Goal: Check status: Check status

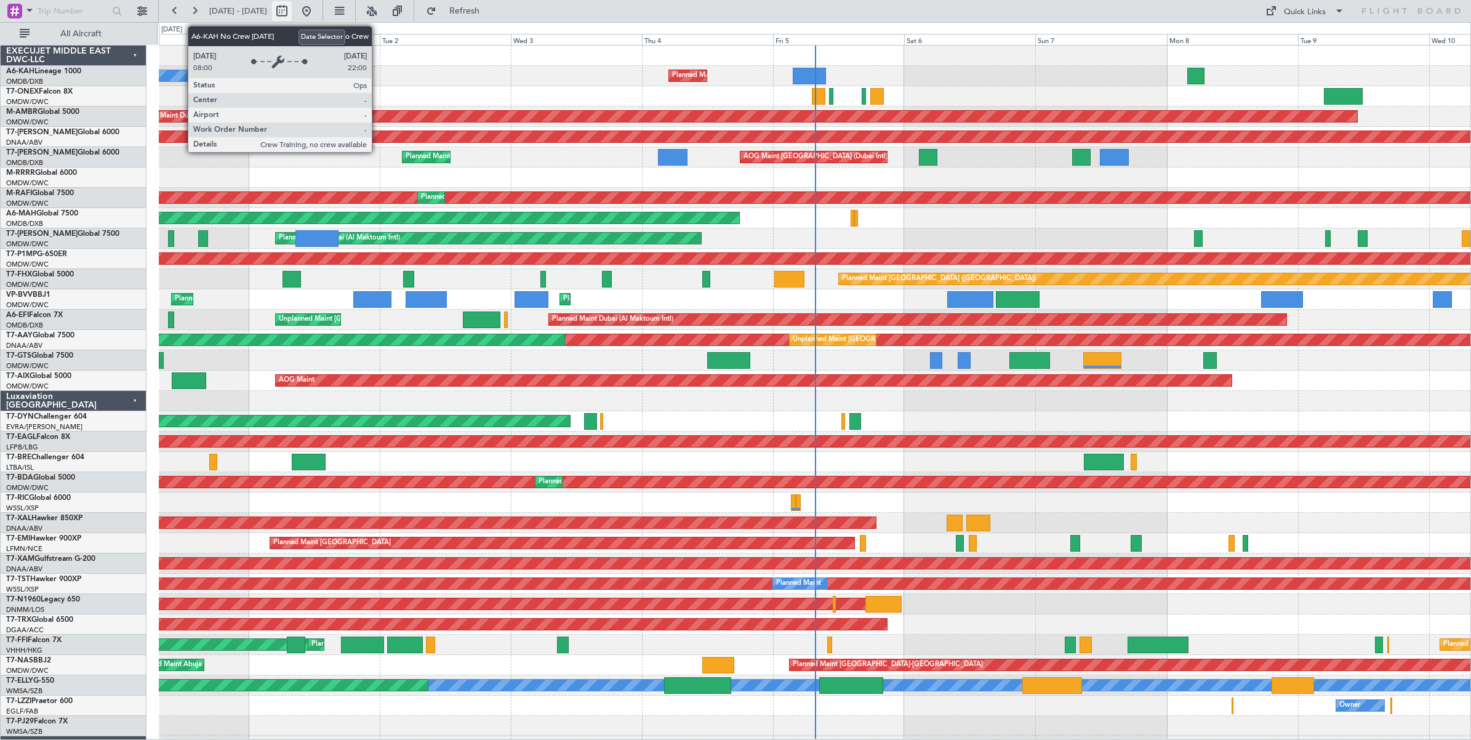
click at [292, 14] on button at bounding box center [282, 11] width 20 height 20
select select "8"
select select "2025"
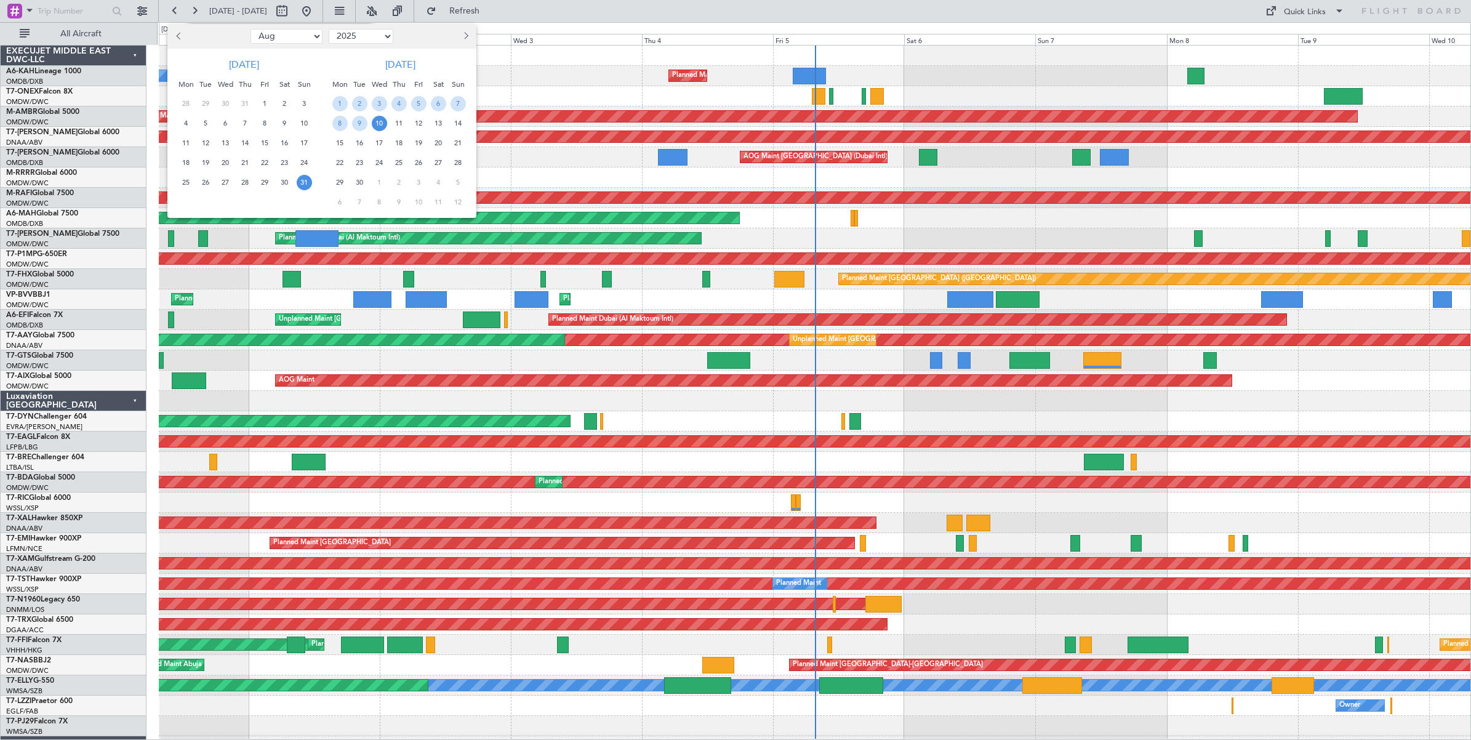
click at [310, 35] on select "Jan Feb Mar Apr May Jun [DATE] Aug Sep Oct Nov Dec" at bounding box center [287, 36] width 72 height 15
click at [251, 29] on select "Jan Feb Mar Apr May Jun [DATE] Aug Sep Oct Nov Dec" at bounding box center [287, 36] width 72 height 15
click at [306, 140] on span "17" at bounding box center [304, 142] width 15 height 15
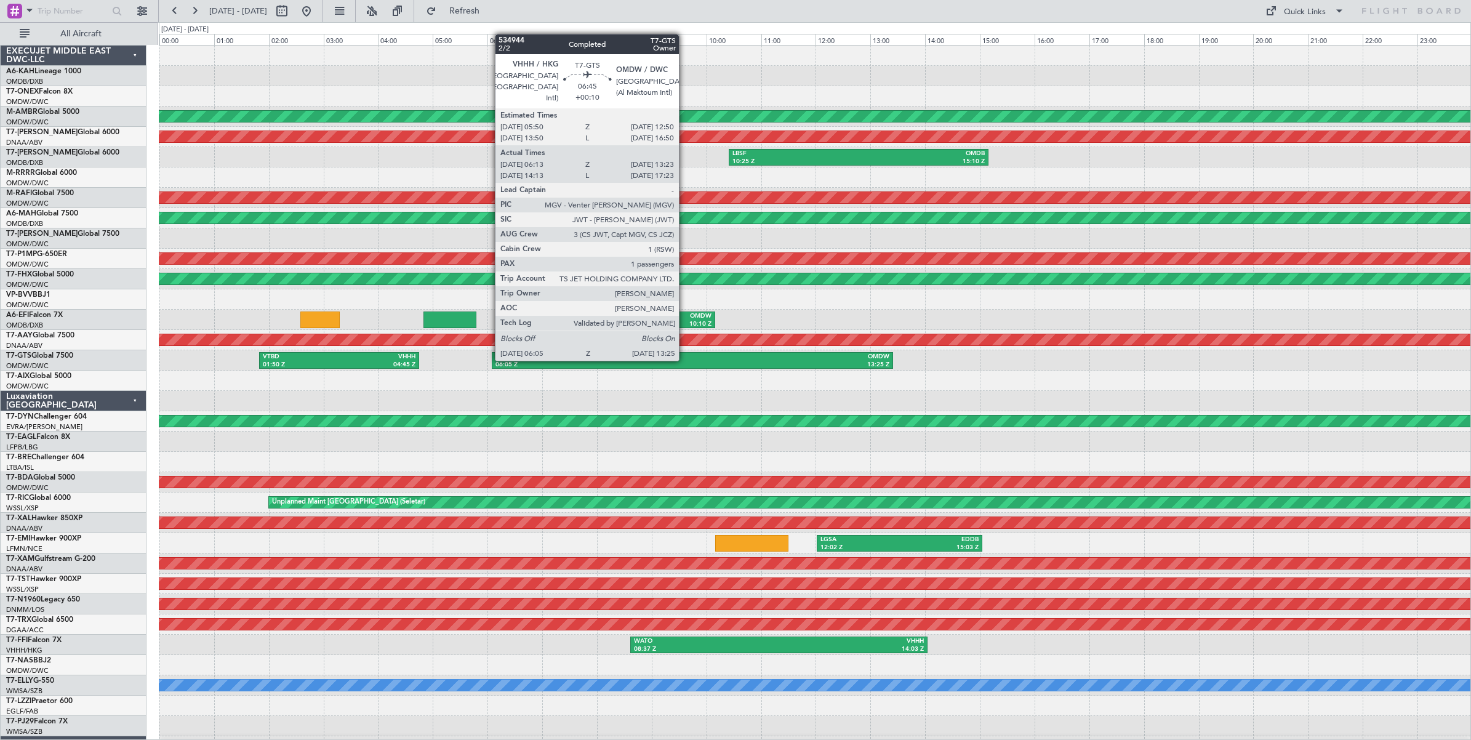
click at [685, 360] on div "VHHH" at bounding box center [594, 357] width 197 height 9
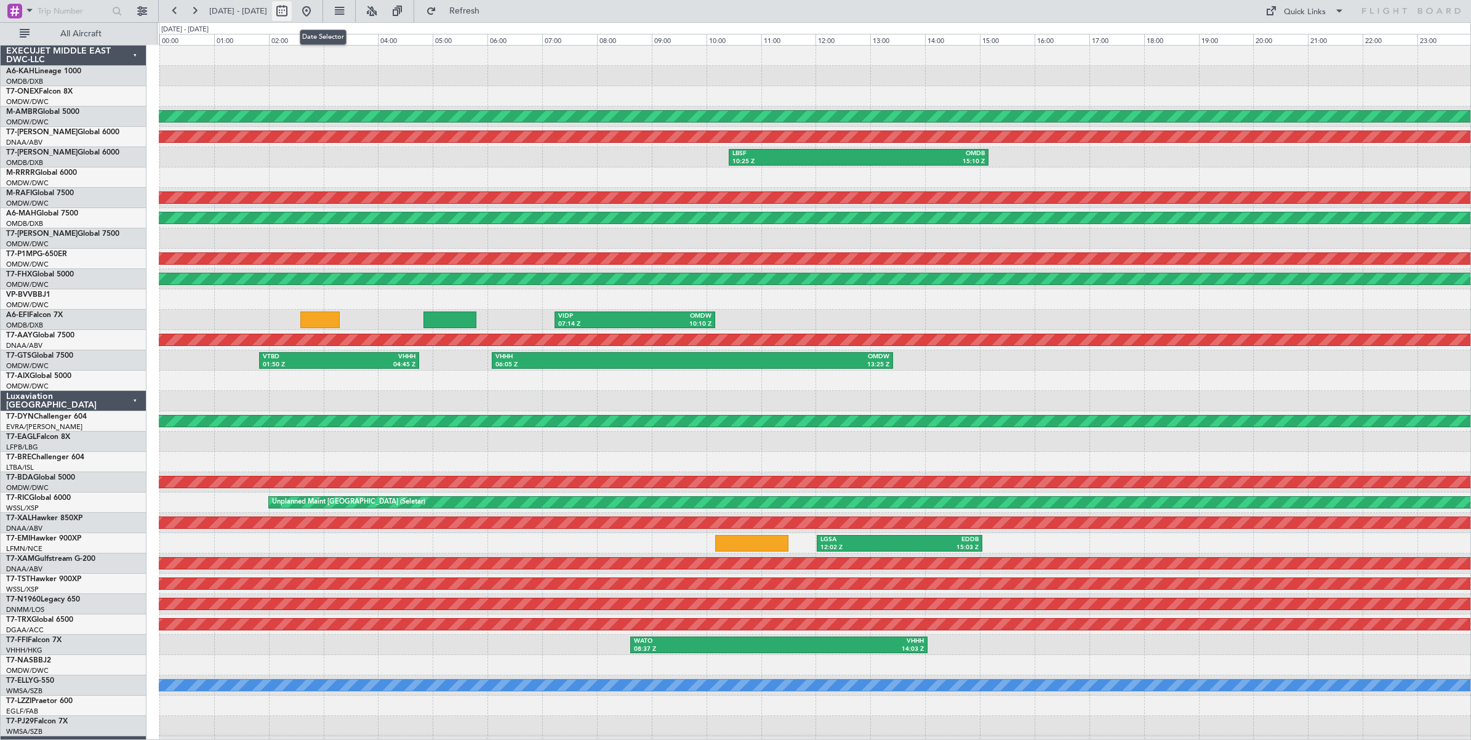
click at [292, 10] on button at bounding box center [282, 11] width 20 height 20
select select "8"
select select "2025"
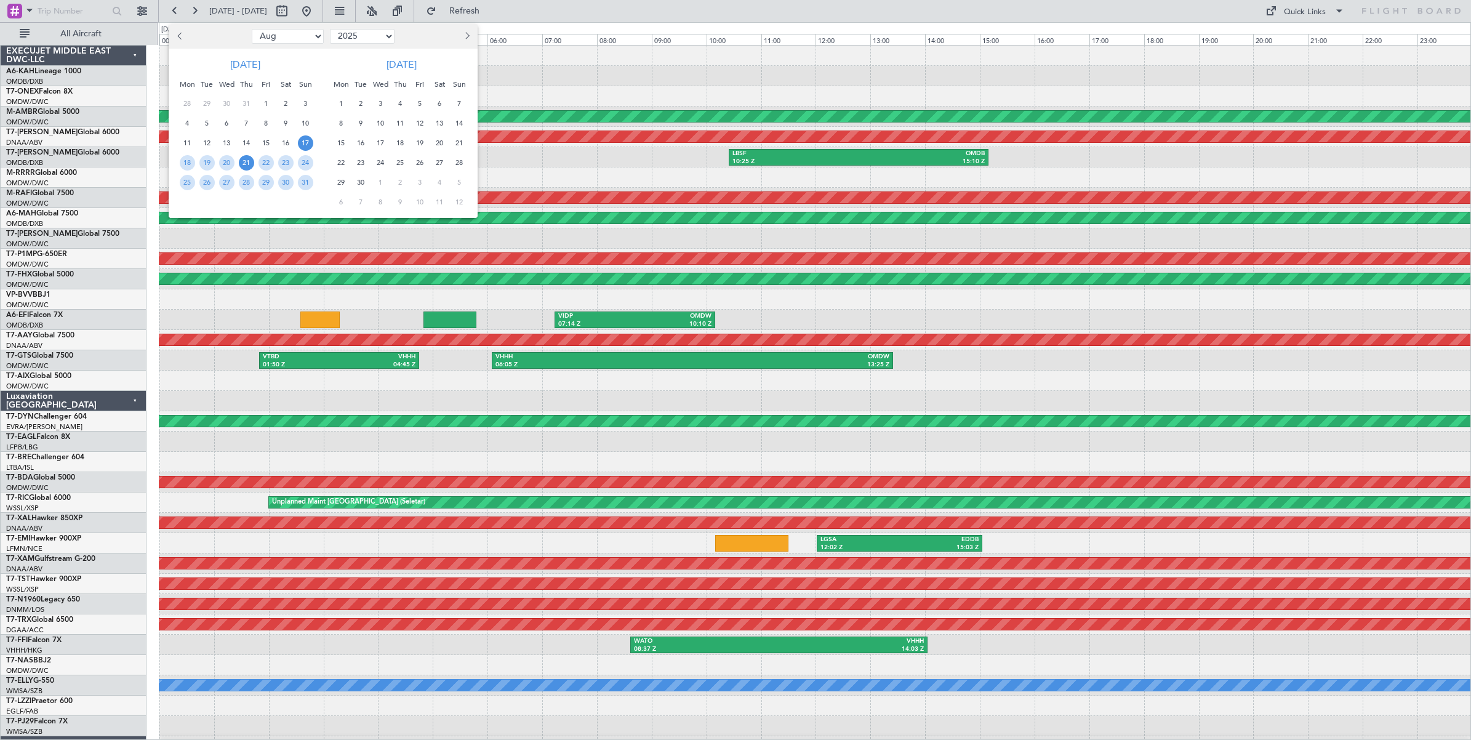
click at [246, 161] on span "21" at bounding box center [246, 162] width 15 height 15
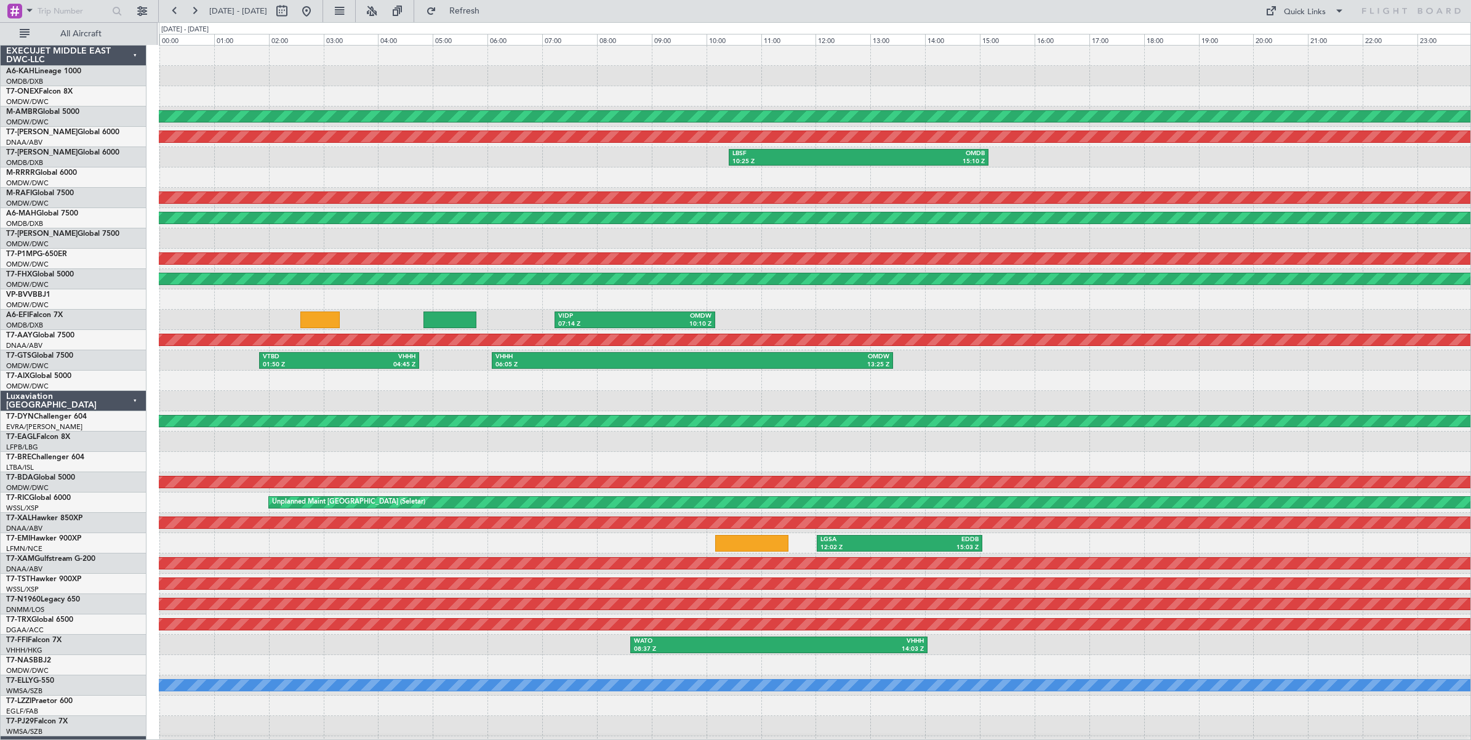
click at [246, 161] on span "21" at bounding box center [246, 162] width 15 height 15
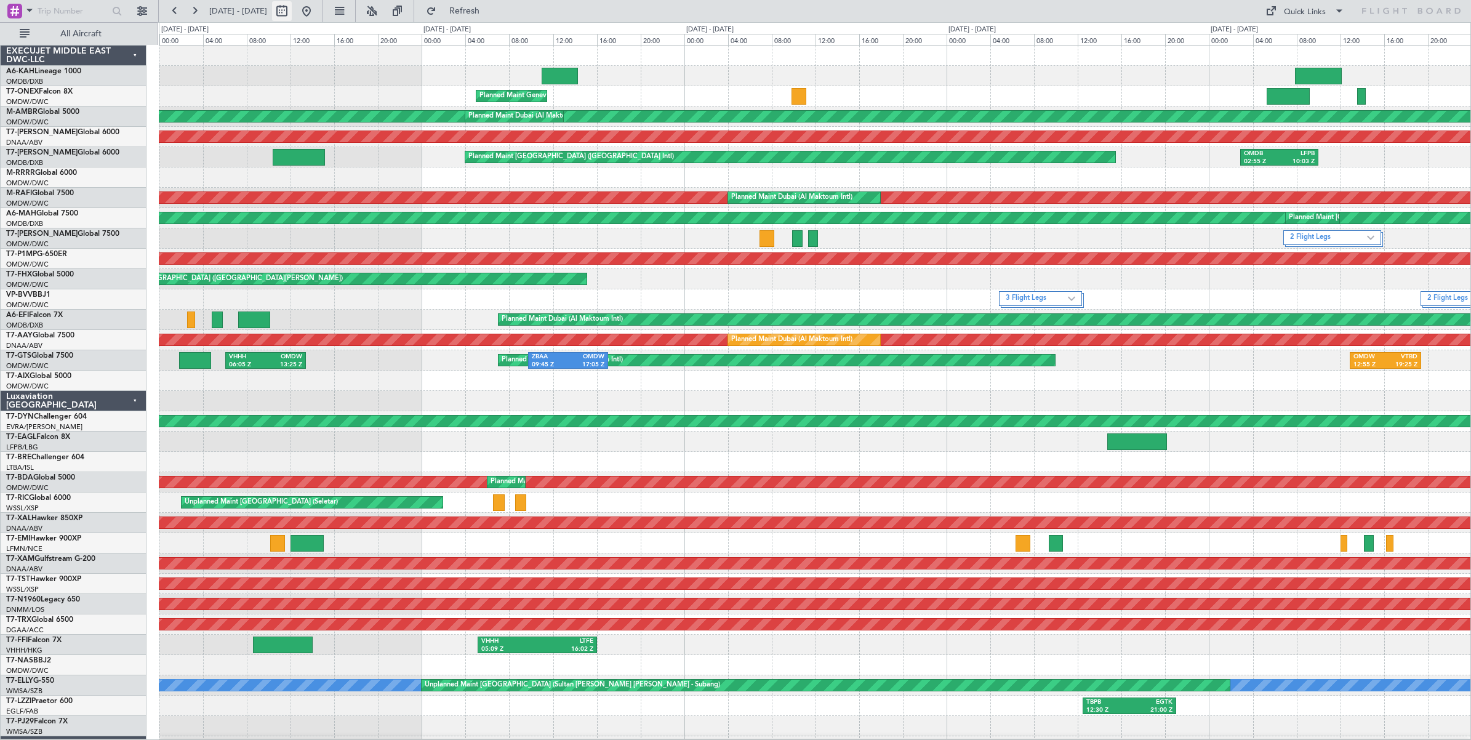
drag, startPoint x: 246, startPoint y: 161, endPoint x: 324, endPoint y: 14, distance: 166.9
click at [292, 14] on button at bounding box center [282, 11] width 20 height 20
select select "8"
select select "2025"
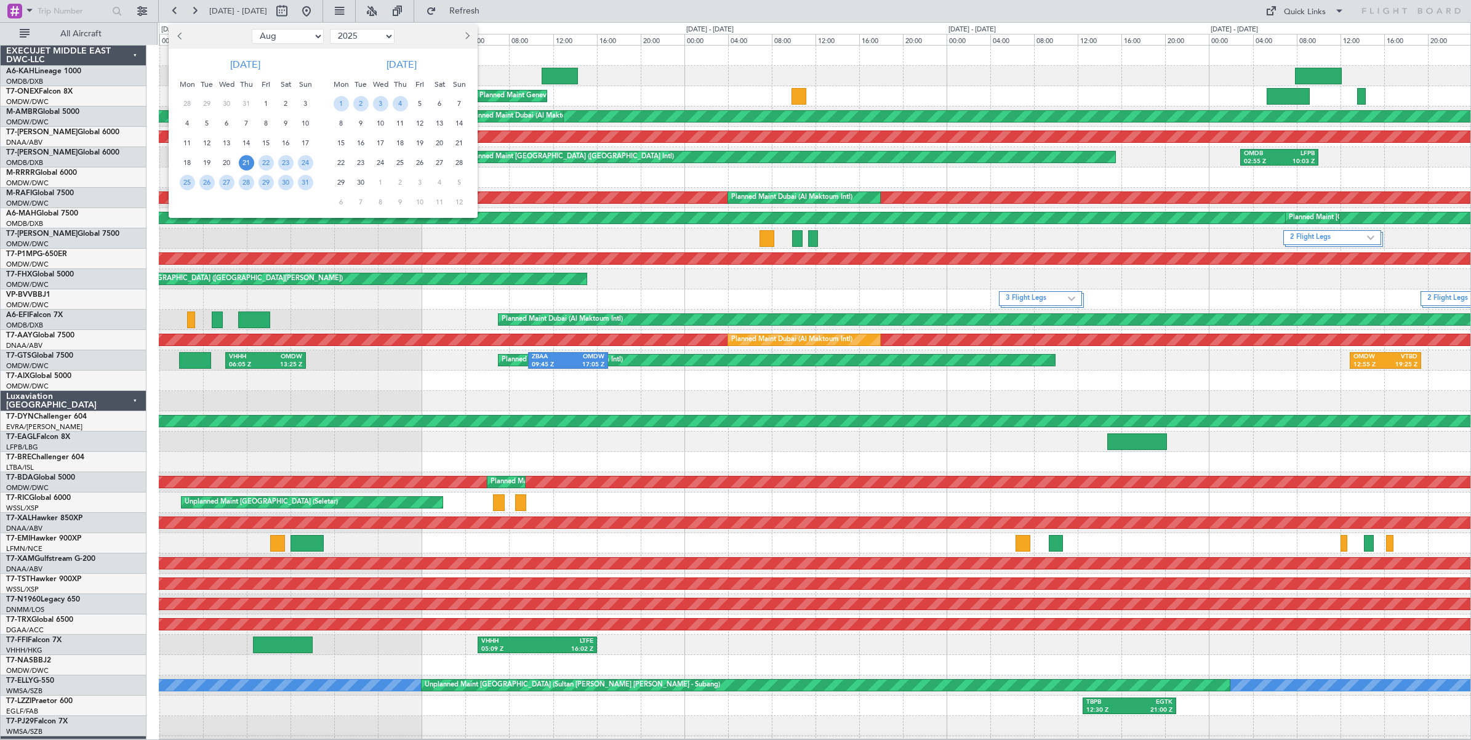
click at [245, 162] on span "21" at bounding box center [246, 162] width 15 height 15
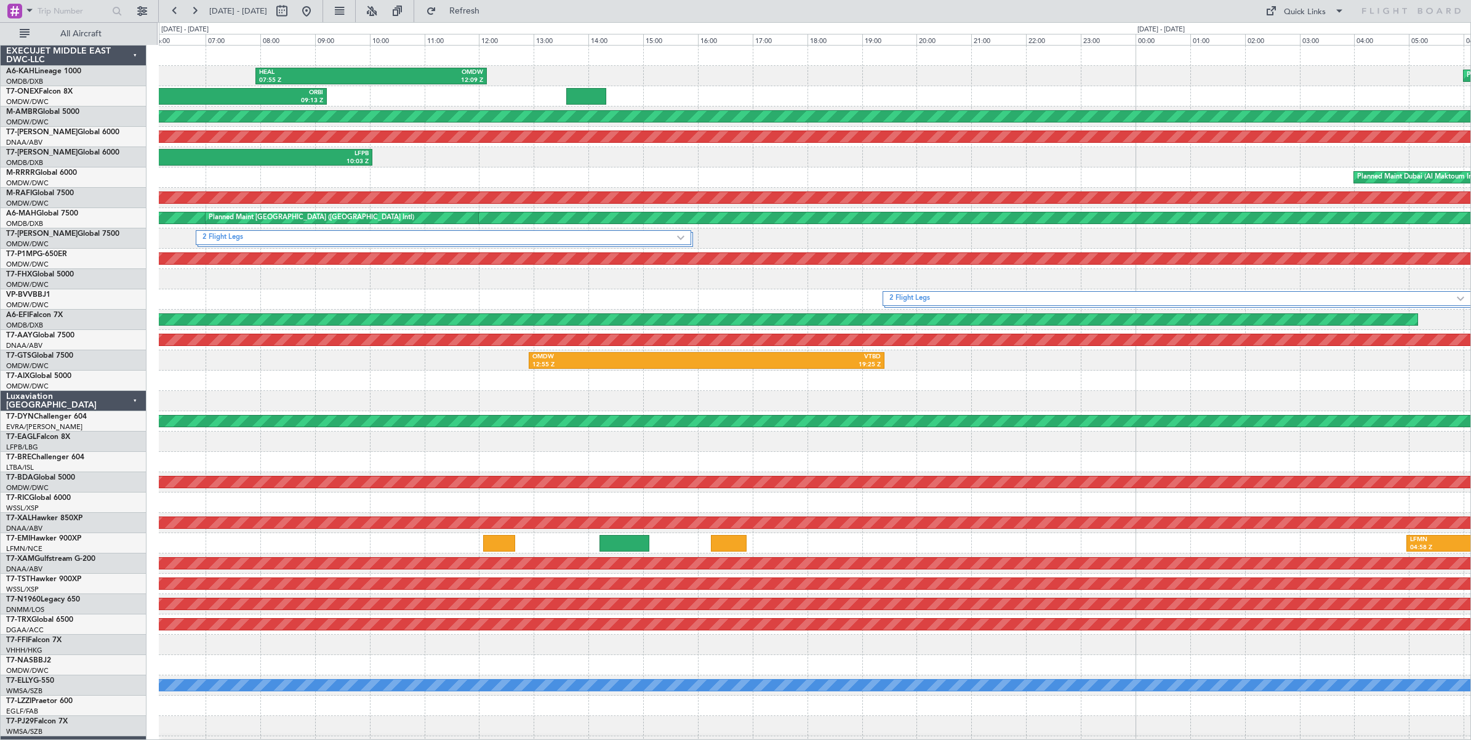
scroll to position [2, 0]
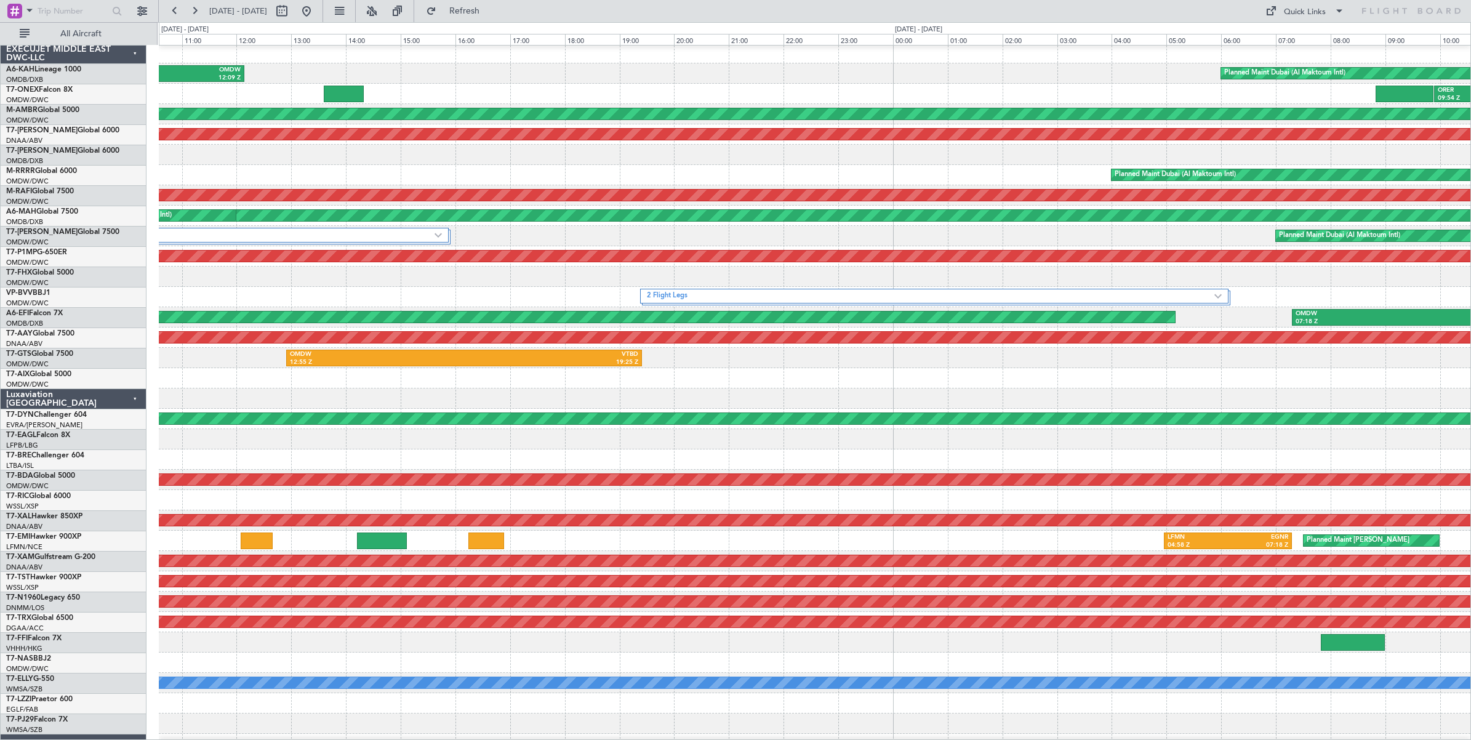
click at [648, 387] on div at bounding box center [815, 378] width 1312 height 20
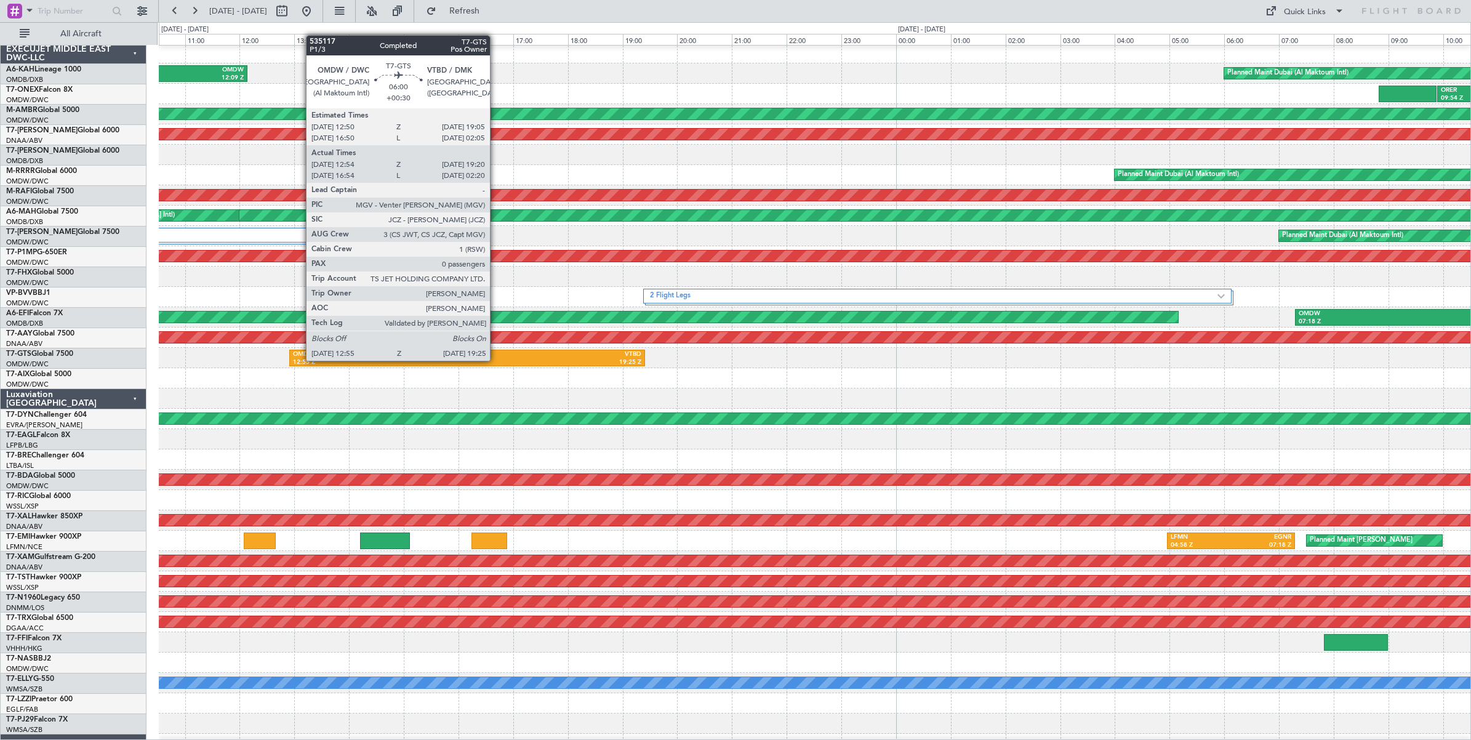
click at [496, 360] on div "19:25 Z" at bounding box center [554, 362] width 174 height 9
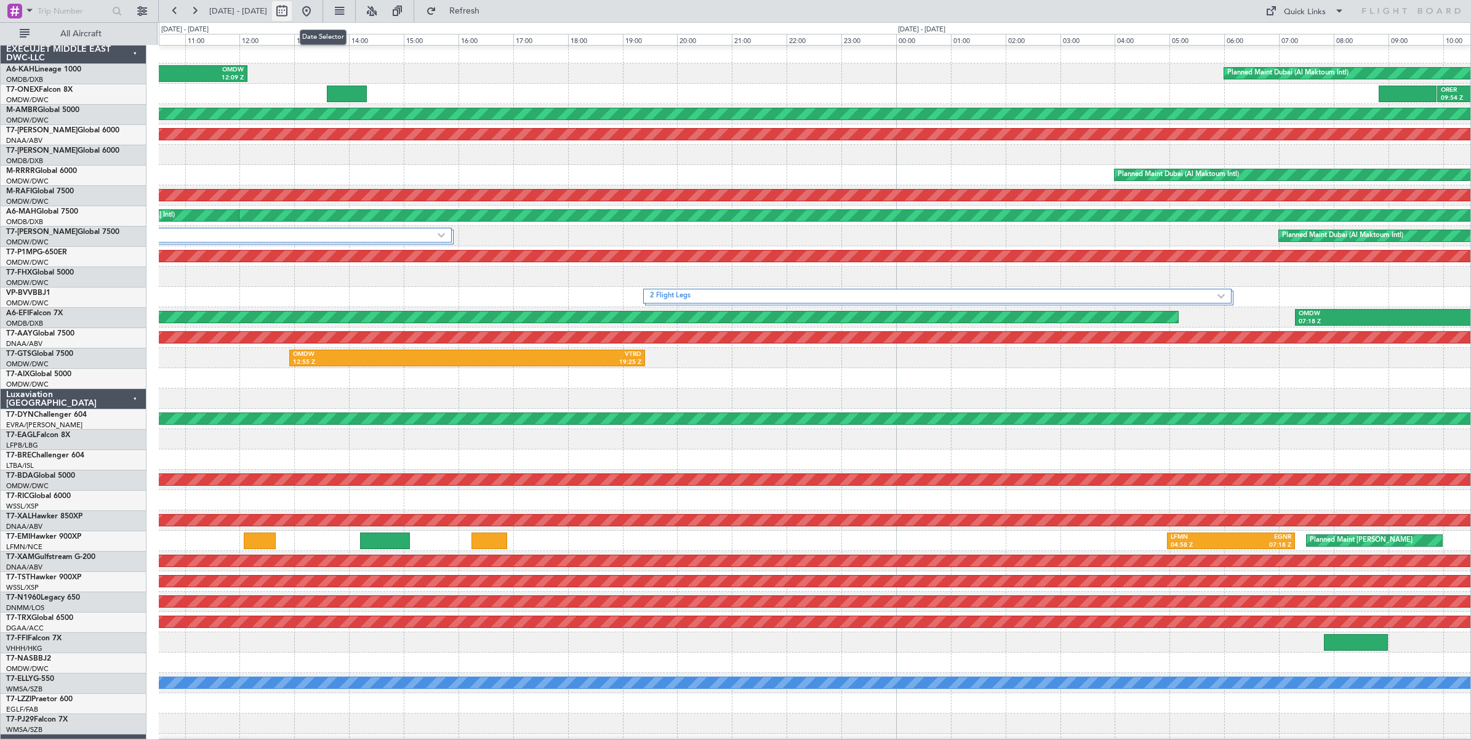
click at [292, 12] on button at bounding box center [282, 11] width 20 height 20
select select "8"
select select "2025"
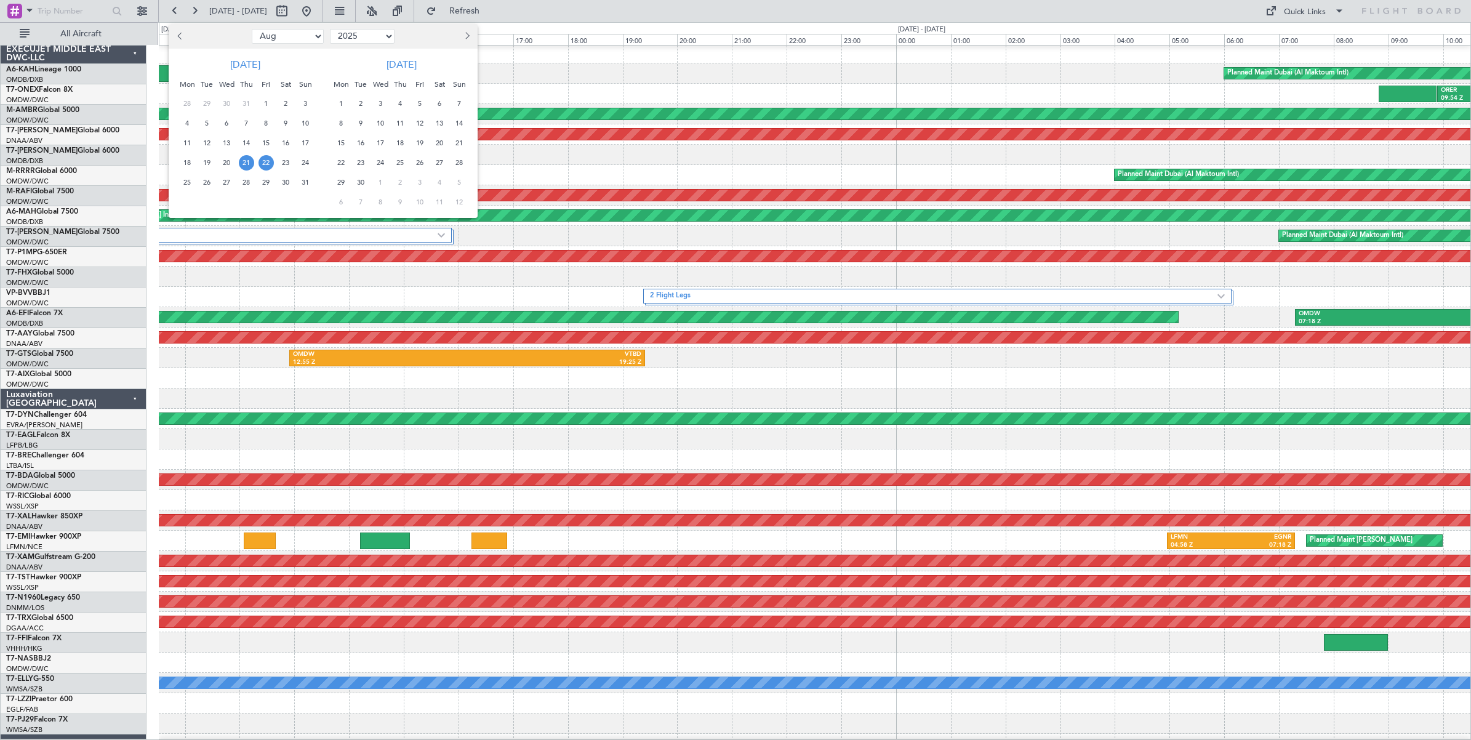
click at [248, 163] on span "21" at bounding box center [246, 162] width 15 height 15
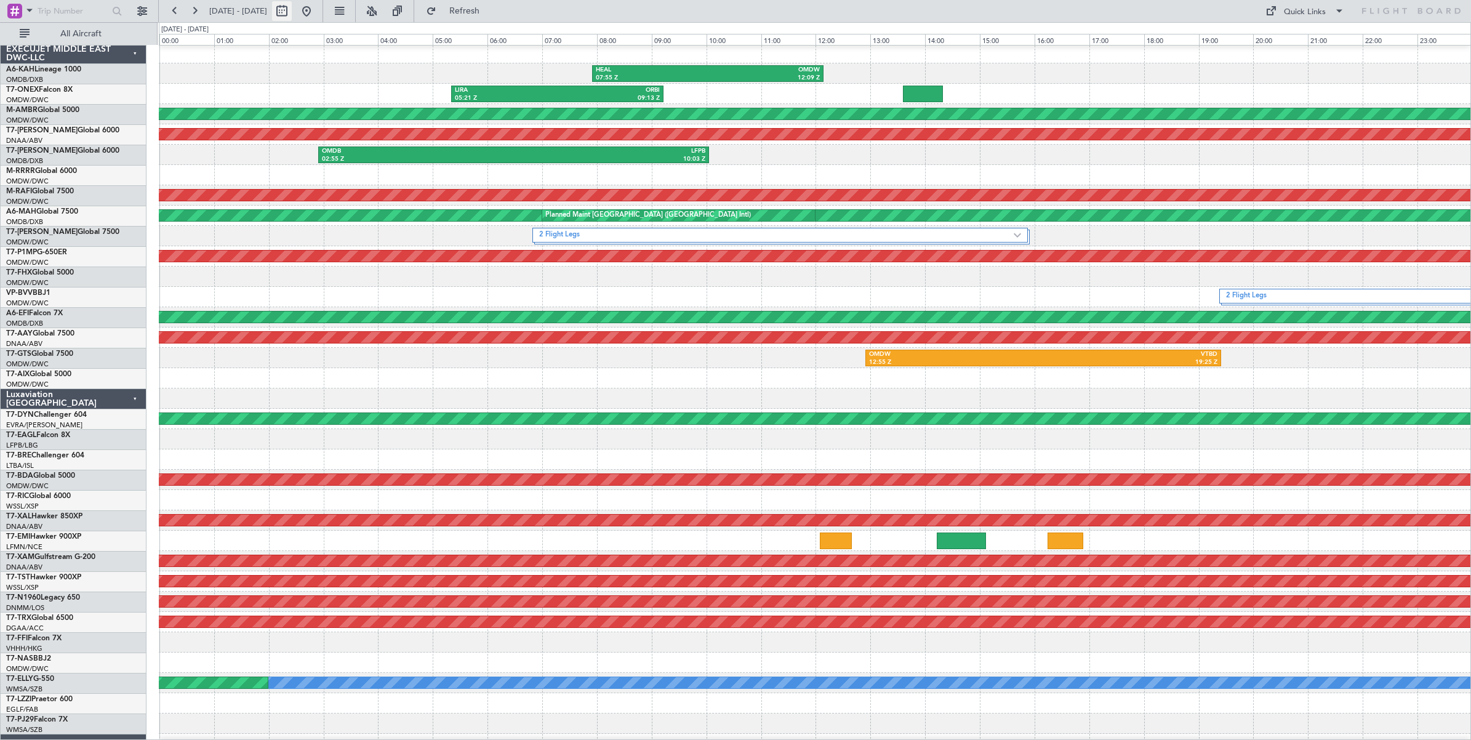
click at [292, 14] on button at bounding box center [282, 11] width 20 height 20
select select "8"
select select "2025"
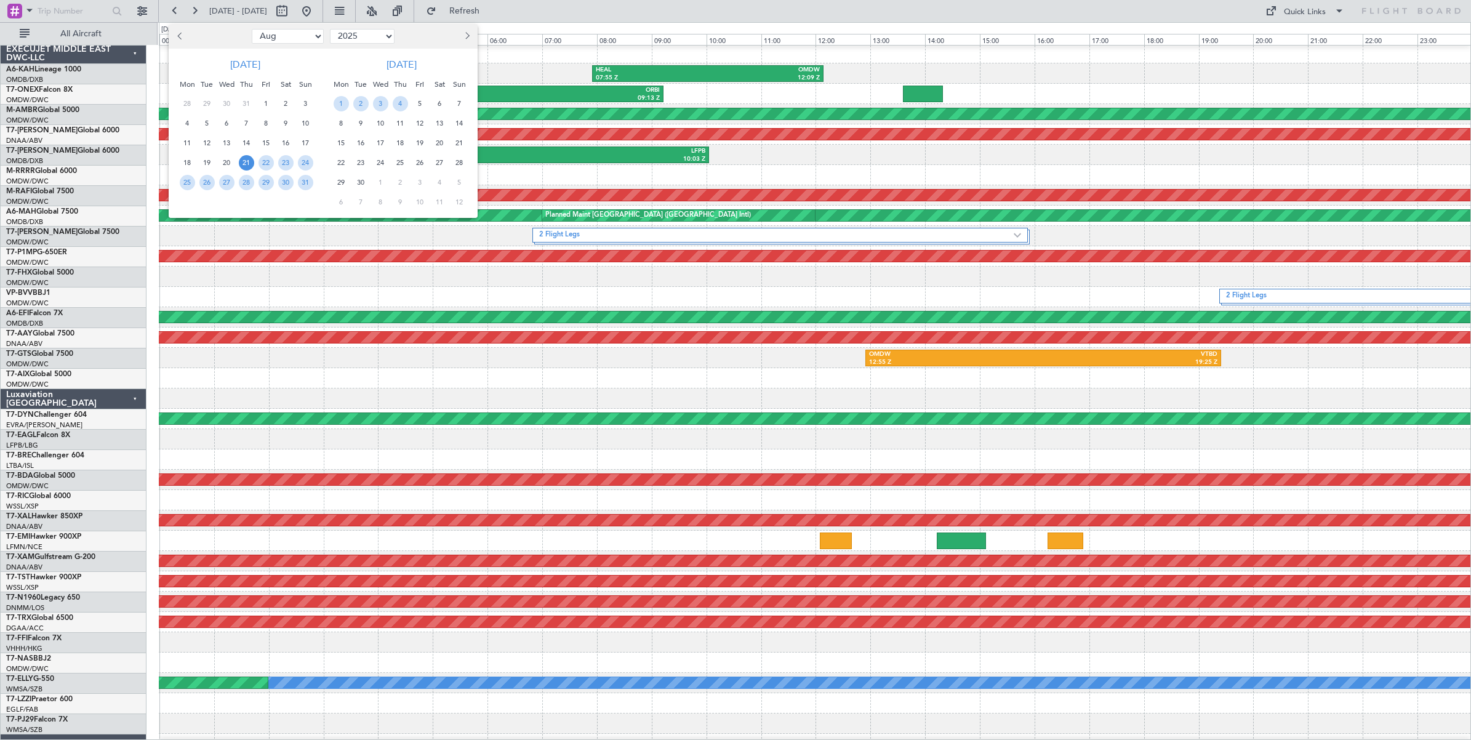
click at [247, 163] on span "21" at bounding box center [246, 162] width 15 height 15
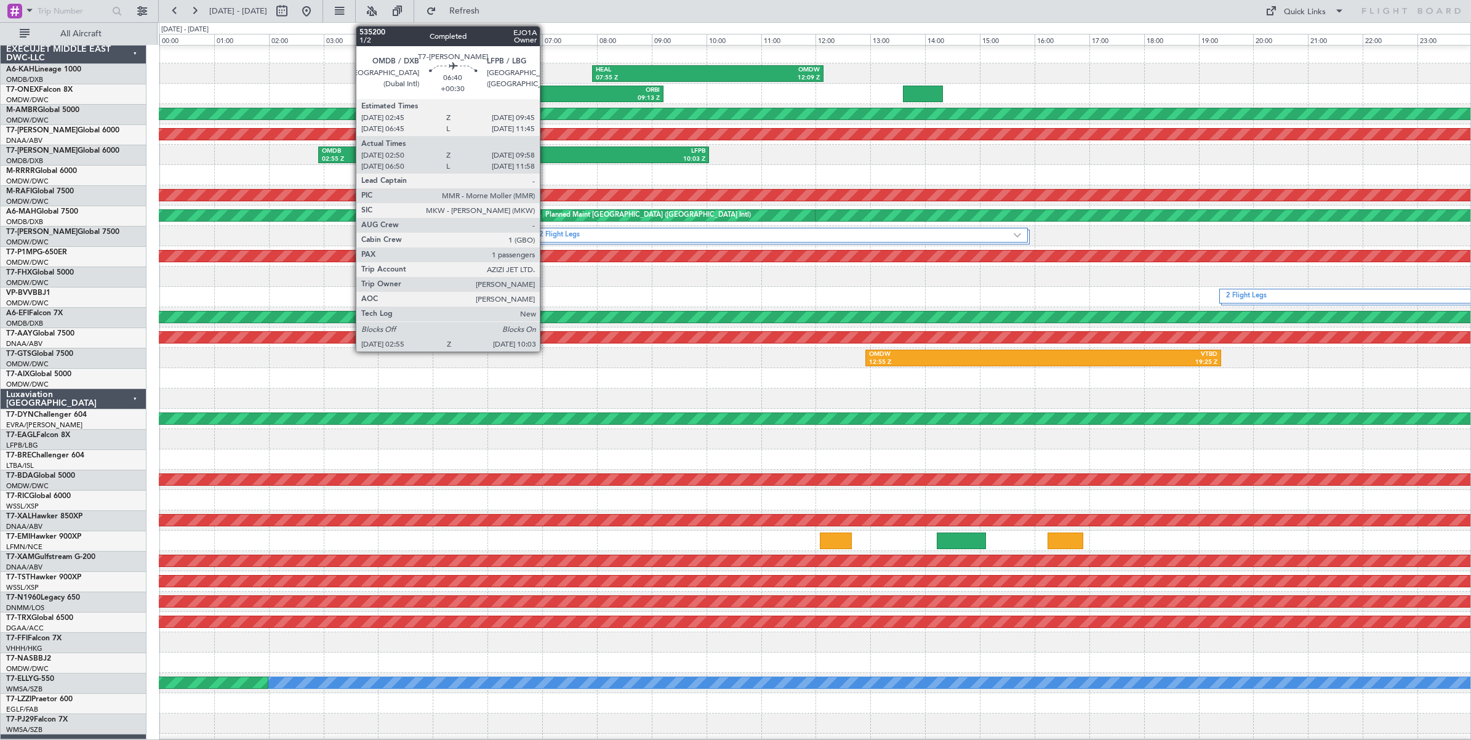
click at [546, 155] on div "LFPB" at bounding box center [608, 151] width 191 height 9
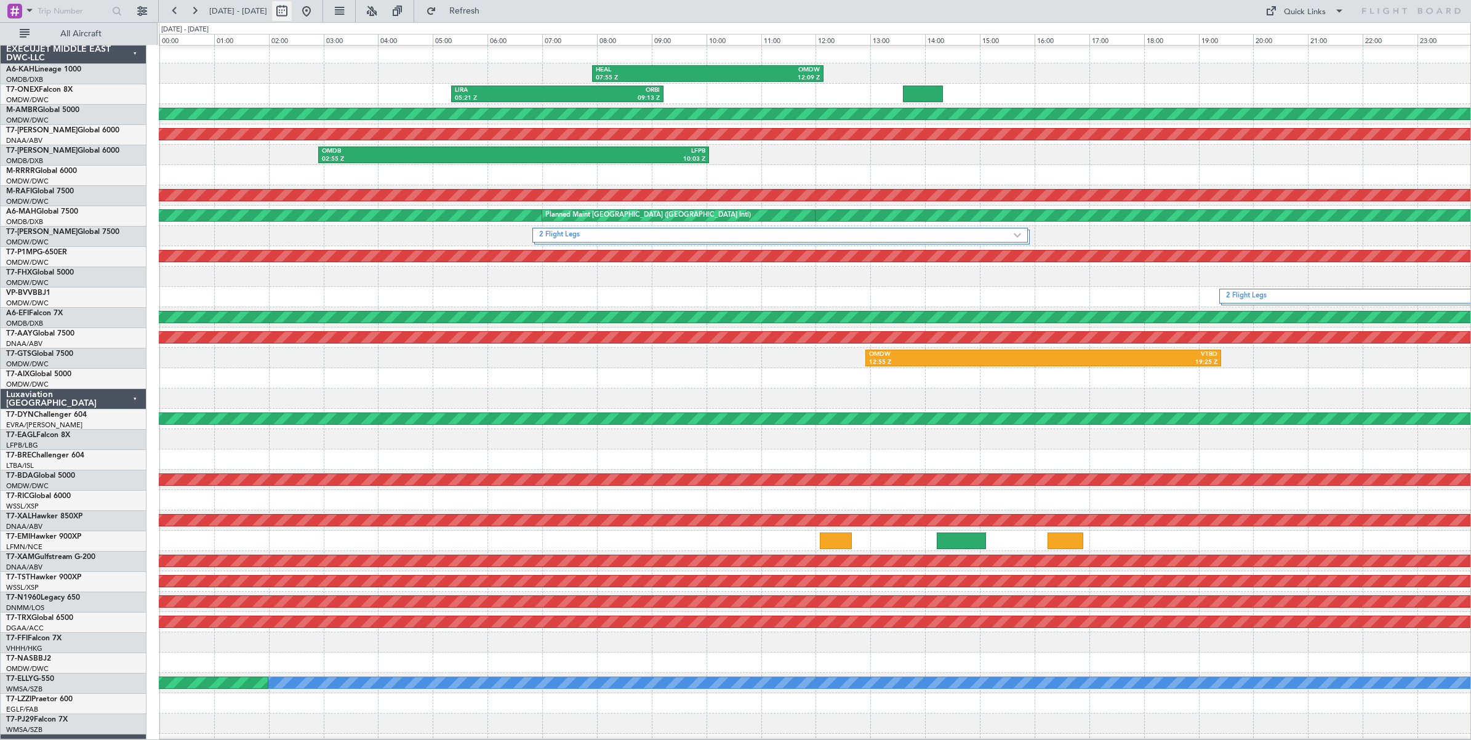
click at [292, 14] on button at bounding box center [282, 11] width 20 height 20
select select "8"
select select "2025"
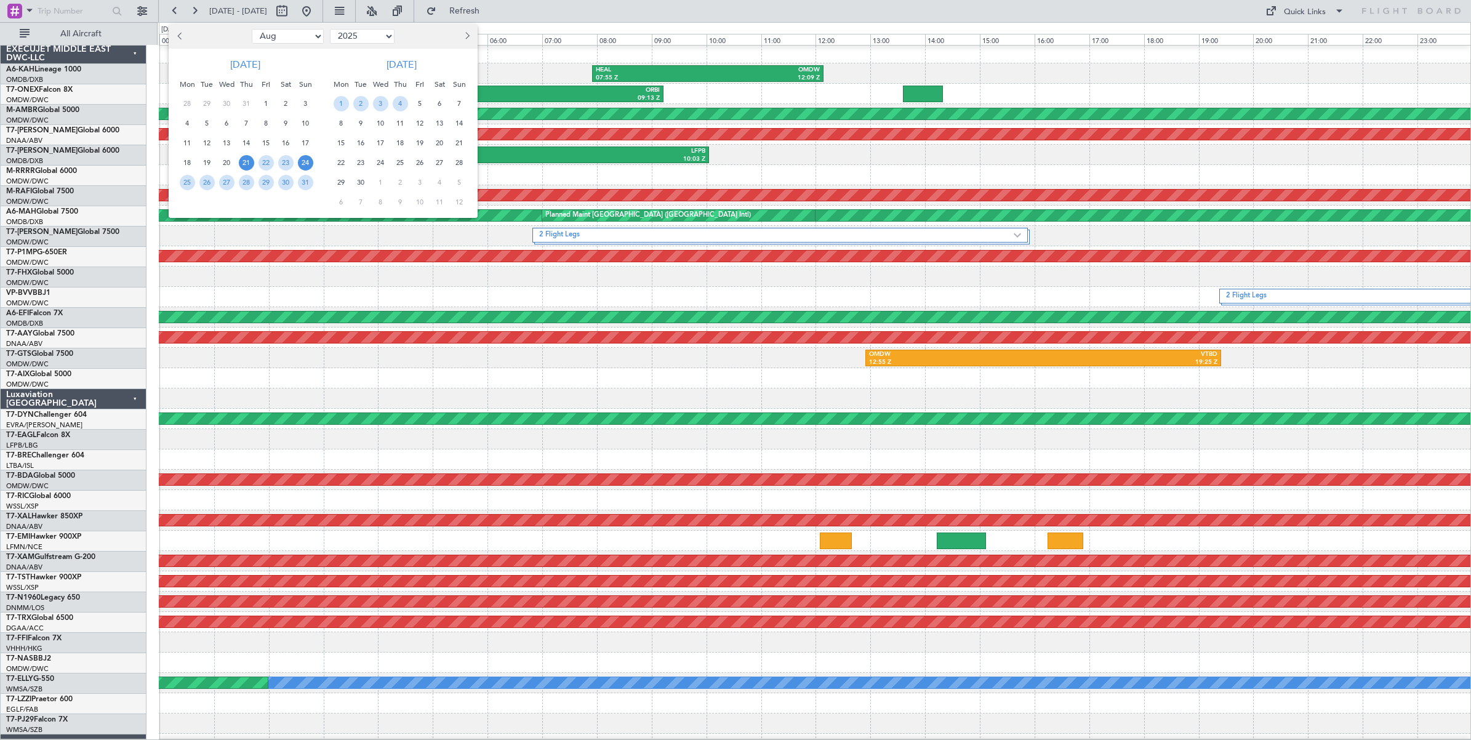
click at [306, 163] on span "24" at bounding box center [305, 162] width 15 height 15
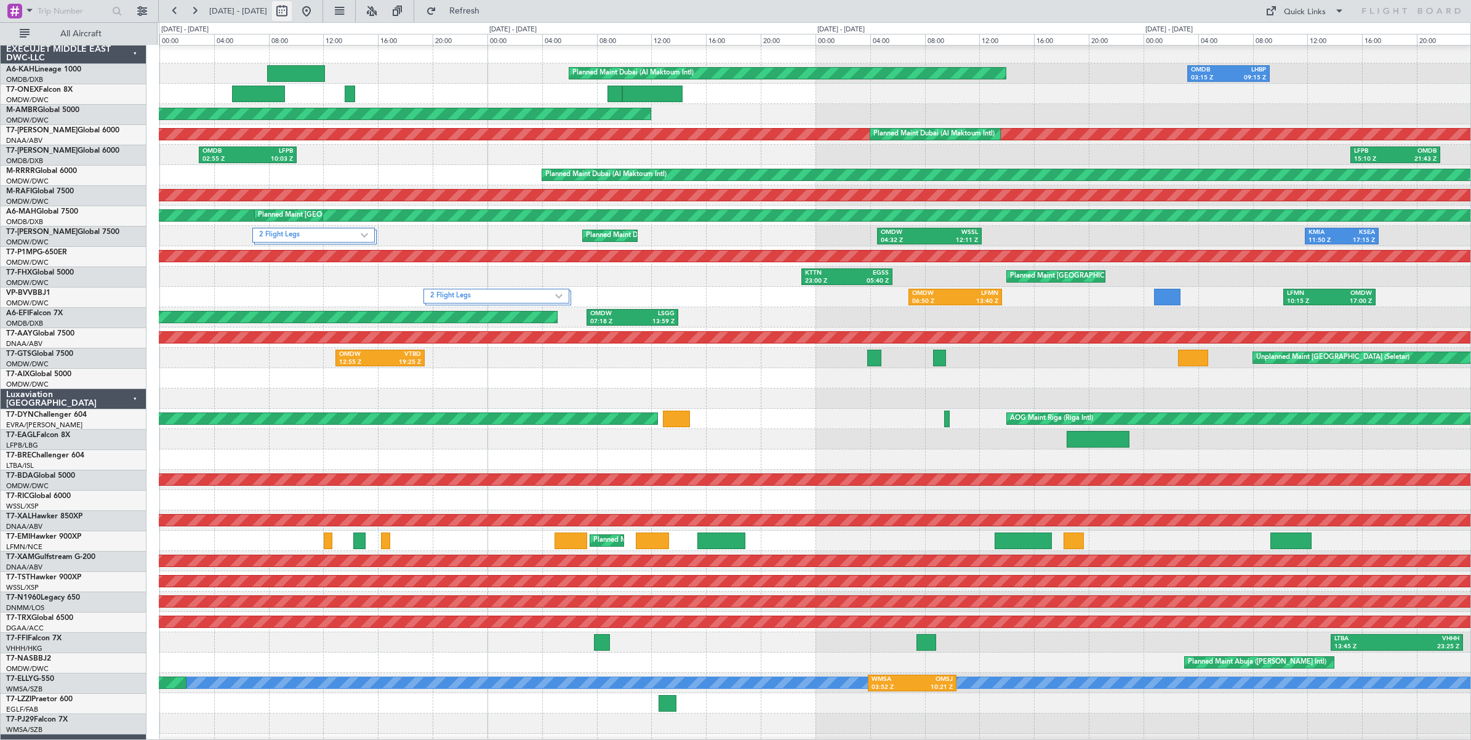
click at [292, 10] on button at bounding box center [282, 11] width 20 height 20
select select "8"
select select "2025"
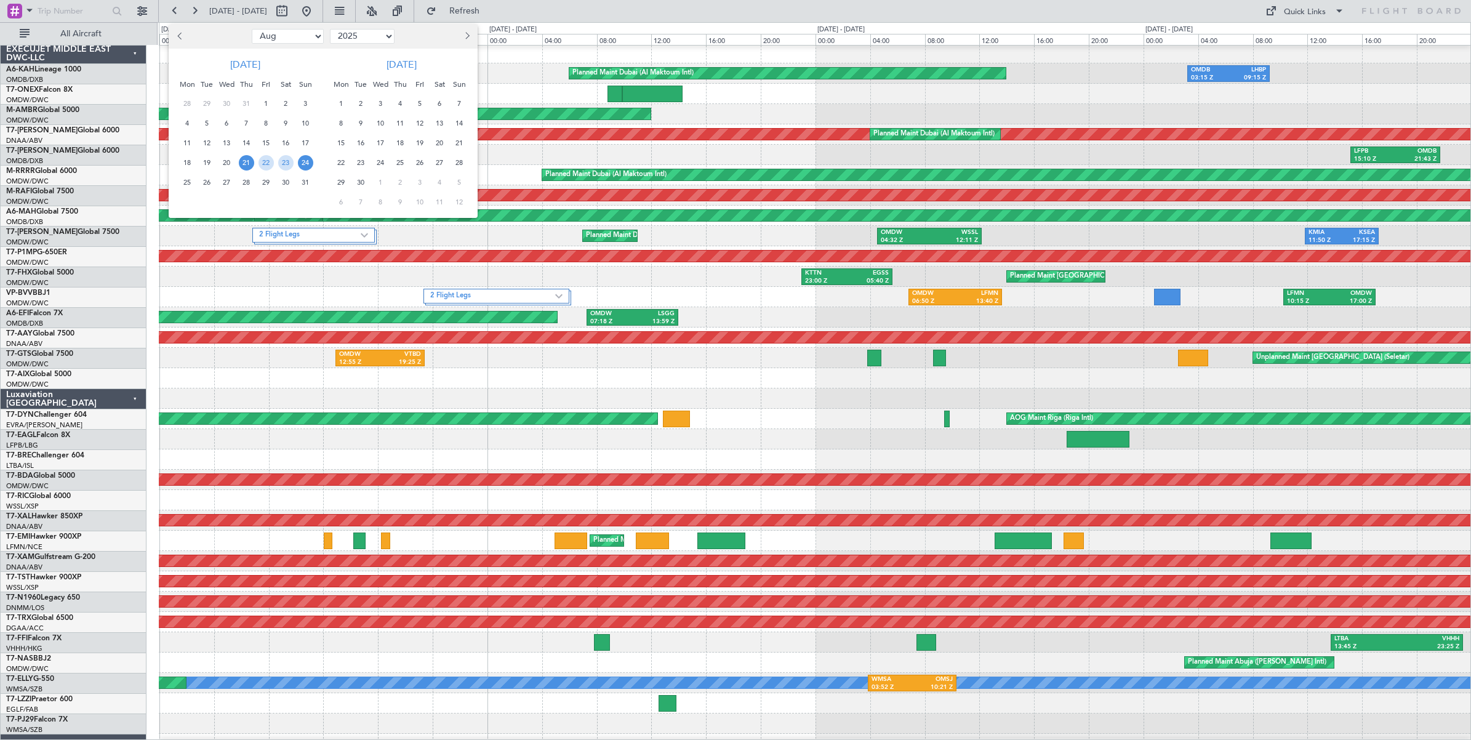
click at [305, 163] on span "24" at bounding box center [305, 162] width 15 height 15
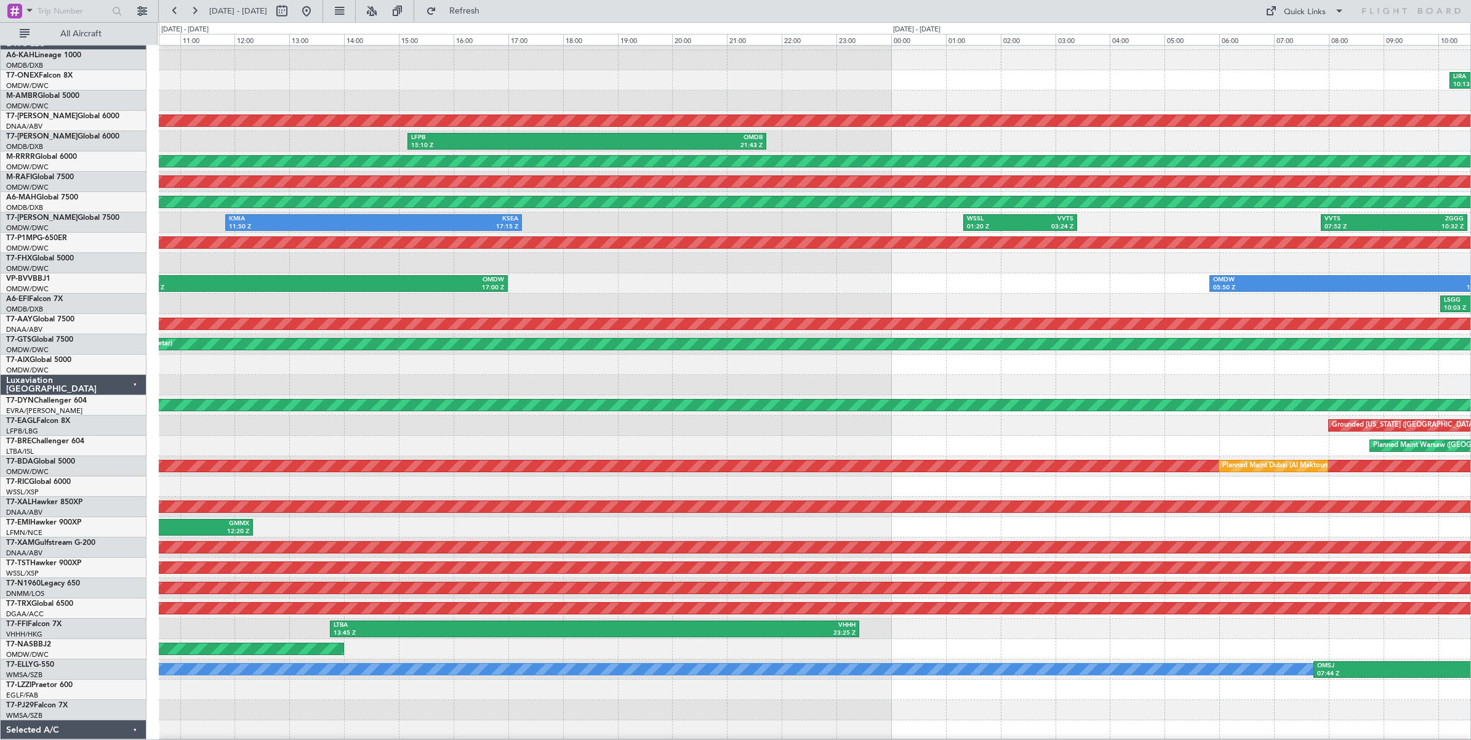
click at [342, 143] on div "LFPB 15:10 Z OMDB 21:43 Z" at bounding box center [815, 141] width 1312 height 20
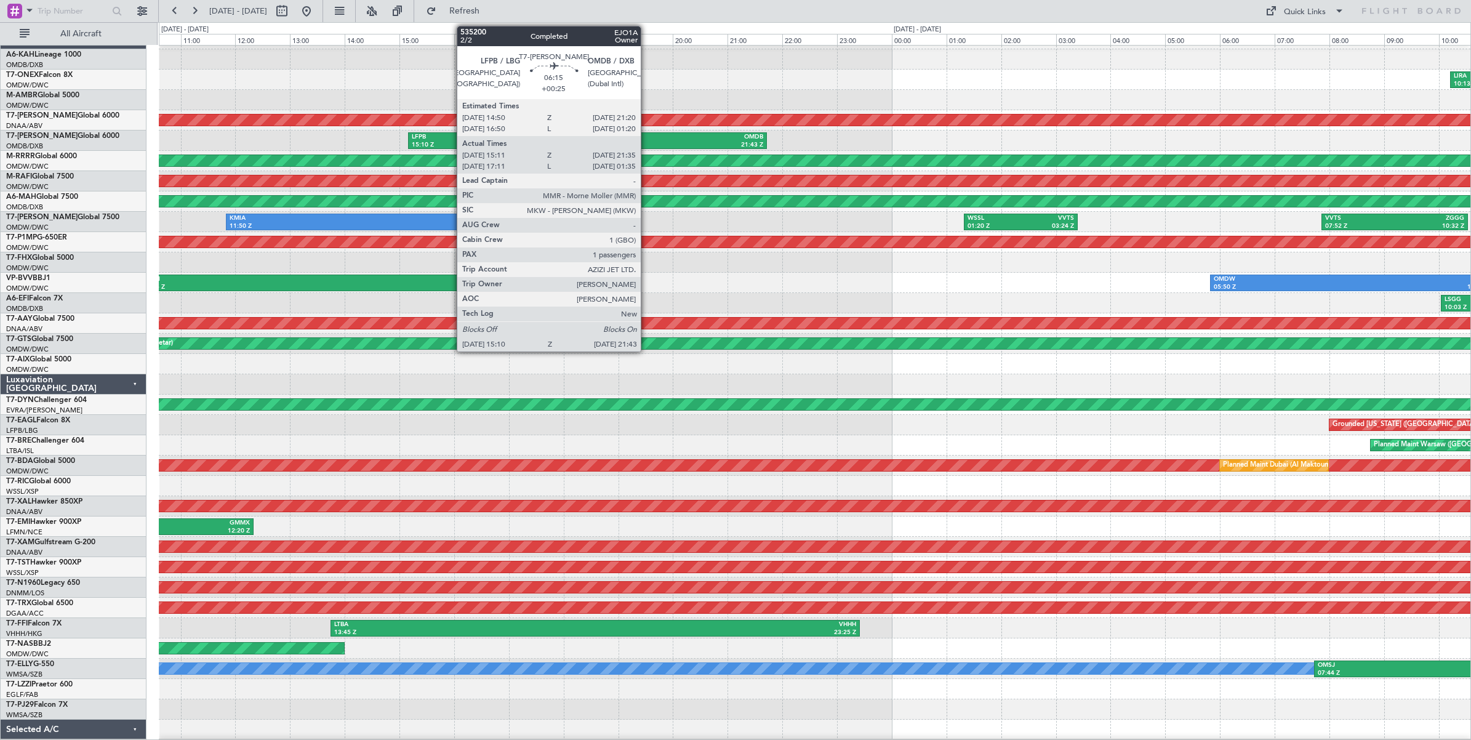
click at [647, 139] on div "OMDB" at bounding box center [674, 137] width 175 height 9
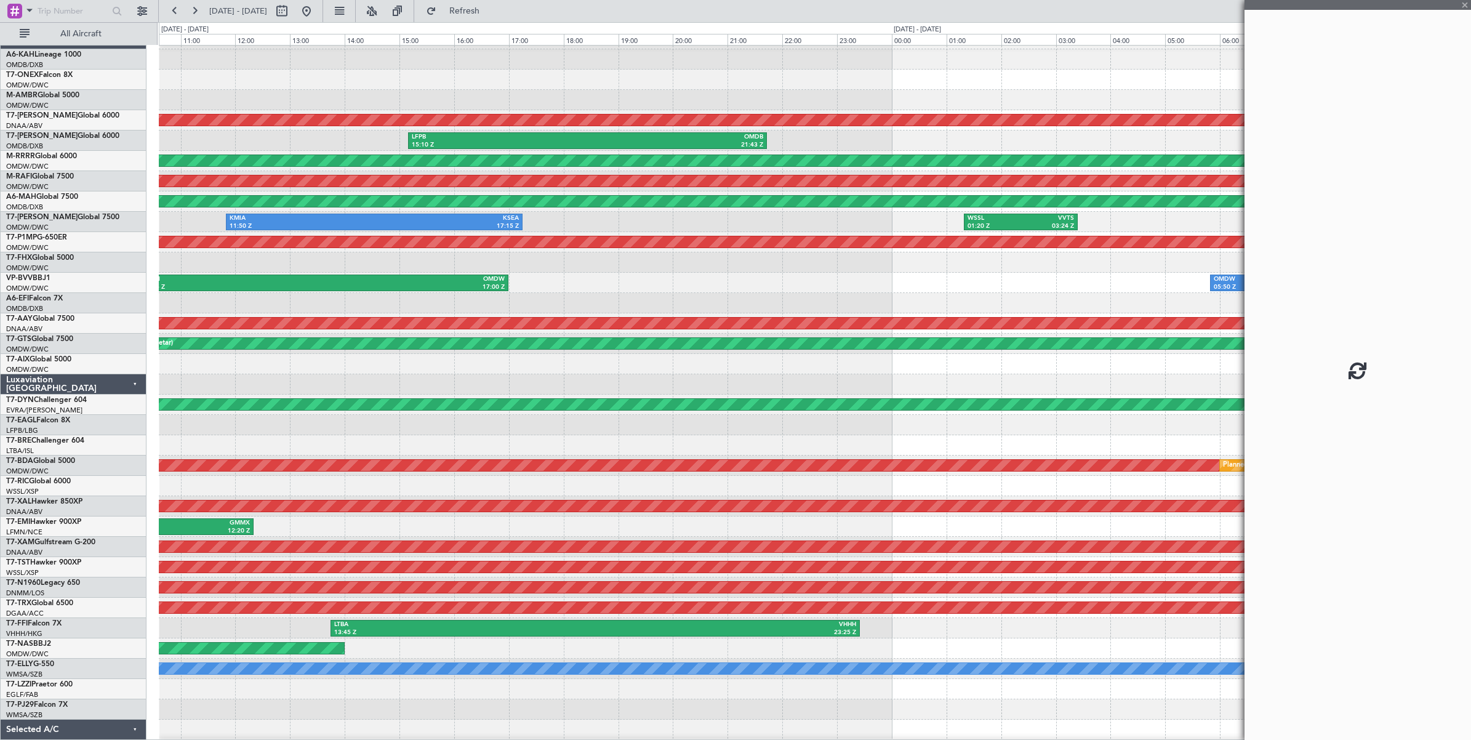
click at [1465, 3] on div at bounding box center [1358, 370] width 227 height 740
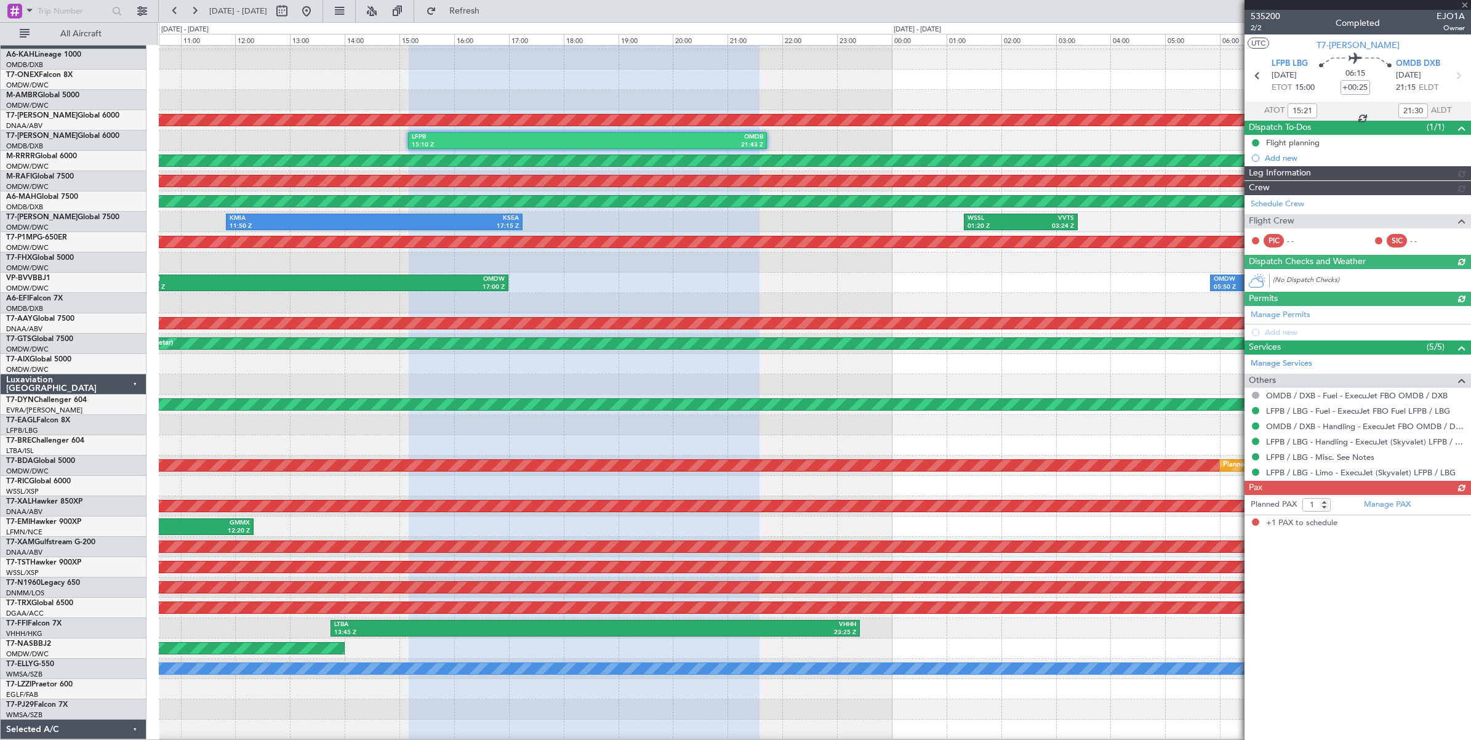
click at [1466, 4] on div at bounding box center [1358, 5] width 227 height 10
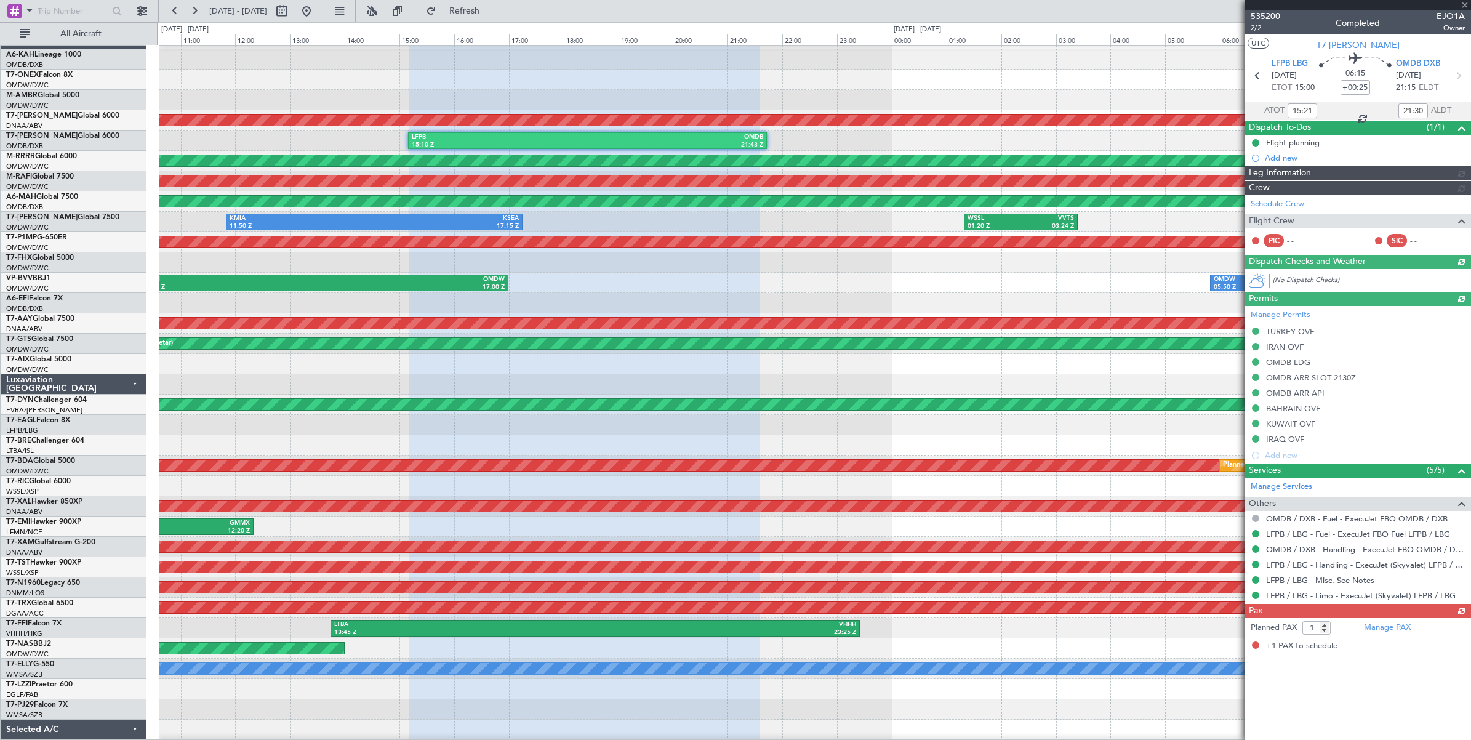
type input "17:21"
type input "01:30"
type input "15:21"
type input "21:30"
click at [1171, 81] on div "LIRA 10:13 Z OMDW 15:48 Z" at bounding box center [815, 80] width 1312 height 20
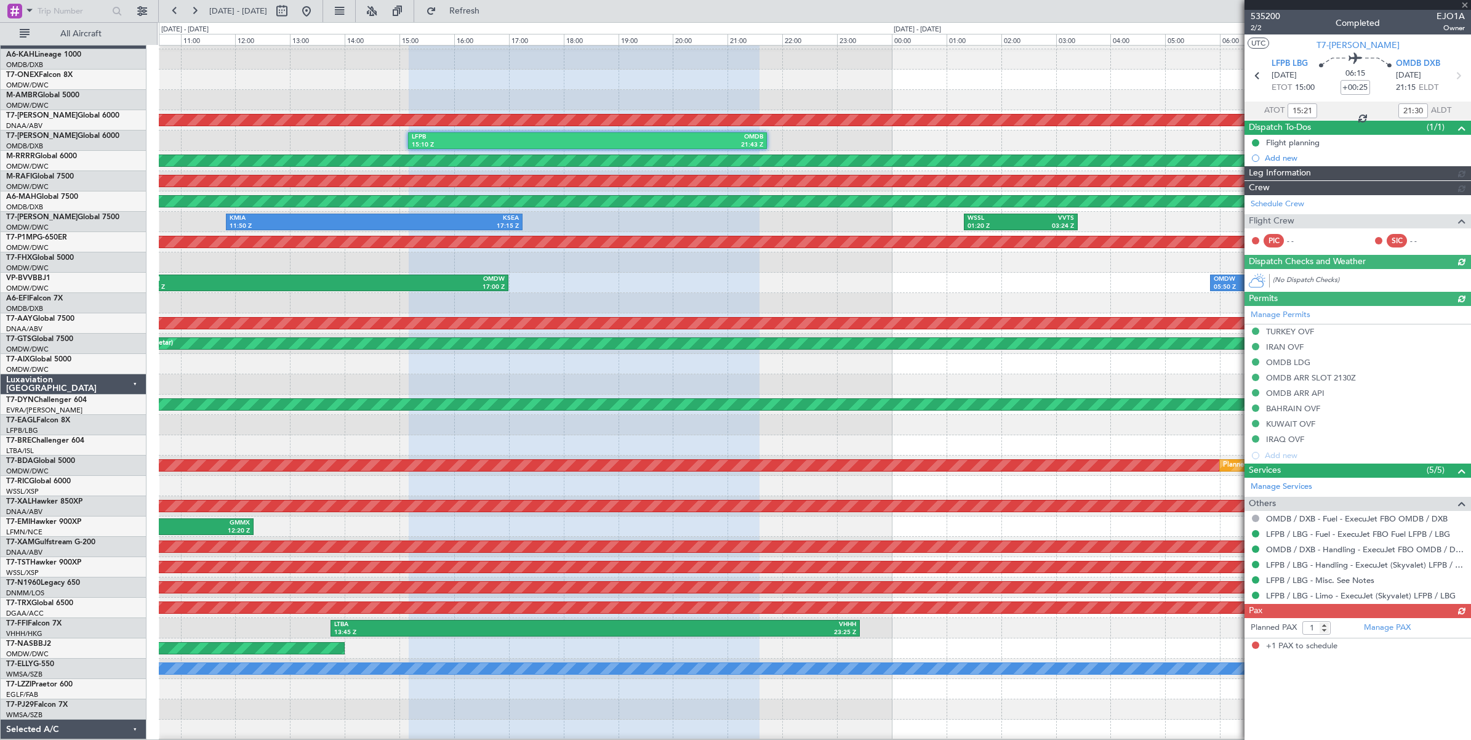
click at [1463, 1] on div at bounding box center [1358, 5] width 227 height 10
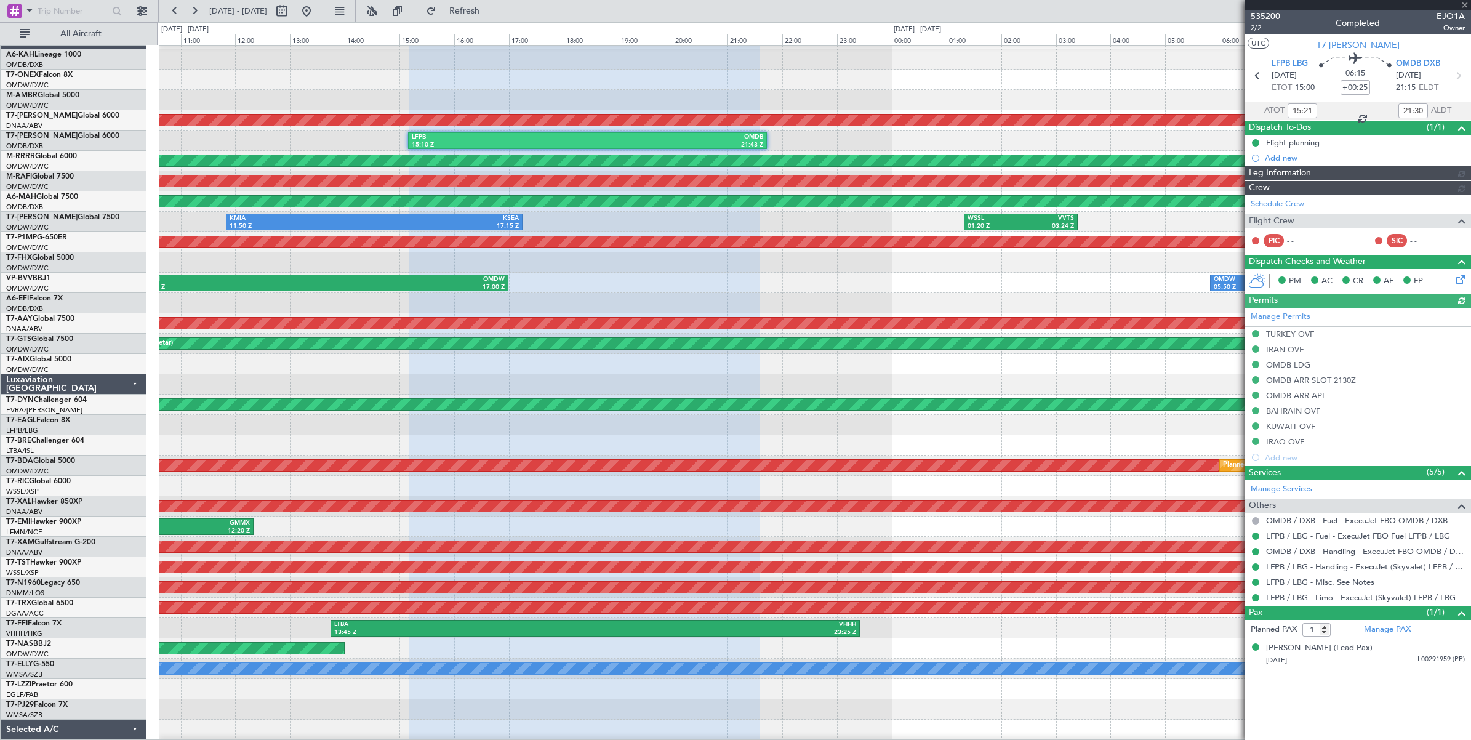
type input "[PERSON_NAME] (SYS)"
type input "7114"
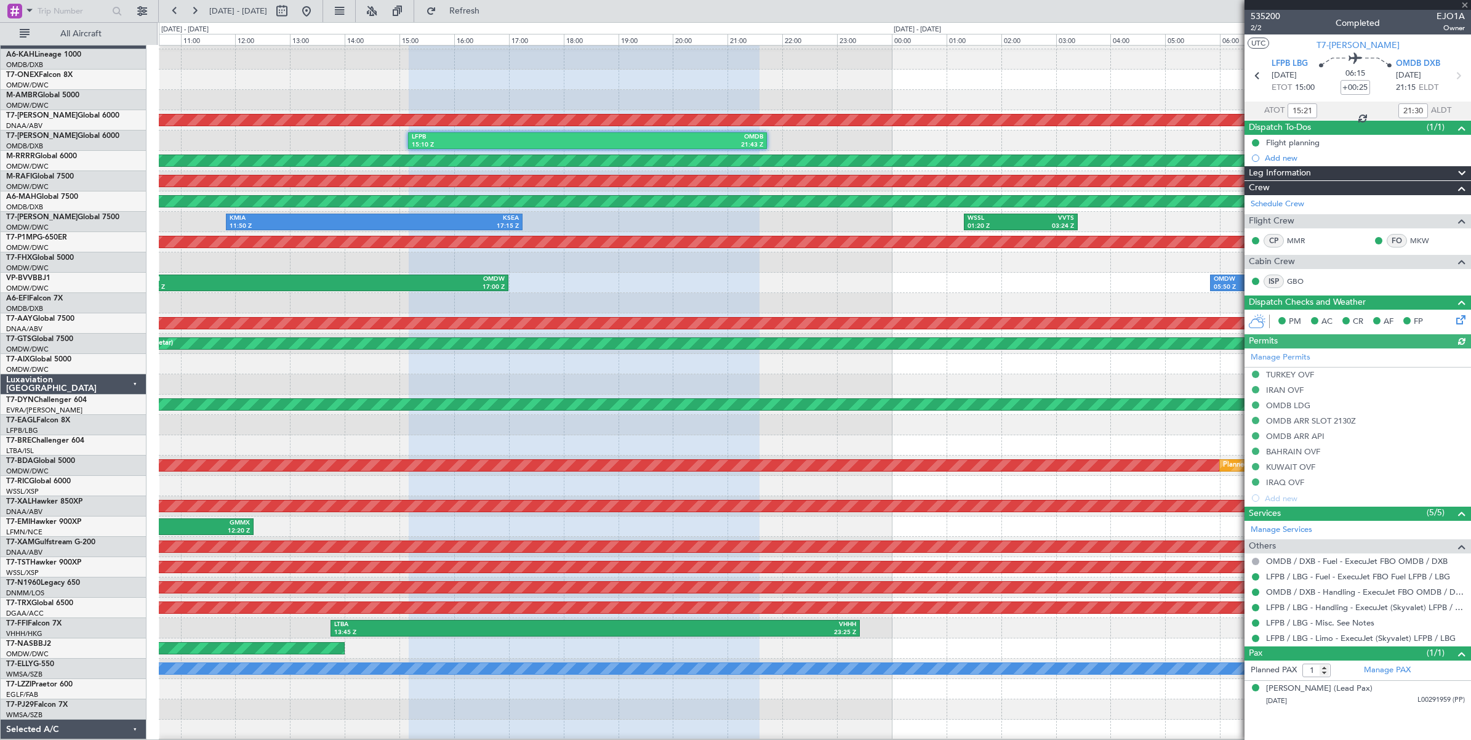
click at [1121, 79] on div "LIRA 10:13 Z OMDW 15:48 Z" at bounding box center [815, 80] width 1312 height 20
click at [1465, 4] on span at bounding box center [1465, 5] width 12 height 11
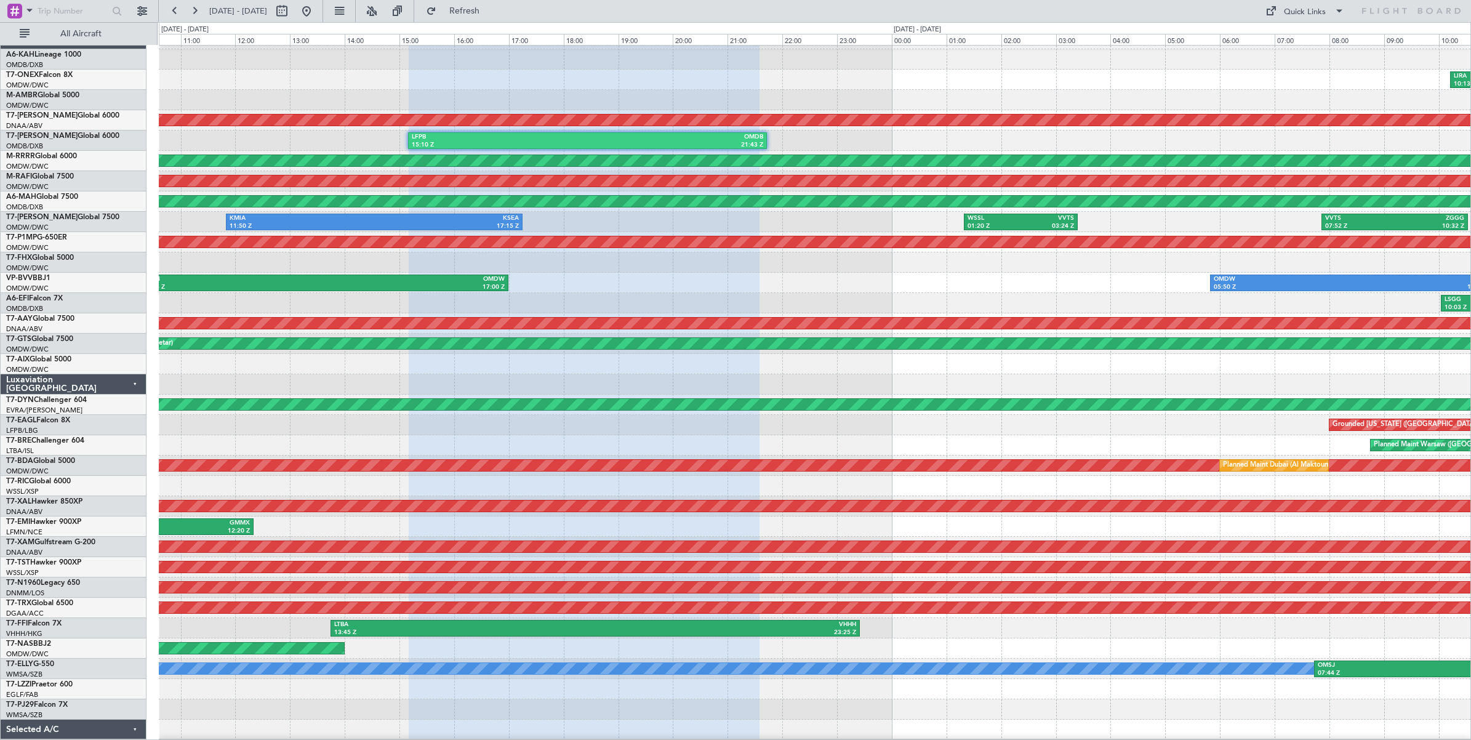
type input "0"
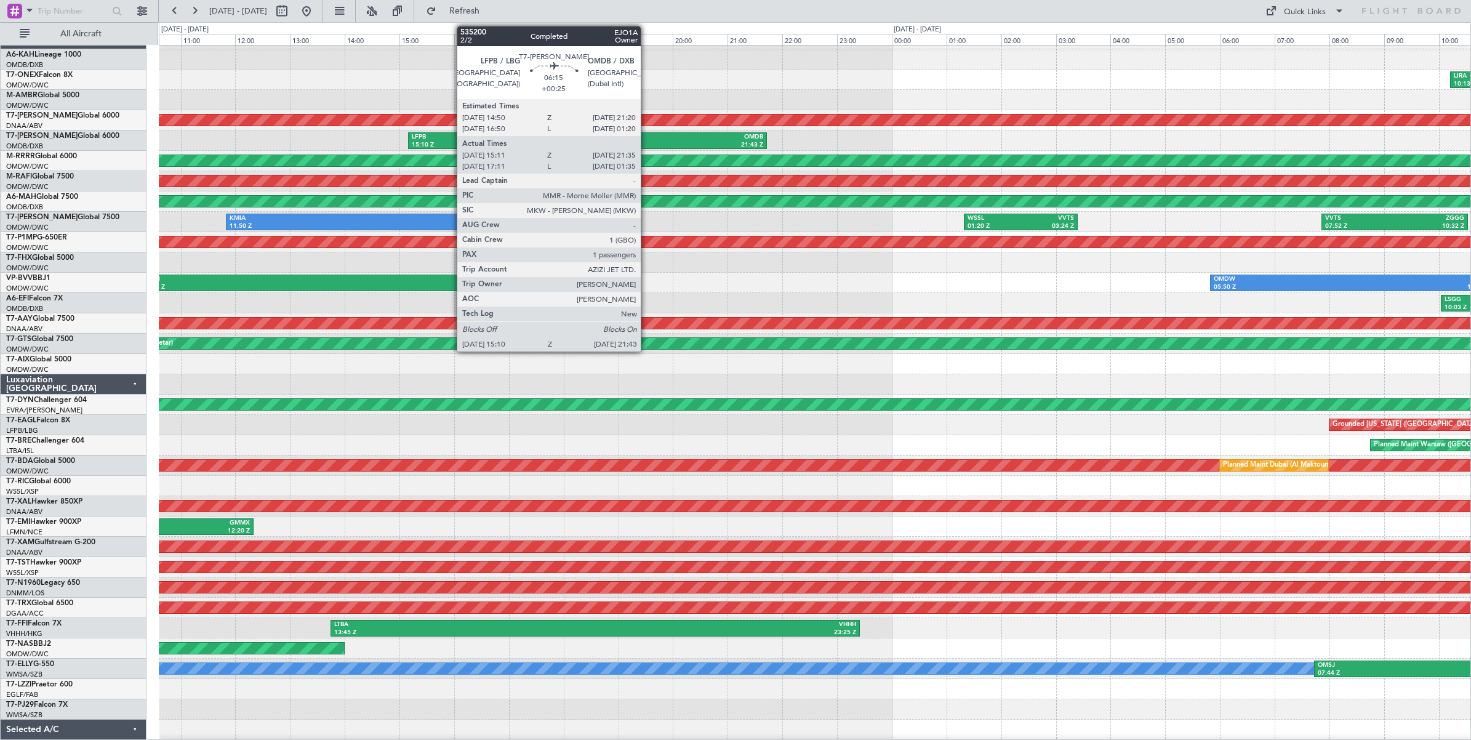
click at [647, 142] on div "21:43 Z" at bounding box center [674, 145] width 175 height 9
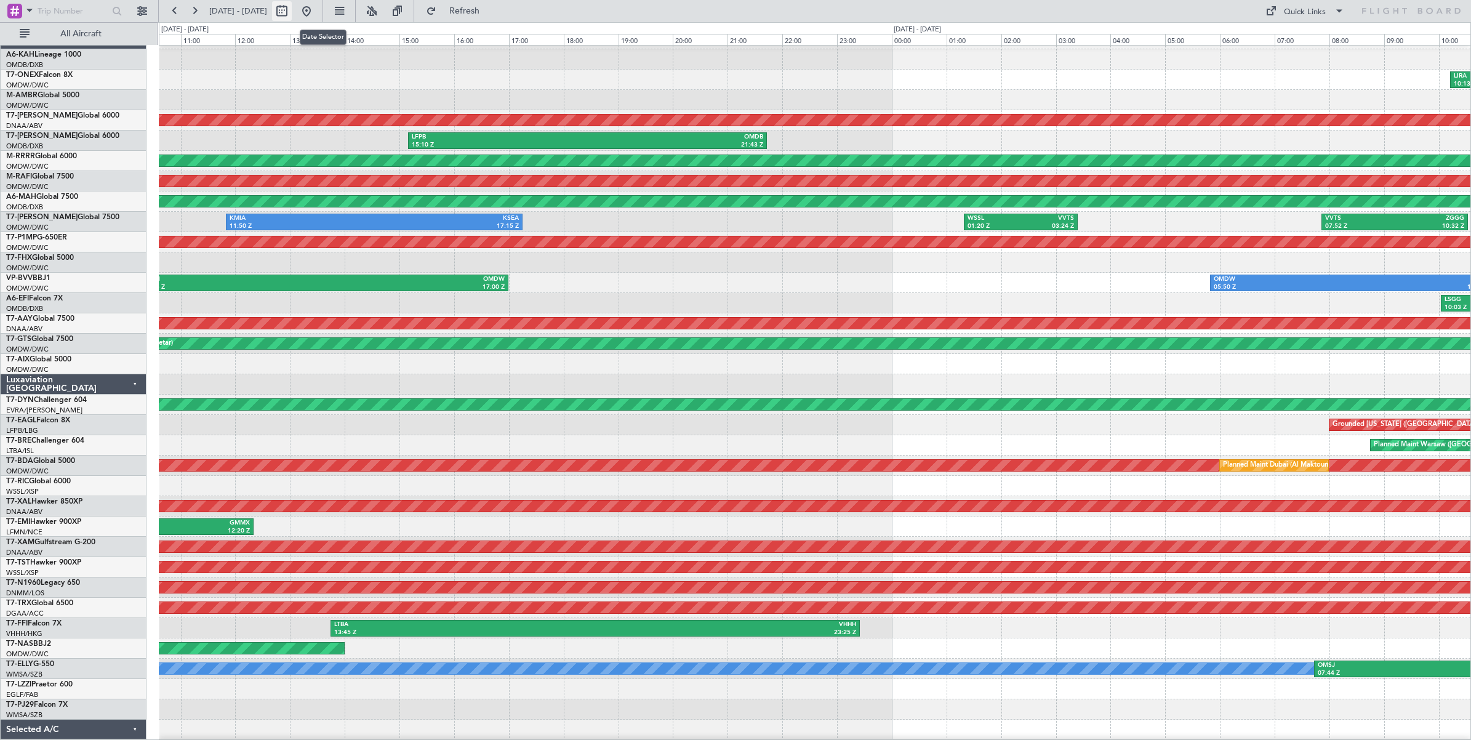
click at [292, 15] on button at bounding box center [282, 11] width 20 height 20
select select "8"
select select "2025"
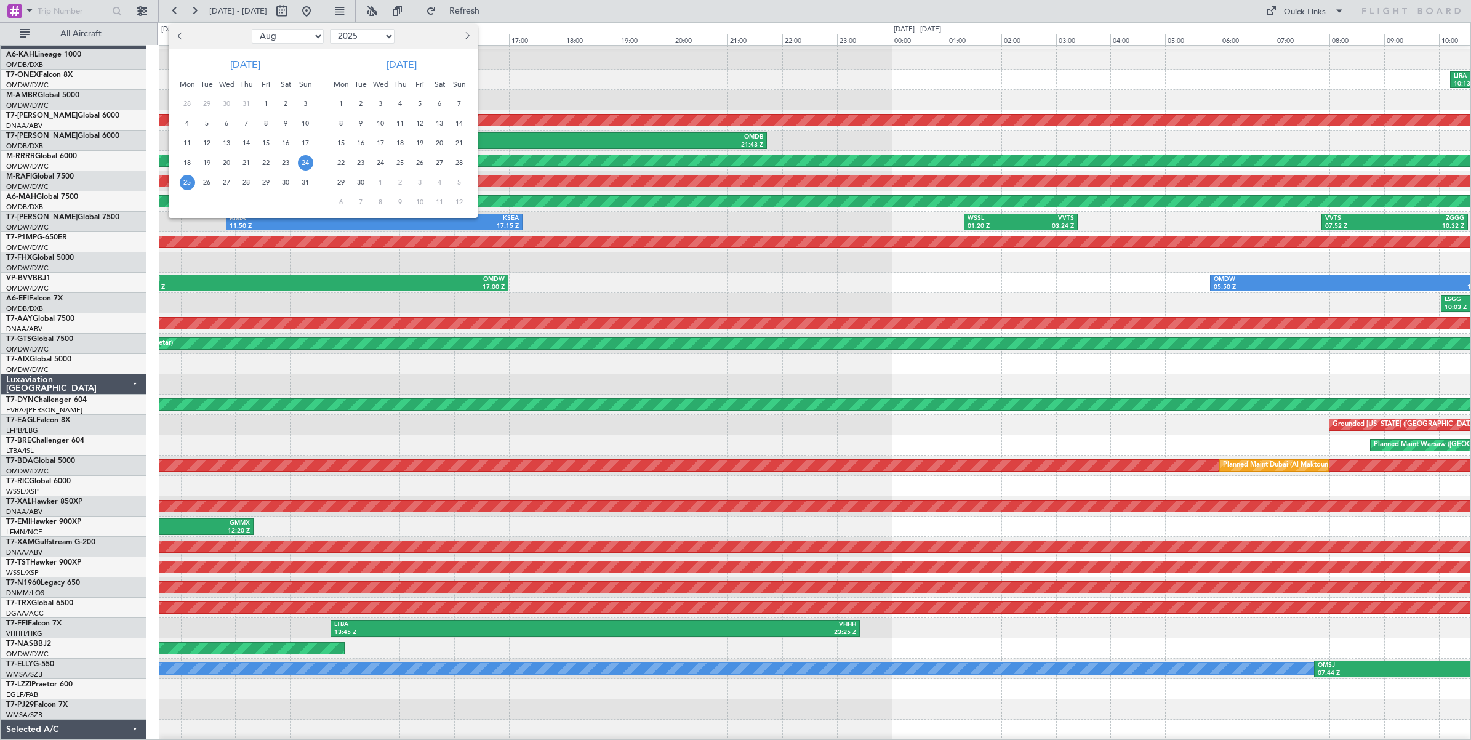
click at [187, 185] on span "25" at bounding box center [187, 182] width 15 height 15
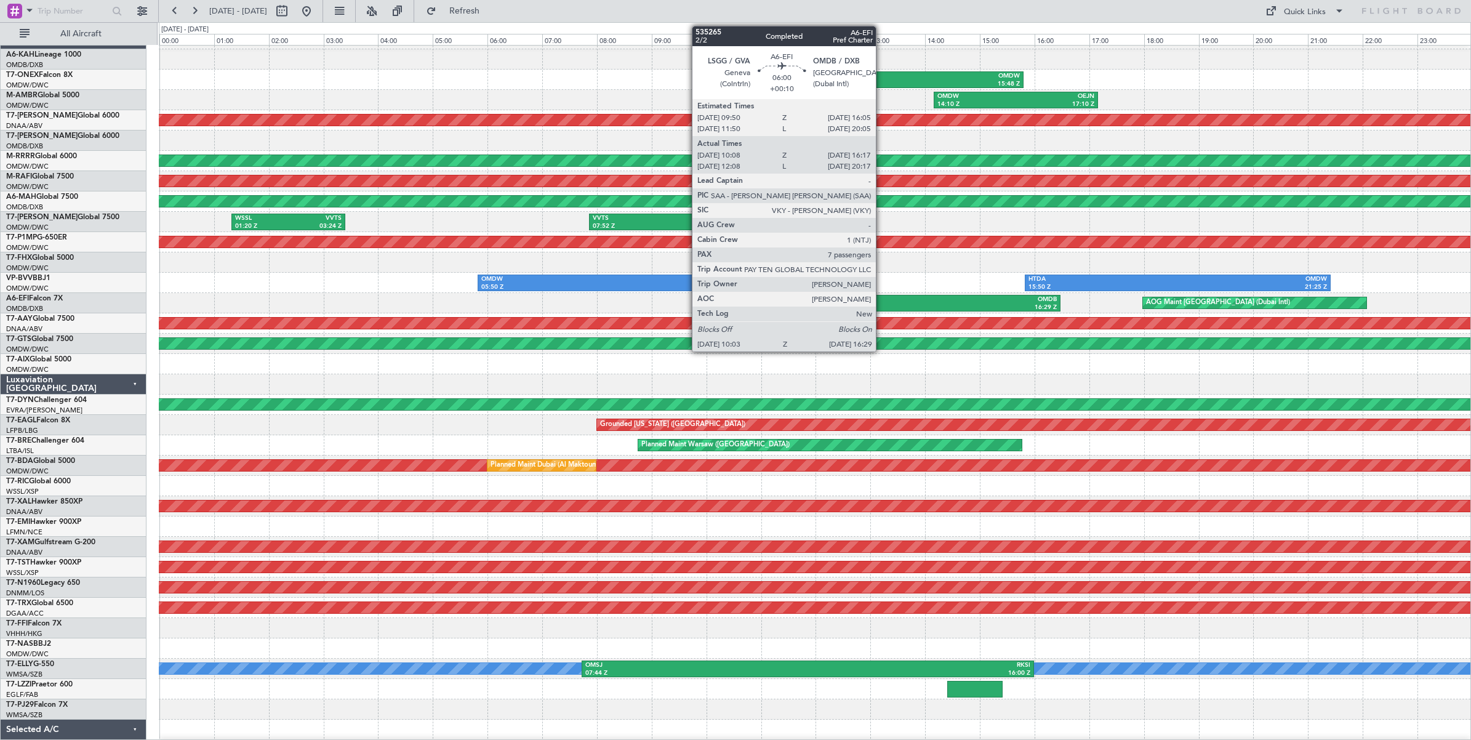
click at [882, 304] on div "10:03 Z" at bounding box center [798, 308] width 172 height 9
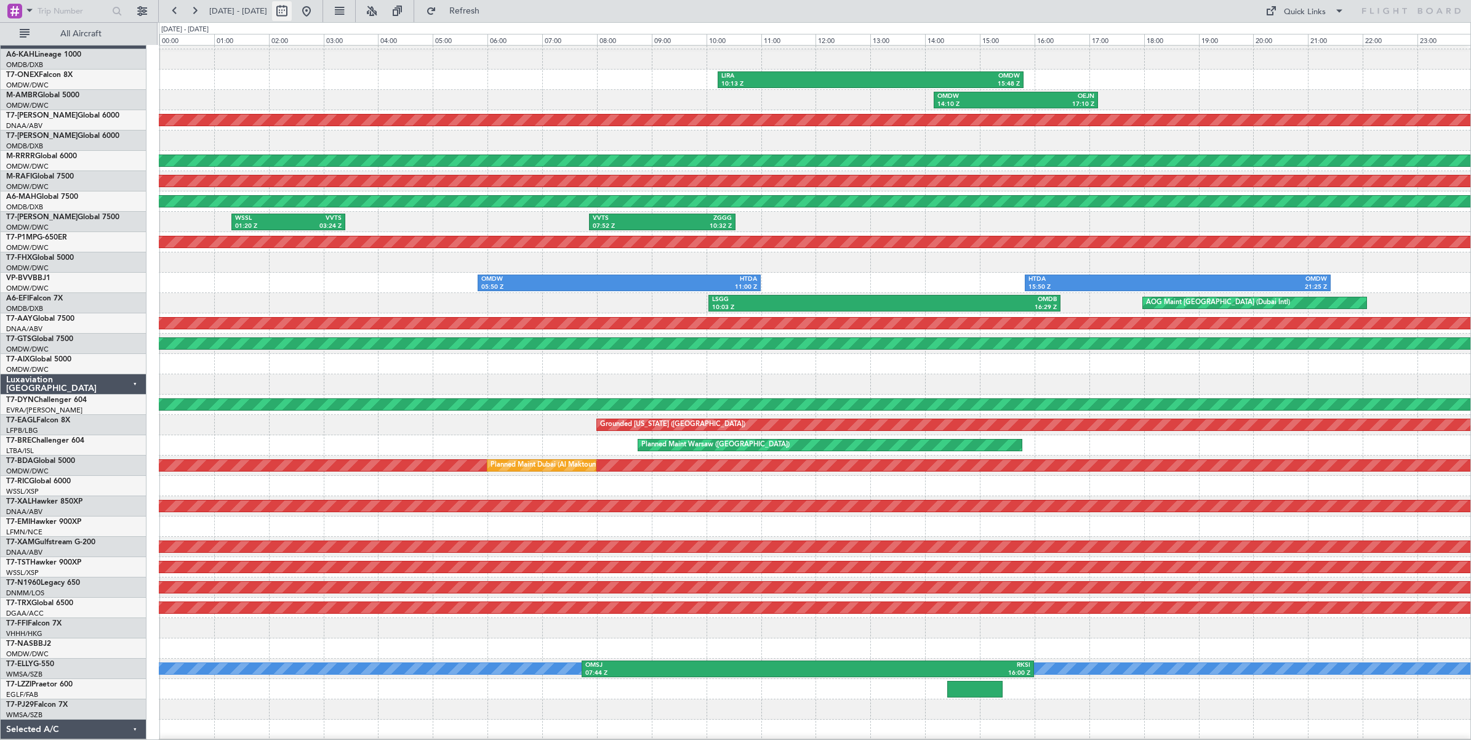
click at [292, 13] on button at bounding box center [282, 11] width 20 height 20
select select "8"
select select "2025"
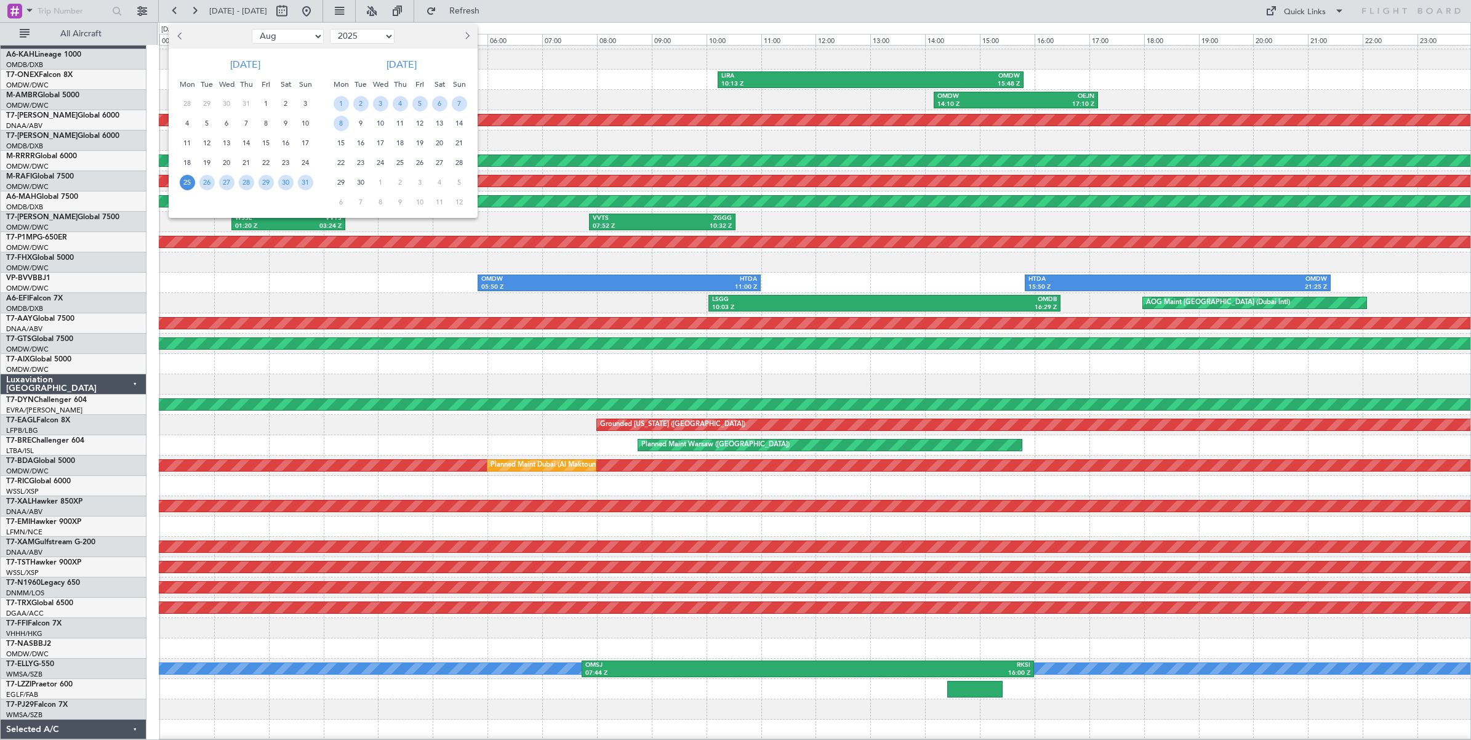
drag, startPoint x: 308, startPoint y: 38, endPoint x: 305, endPoint y: 45, distance: 8.0
click at [308, 39] on select "Jan Feb Mar Apr May Jun [DATE] Aug Sep Oct Nov Dec" at bounding box center [288, 36] width 72 height 15
select select "7"
click at [252, 29] on select "Jan Feb Mar Apr May Jun [DATE] Aug Sep Oct Nov Dec" at bounding box center [288, 36] width 72 height 15
click at [268, 103] on span "4" at bounding box center [266, 103] width 15 height 15
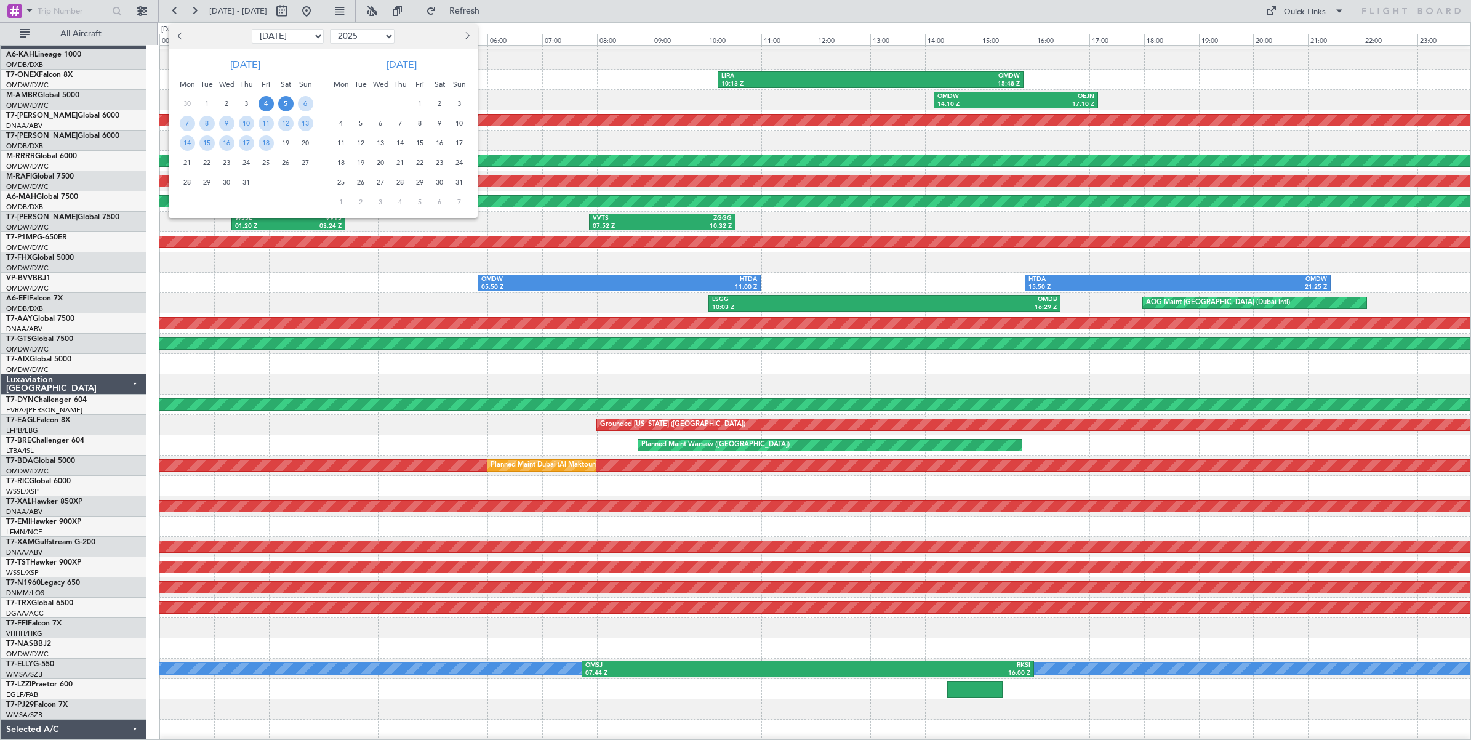
click at [286, 106] on span "5" at bounding box center [285, 103] width 15 height 15
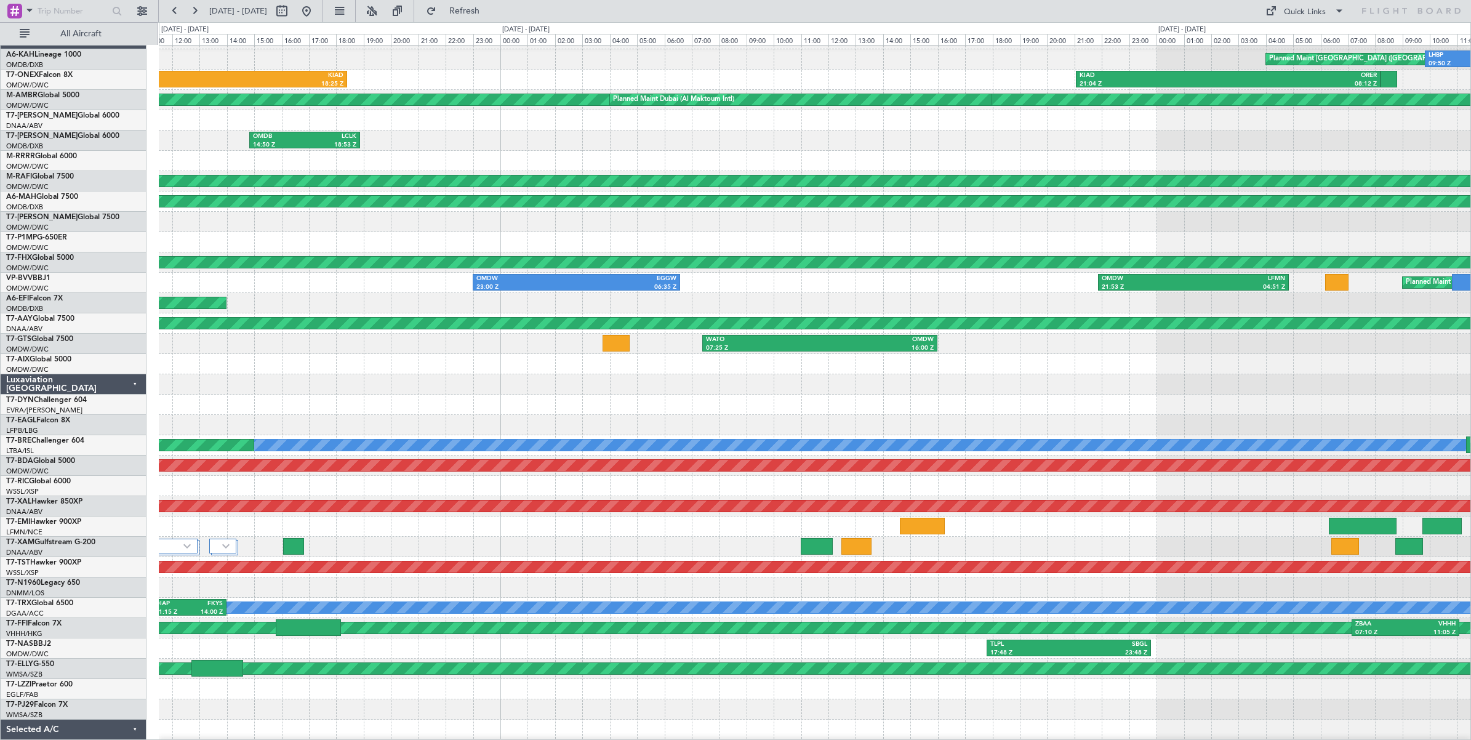
click at [676, 391] on div at bounding box center [815, 384] width 1312 height 20
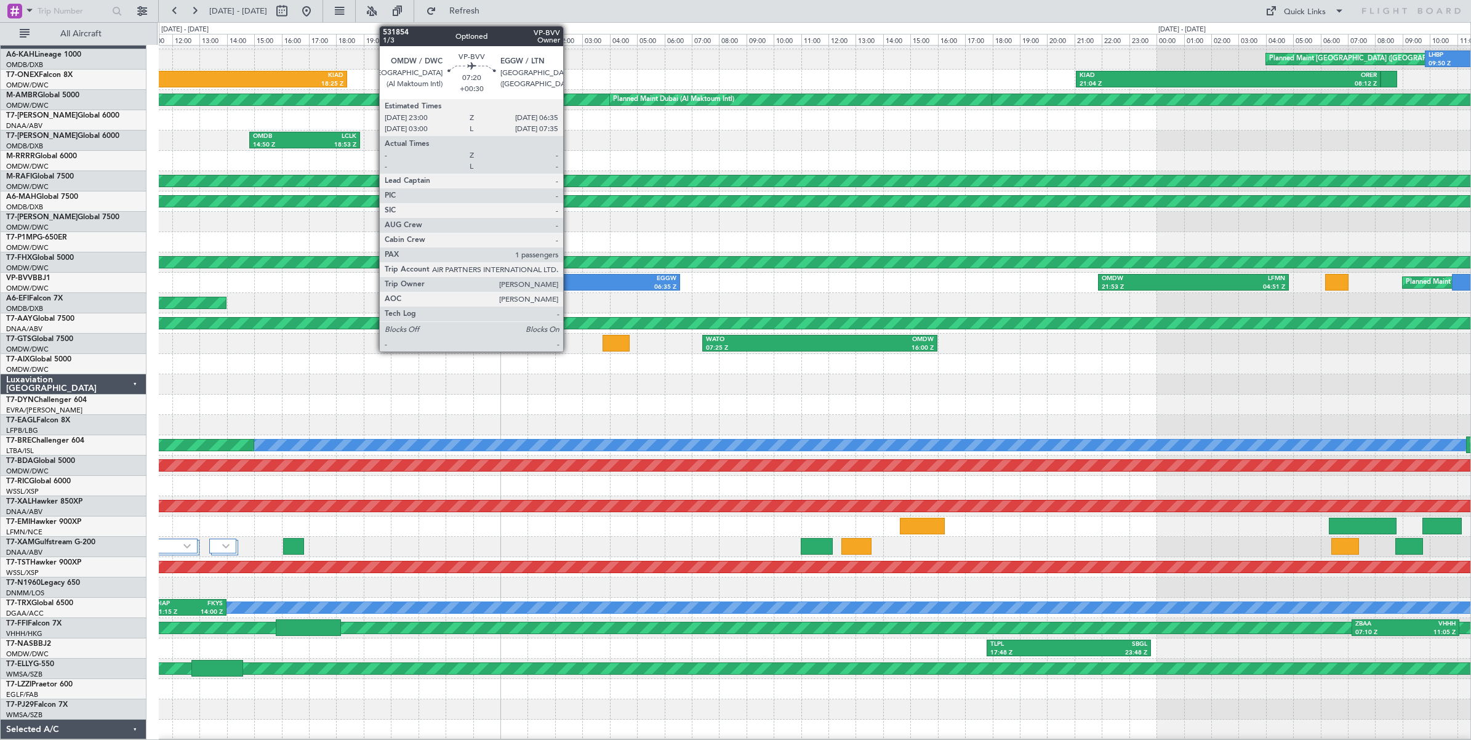
click at [569, 284] on div "23:00 Z" at bounding box center [526, 287] width 100 height 9
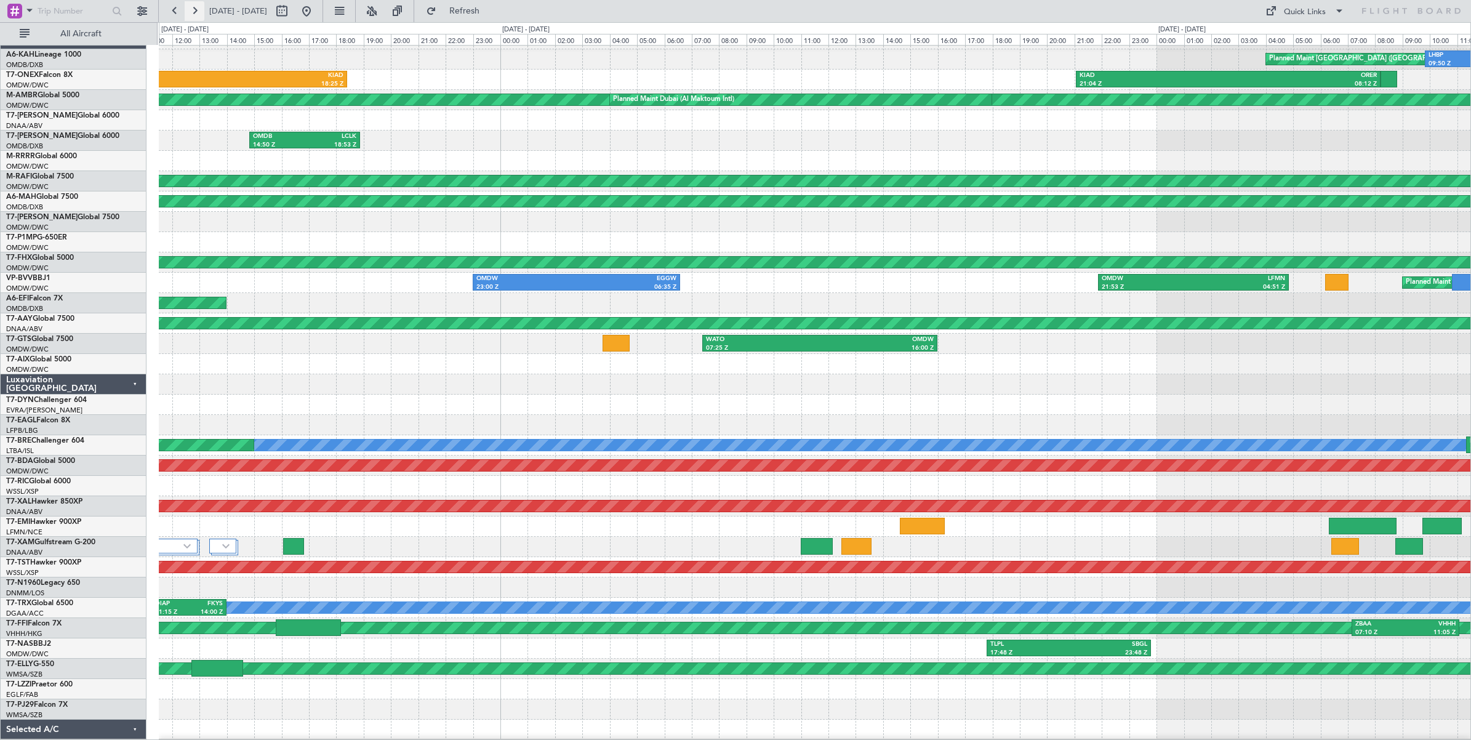
click at [193, 13] on button at bounding box center [195, 11] width 20 height 20
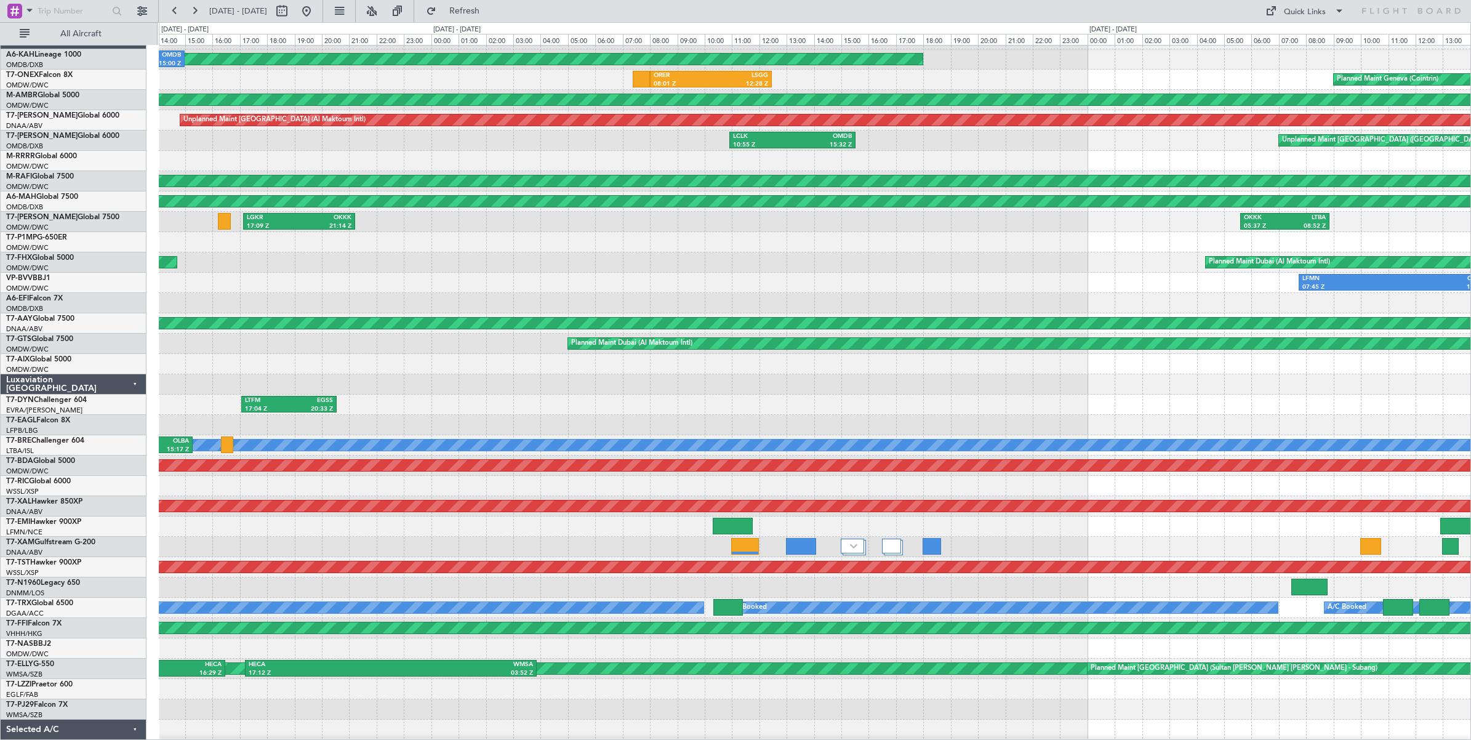
scroll to position [37, 0]
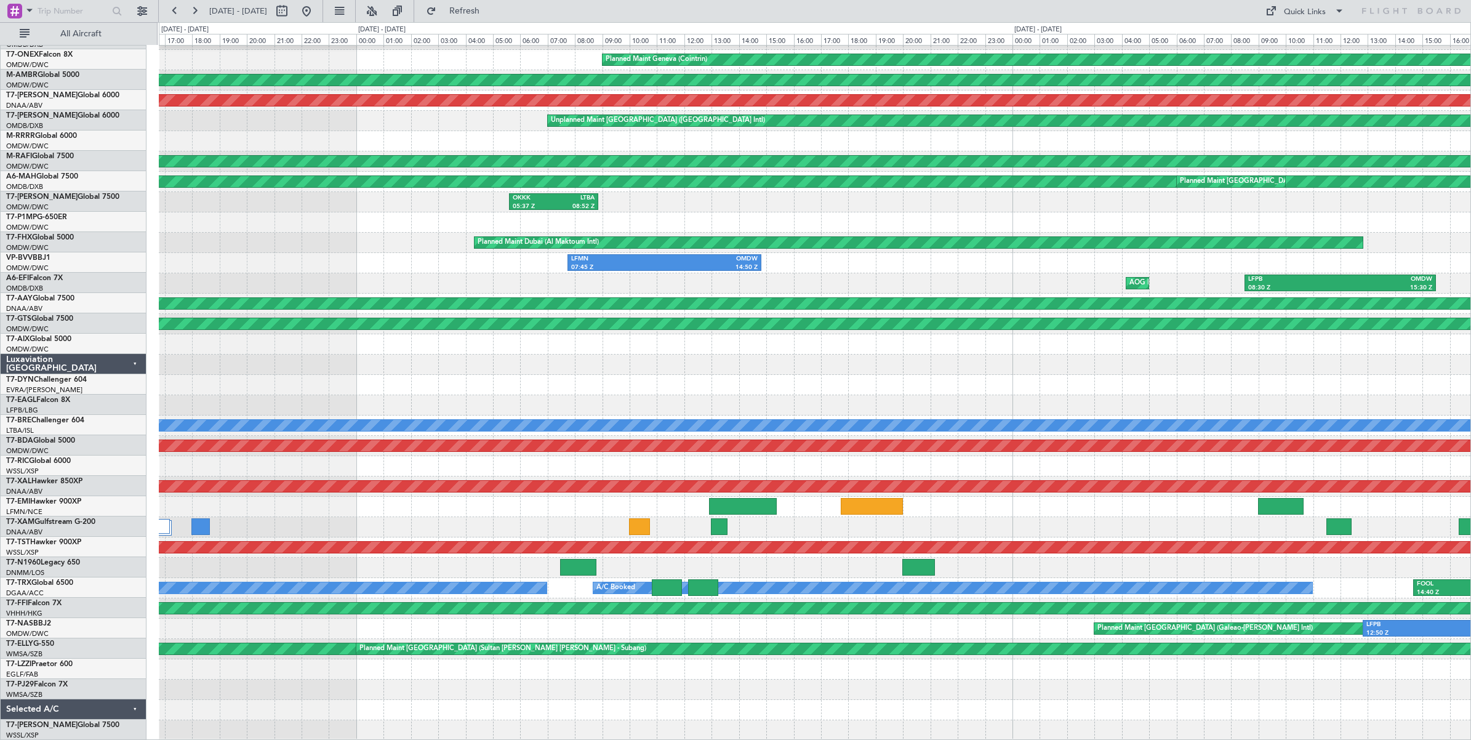
click at [383, 235] on div "Planned Maint [GEOGRAPHIC_DATA] ([GEOGRAPHIC_DATA]) Planned Maint Geneva ([GEOG…" at bounding box center [815, 374] width 1312 height 731
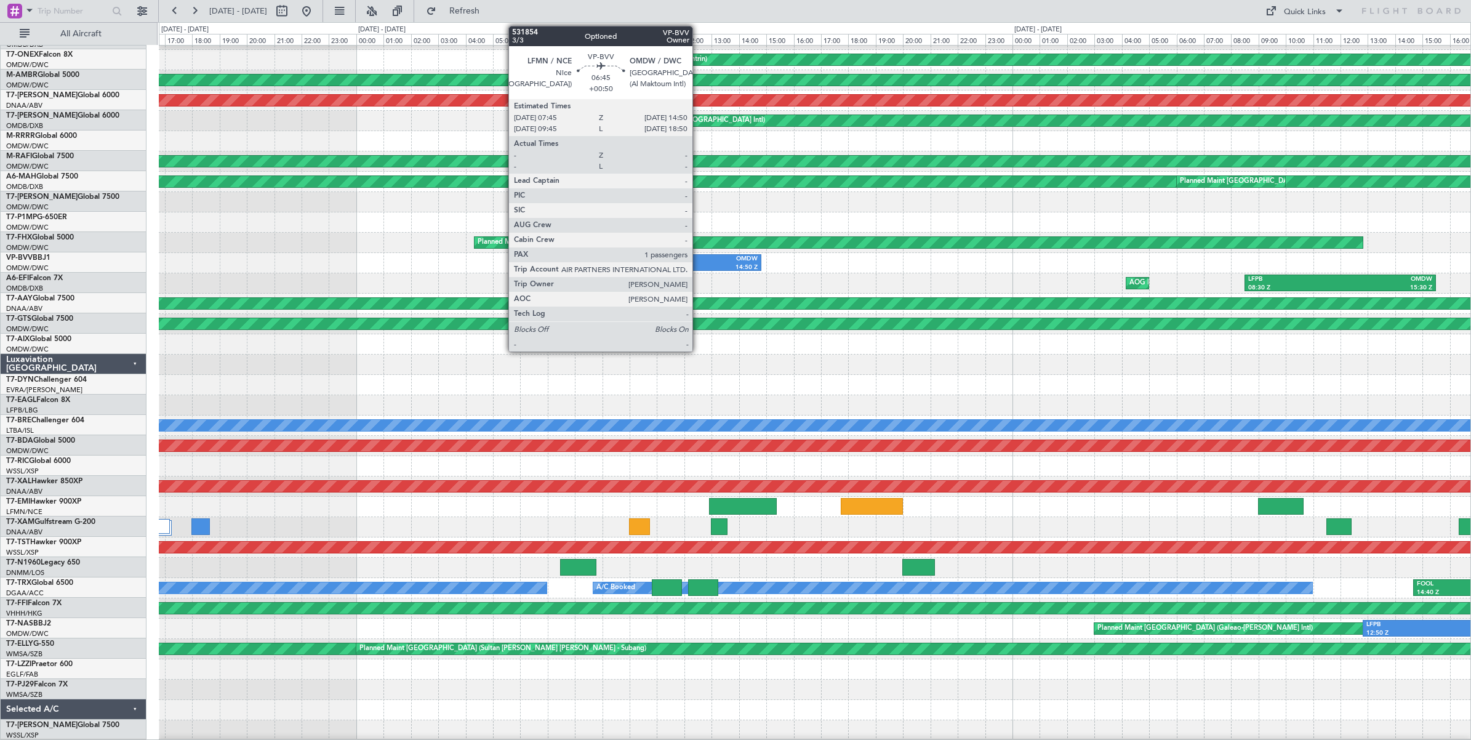
click at [699, 259] on div "OMDW" at bounding box center [712, 259] width 94 height 9
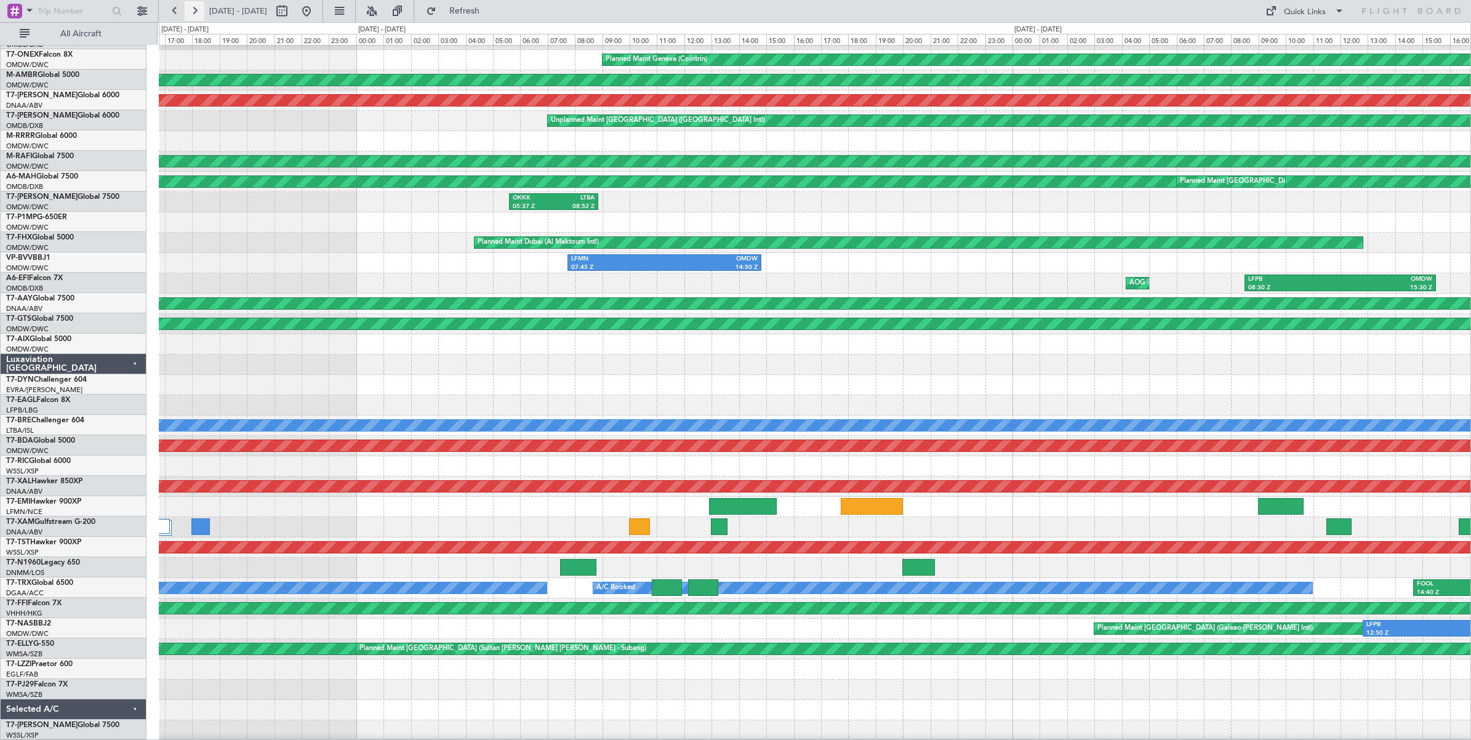
click at [195, 13] on button at bounding box center [195, 11] width 20 height 20
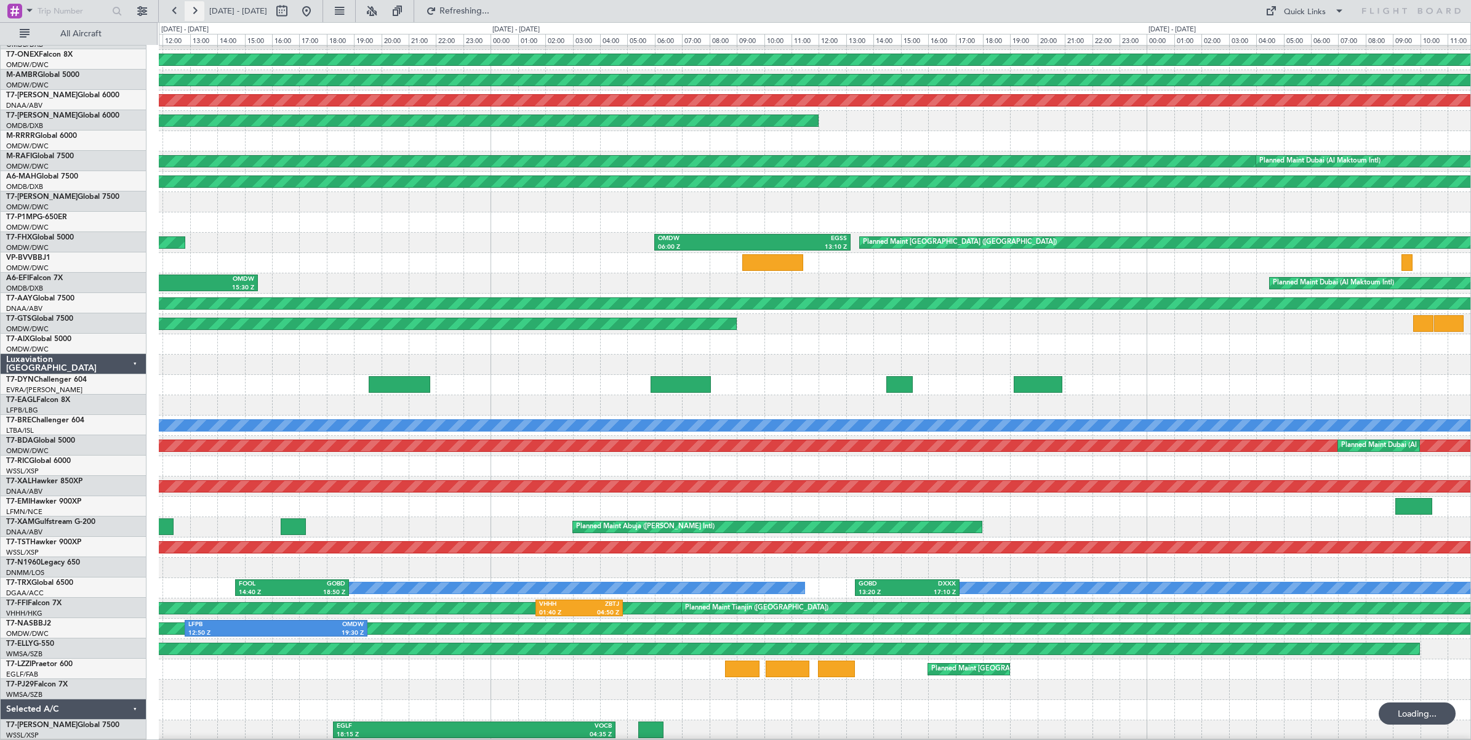
click at [195, 13] on button at bounding box center [195, 11] width 20 height 20
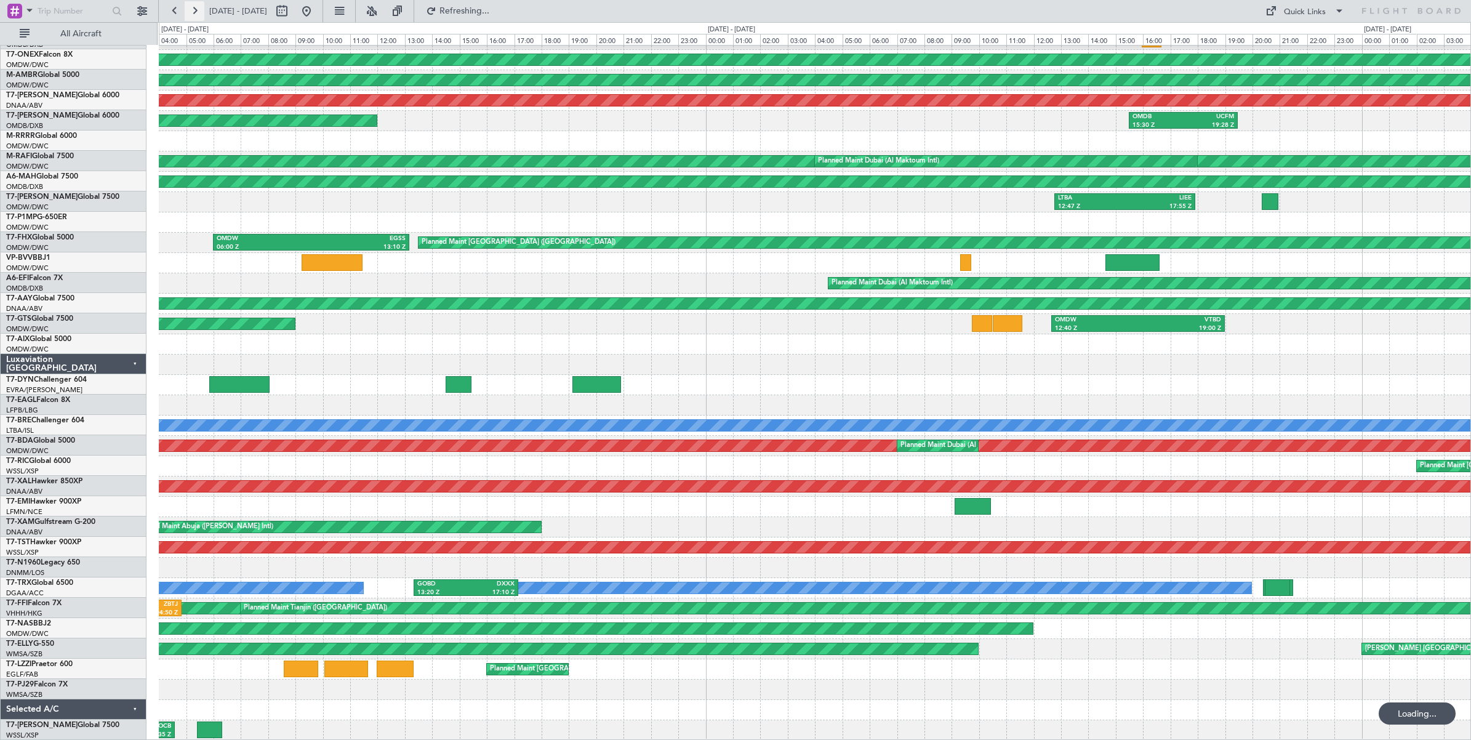
click at [195, 13] on button at bounding box center [195, 11] width 20 height 20
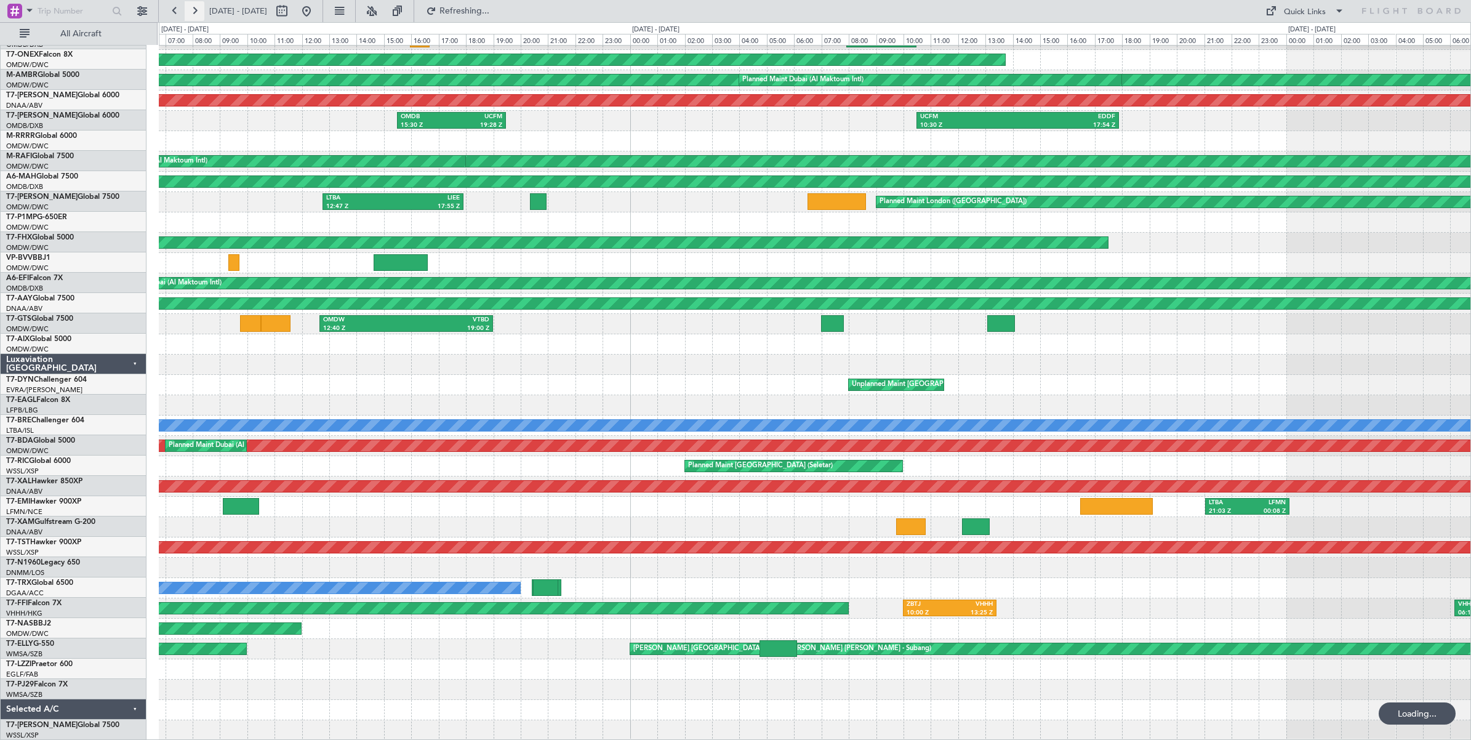
click at [195, 13] on button at bounding box center [195, 11] width 20 height 20
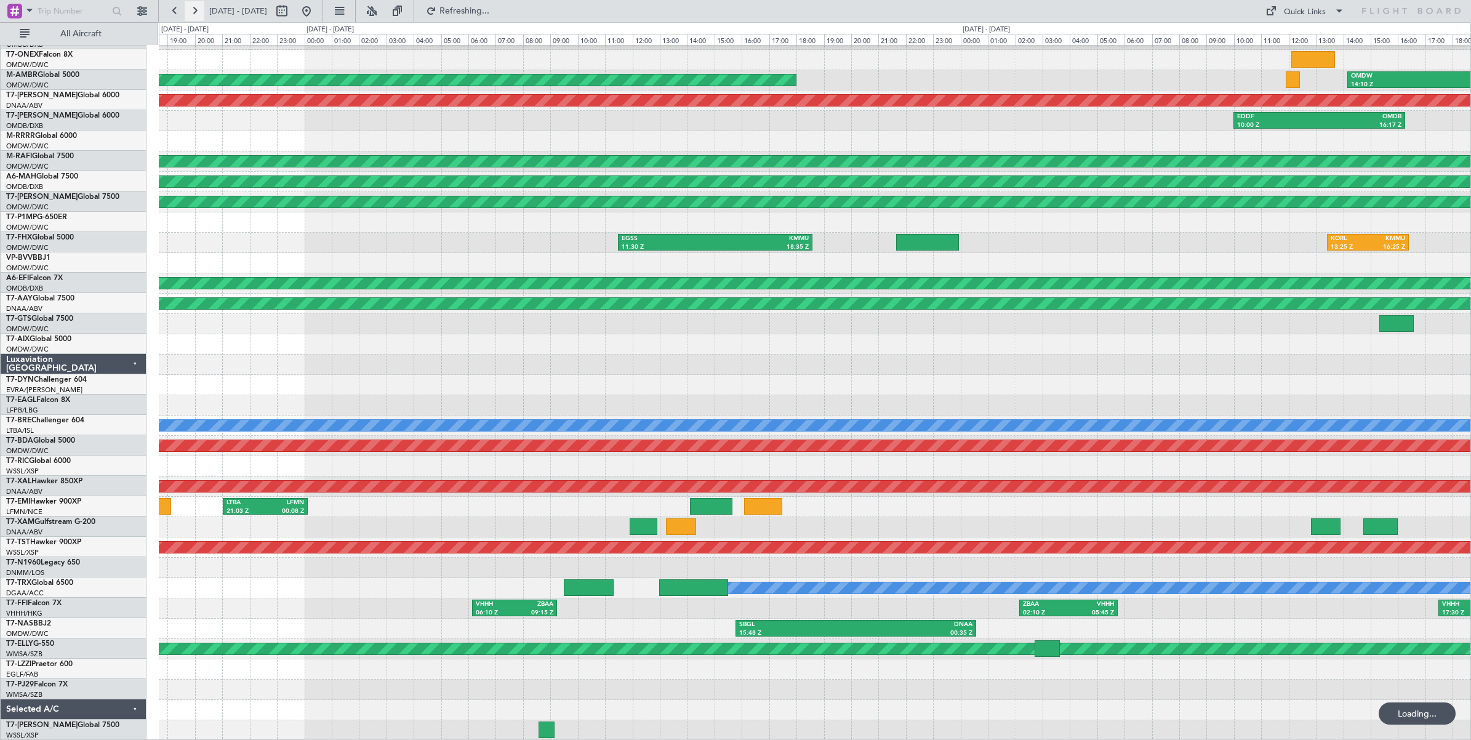
click at [195, 13] on button at bounding box center [195, 11] width 20 height 20
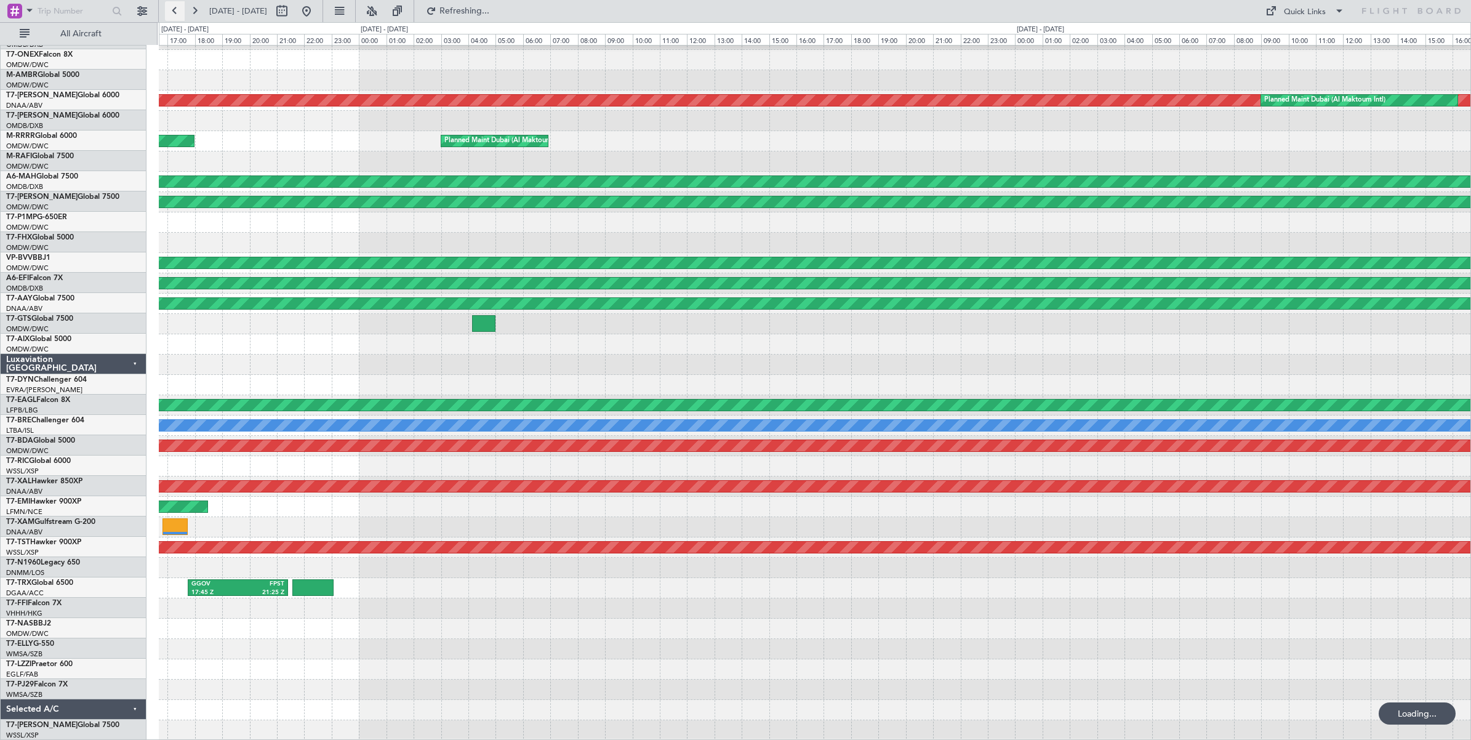
click at [172, 10] on button at bounding box center [175, 11] width 20 height 20
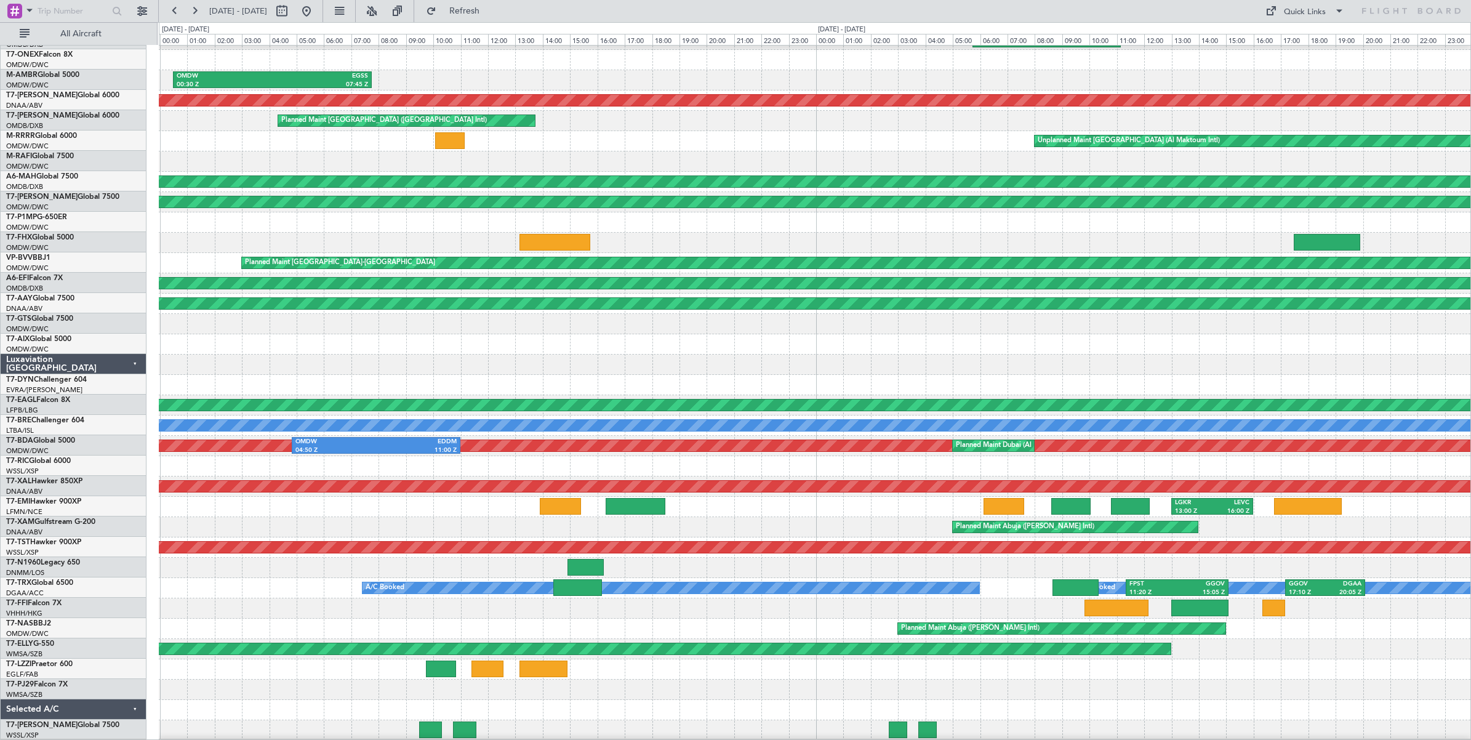
click at [425, 312] on div "LHBP 05:44 Z OMDW 11:09 Z LRBS 17:38 Z EGLF 20:55 Z ORBI 14:00 Z LRBS 16:55 Z O…" at bounding box center [815, 374] width 1312 height 731
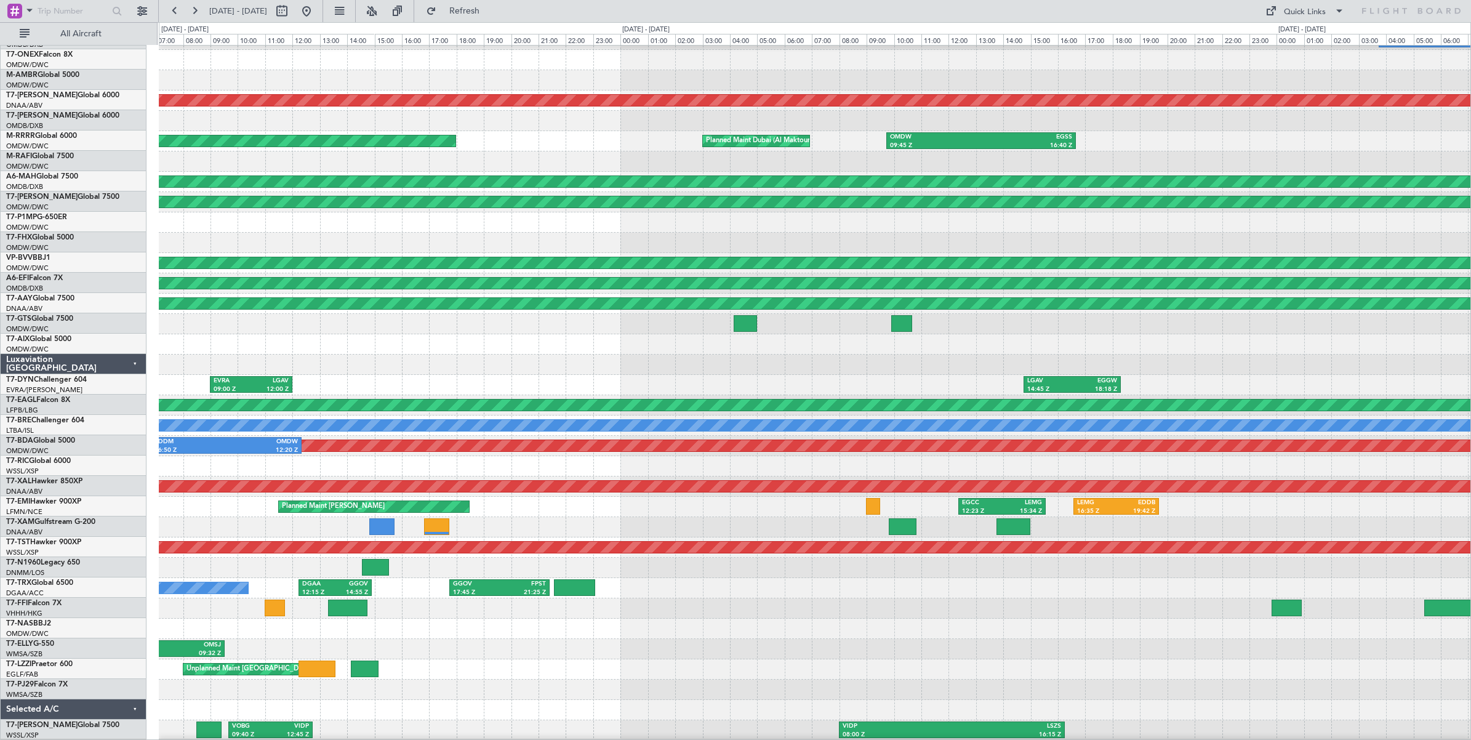
click at [1343, 312] on div "OMDB 03:45 Z LHBP 09:40 Z Unplanned Maint [GEOGRAPHIC_DATA] (Al Maktoum Intl) P…" at bounding box center [815, 374] width 1312 height 731
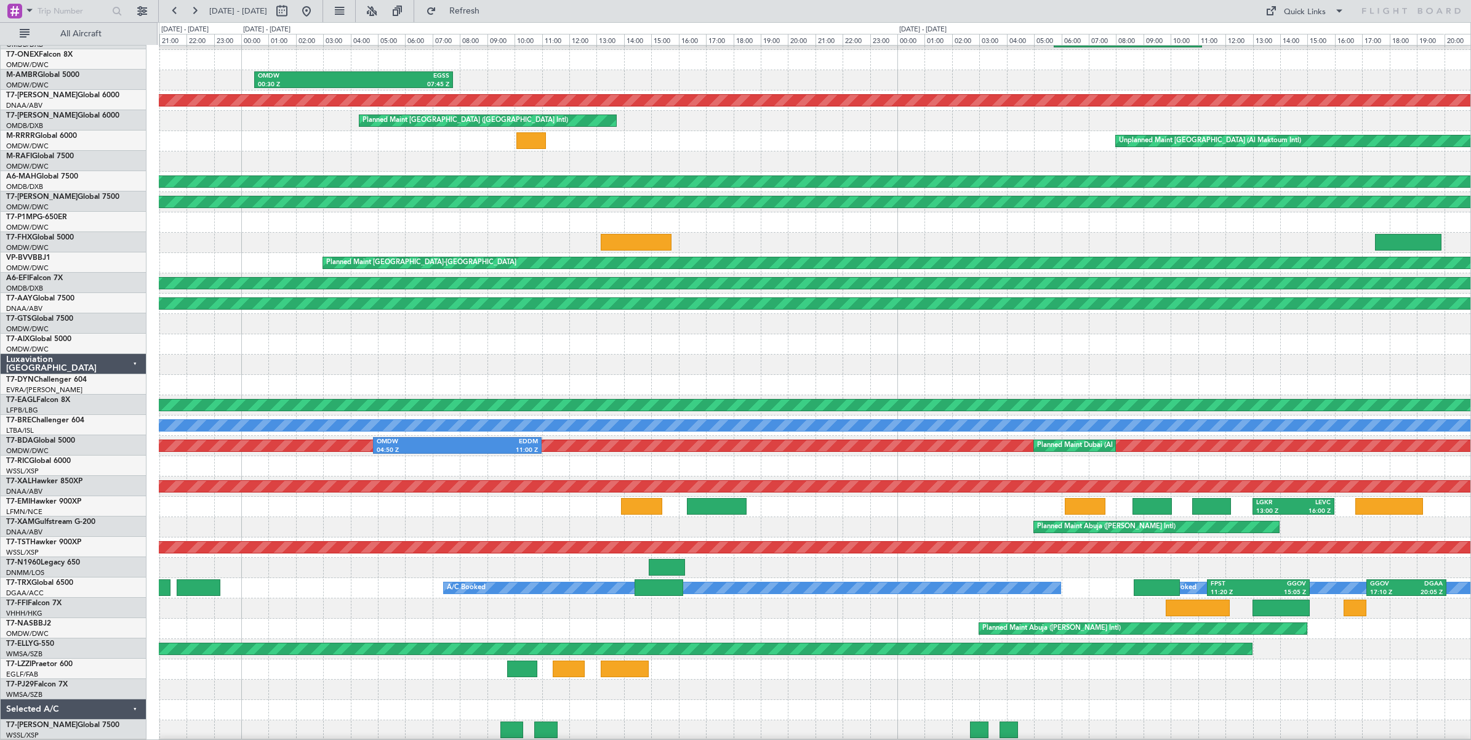
click at [886, 355] on div at bounding box center [815, 365] width 1312 height 20
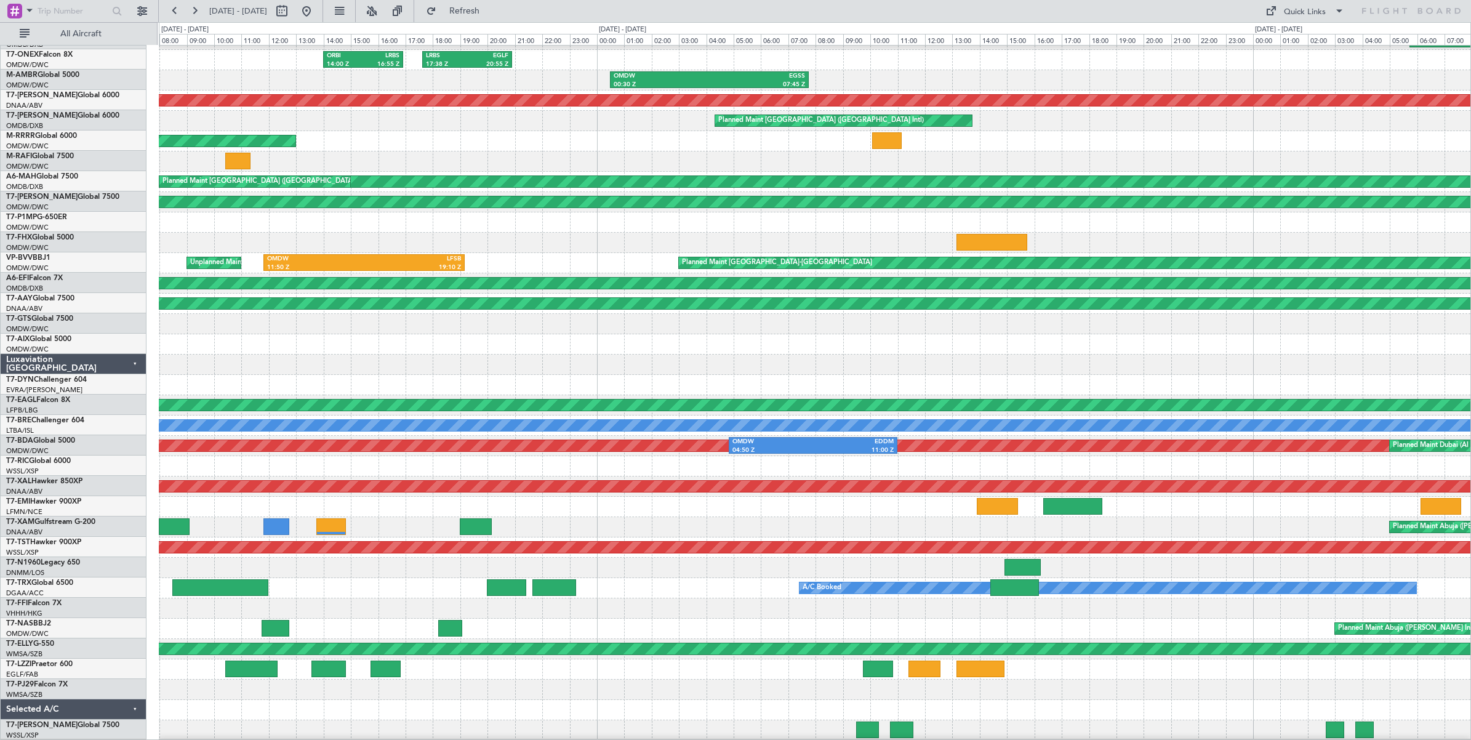
click at [823, 360] on div at bounding box center [815, 365] width 1312 height 20
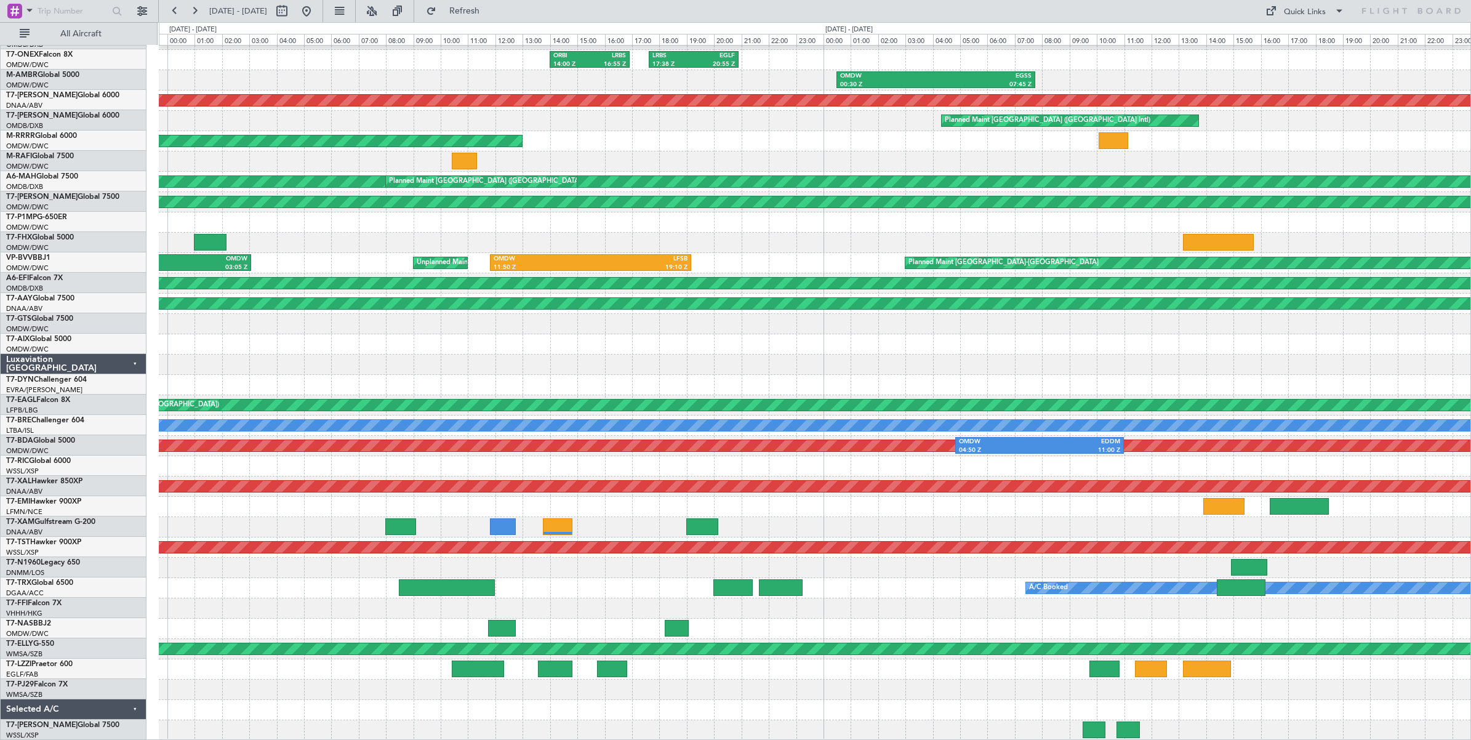
click at [875, 380] on div at bounding box center [815, 385] width 1312 height 20
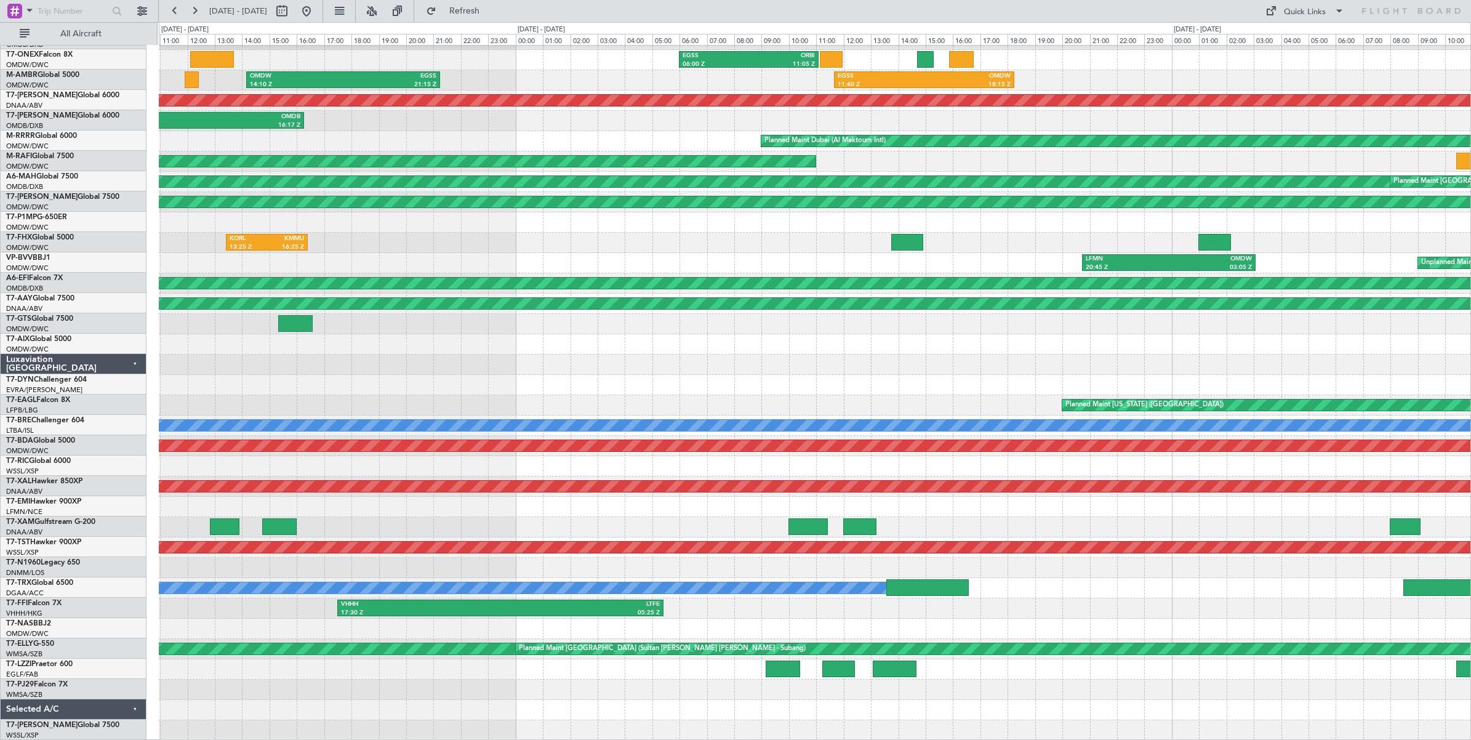
click at [917, 376] on div at bounding box center [815, 385] width 1312 height 20
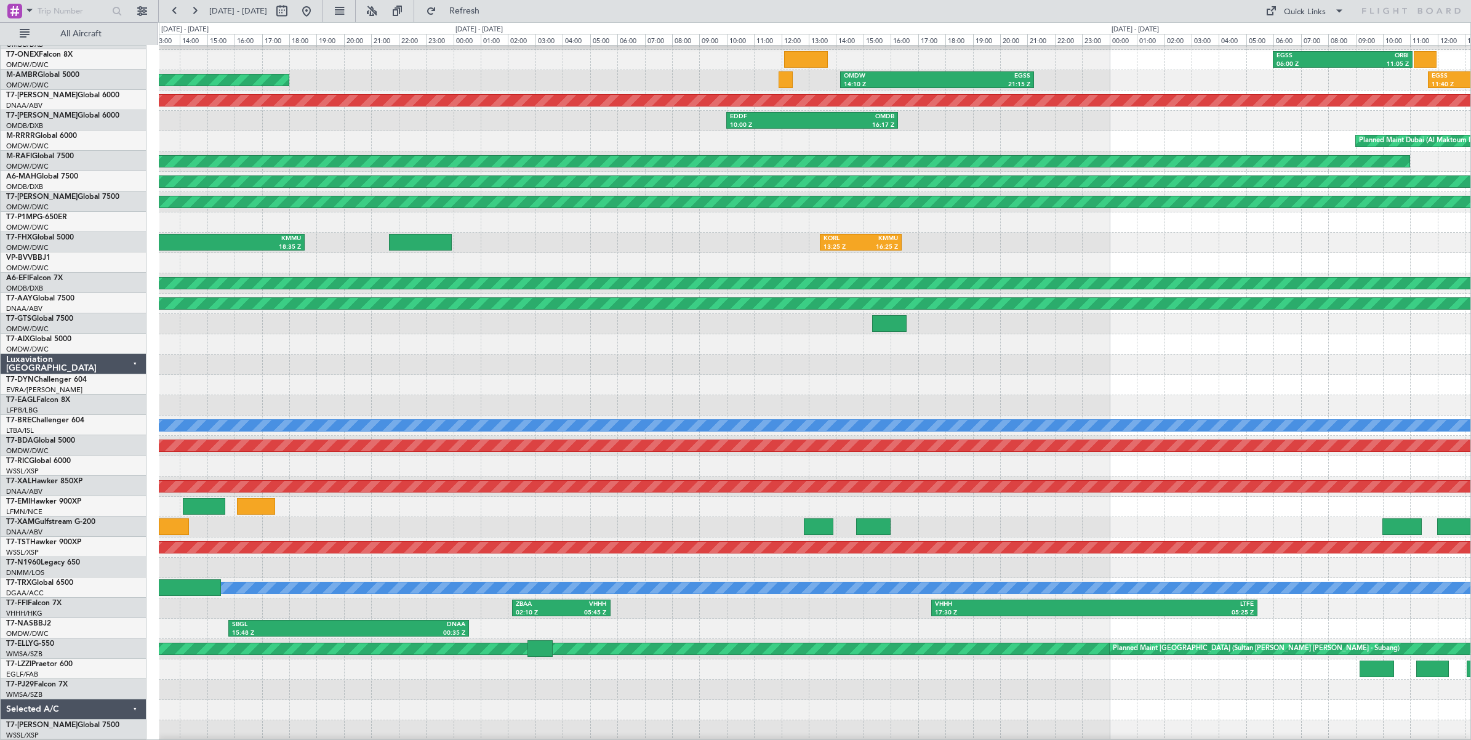
click at [918, 364] on div "EGSS 06:00 Z ORBI 11:05 Z EGSS 11:40 Z OMDW 18:15 Z OMDW 14:10 Z EGSS 21:15 Z P…" at bounding box center [815, 374] width 1312 height 731
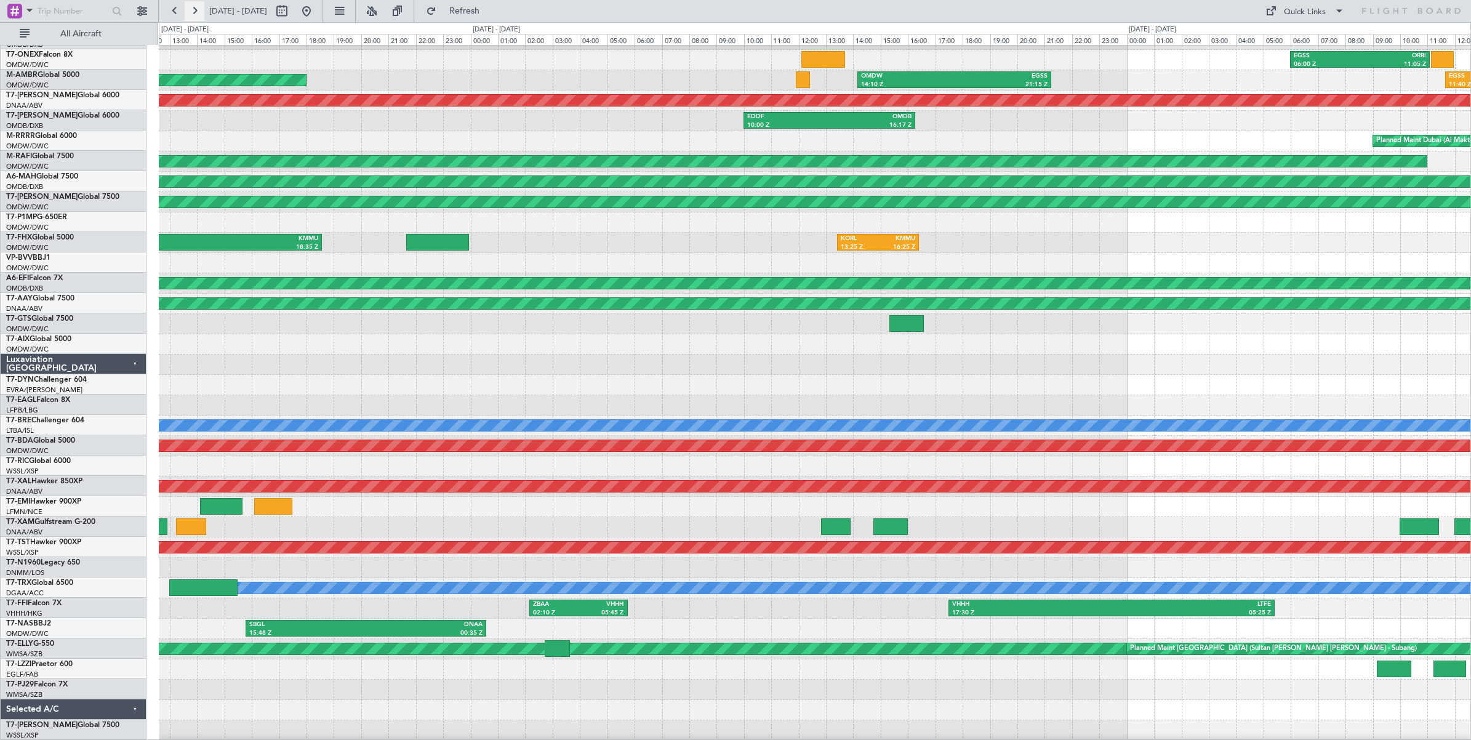
click at [196, 12] on button at bounding box center [195, 11] width 20 height 20
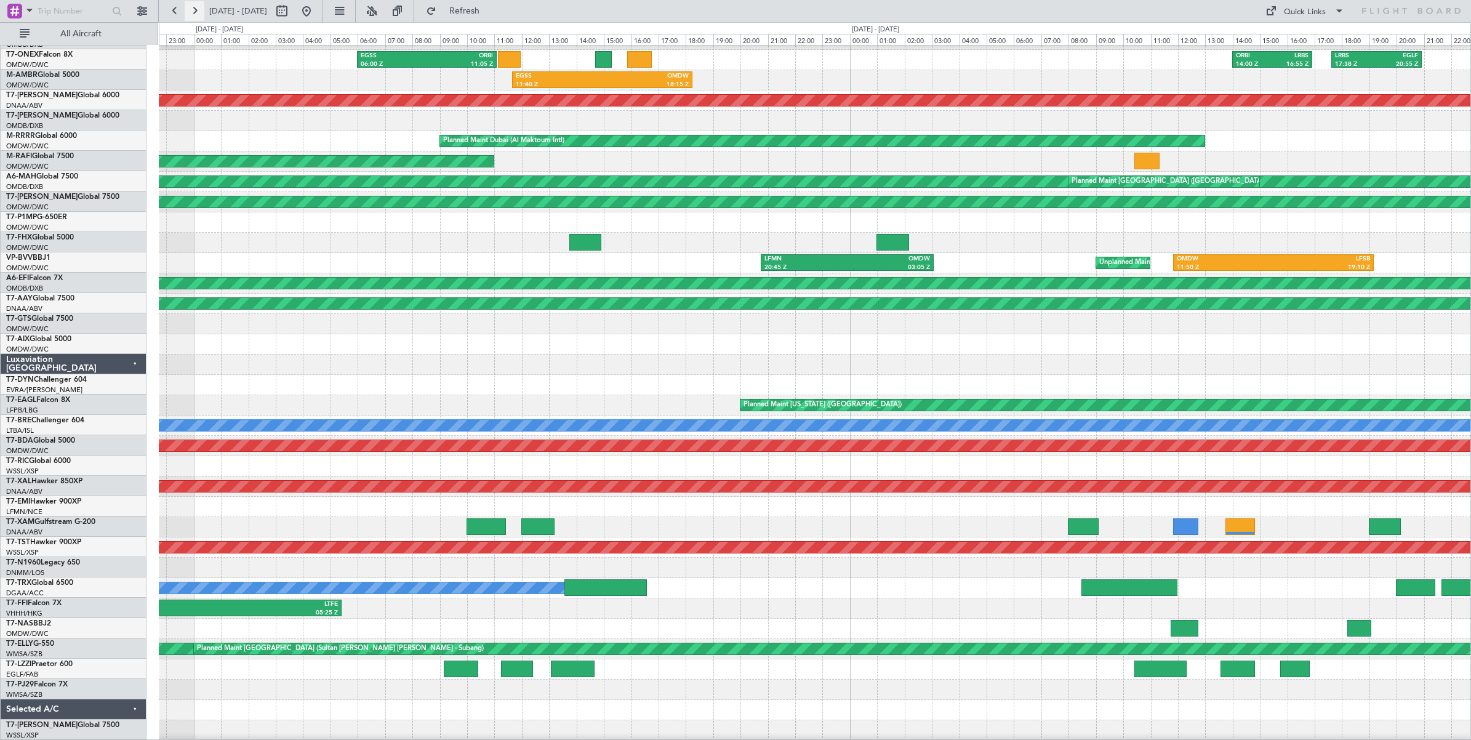
click at [196, 12] on button at bounding box center [195, 11] width 20 height 20
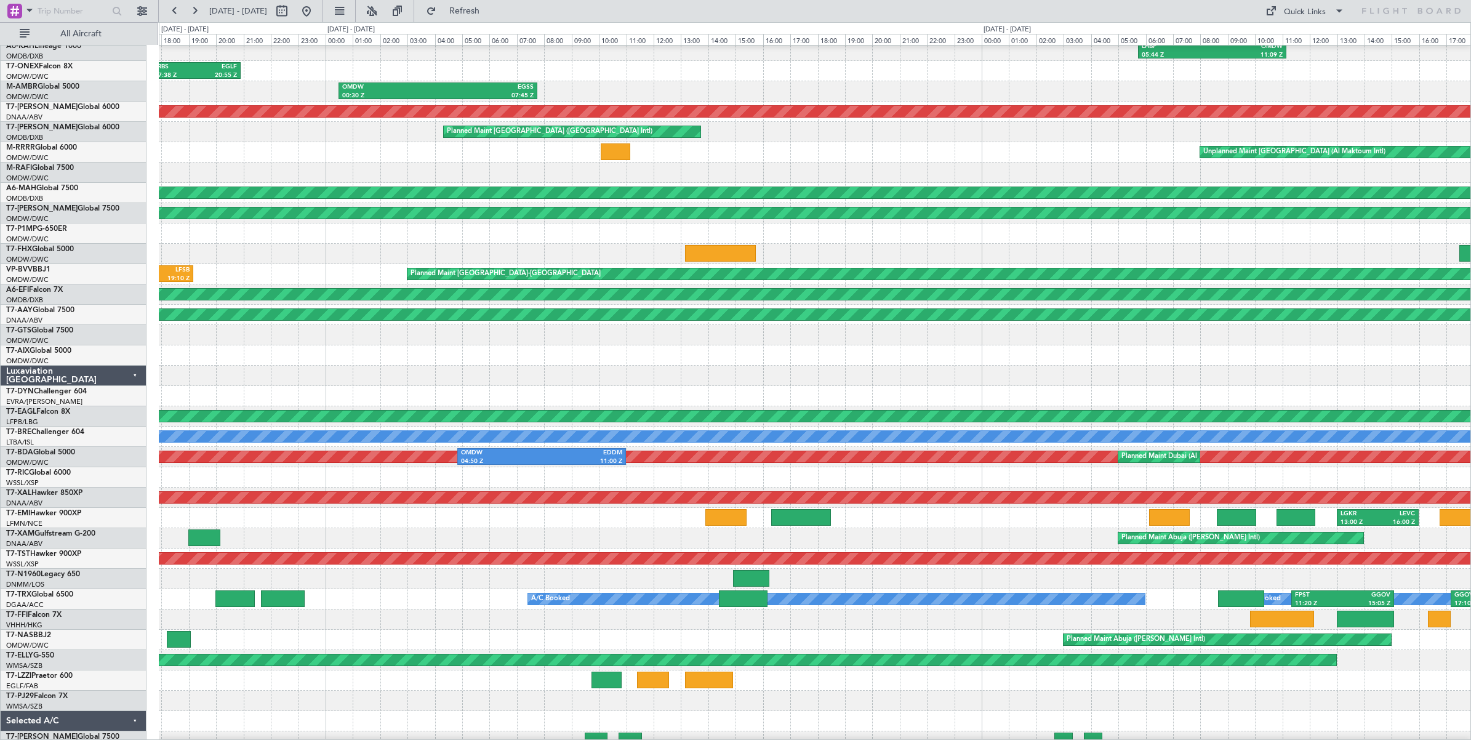
click at [919, 350] on div at bounding box center [815, 355] width 1312 height 20
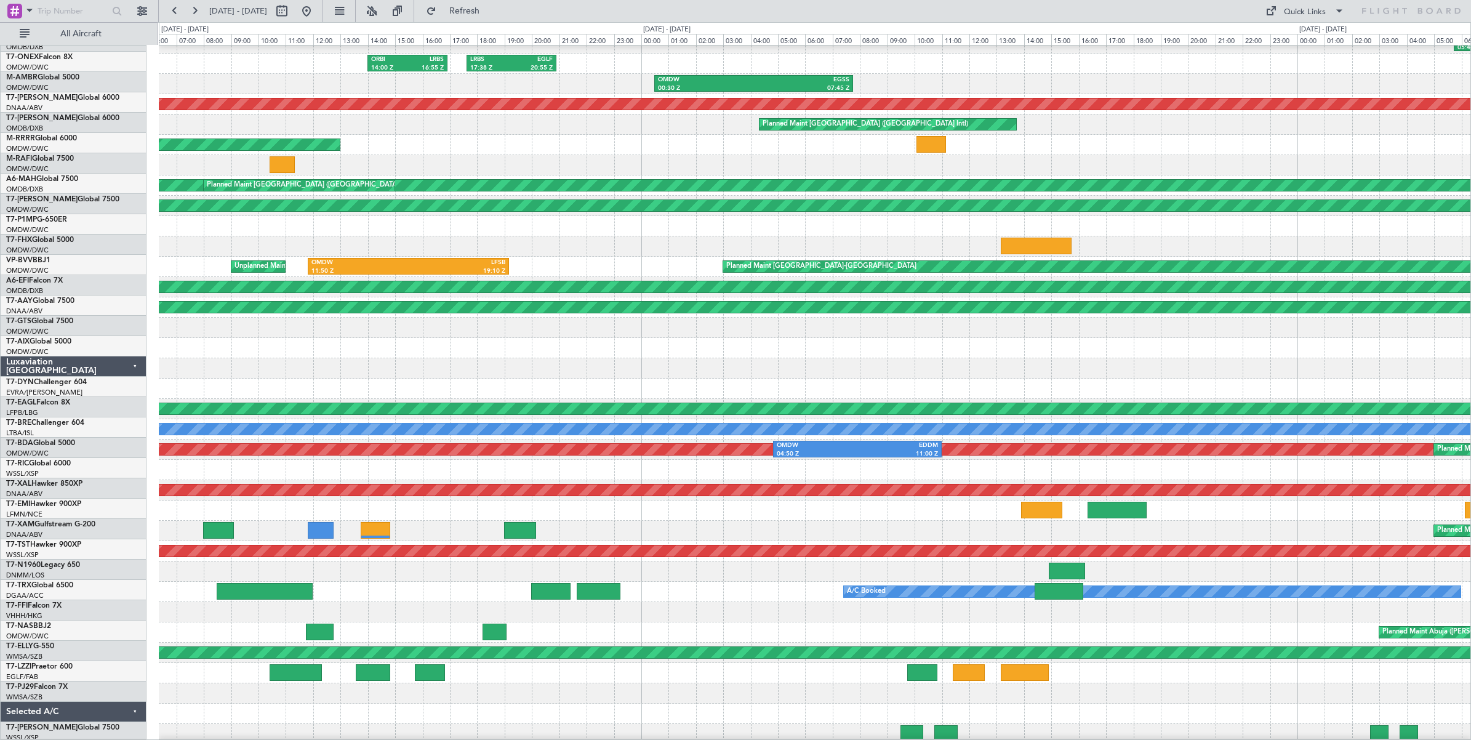
scroll to position [34, 0]
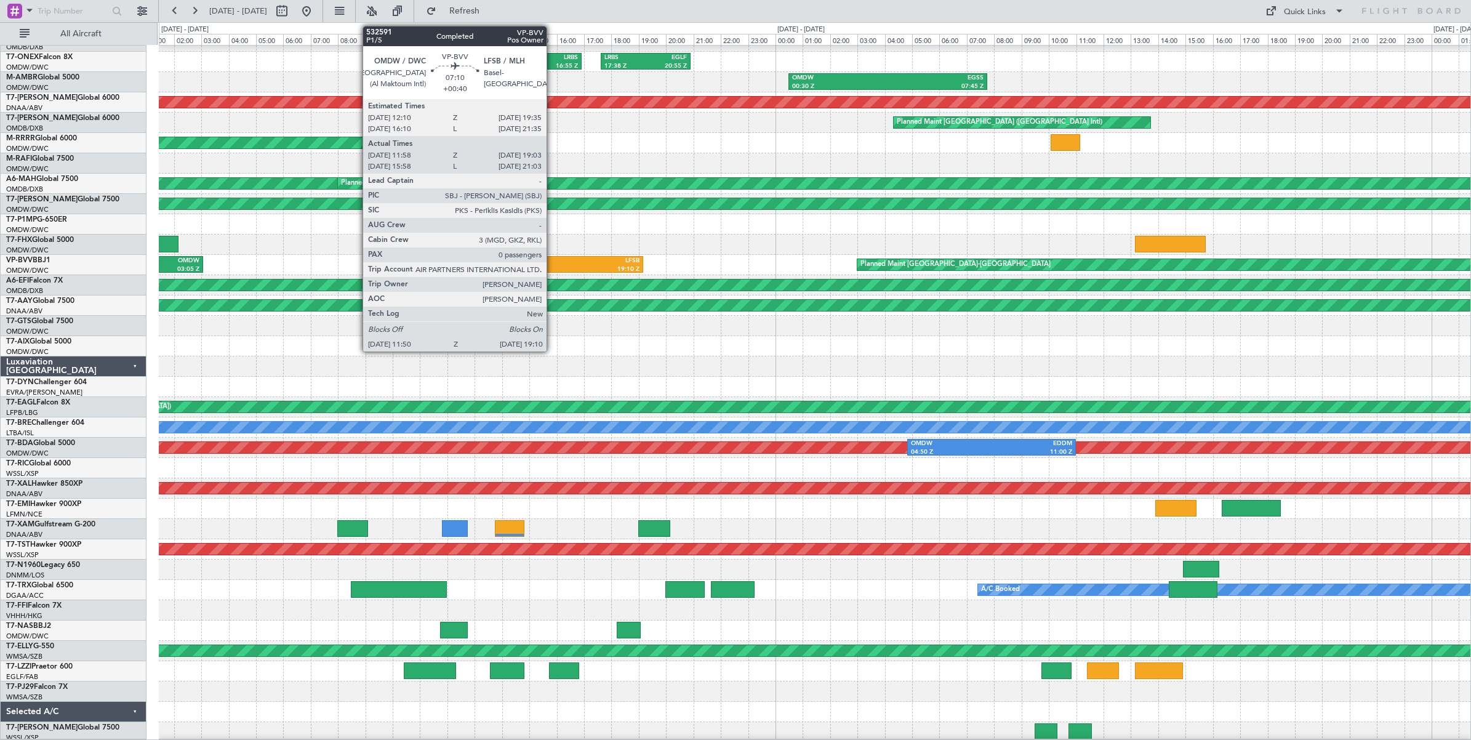
click at [553, 265] on div "LFSB" at bounding box center [591, 261] width 97 height 9
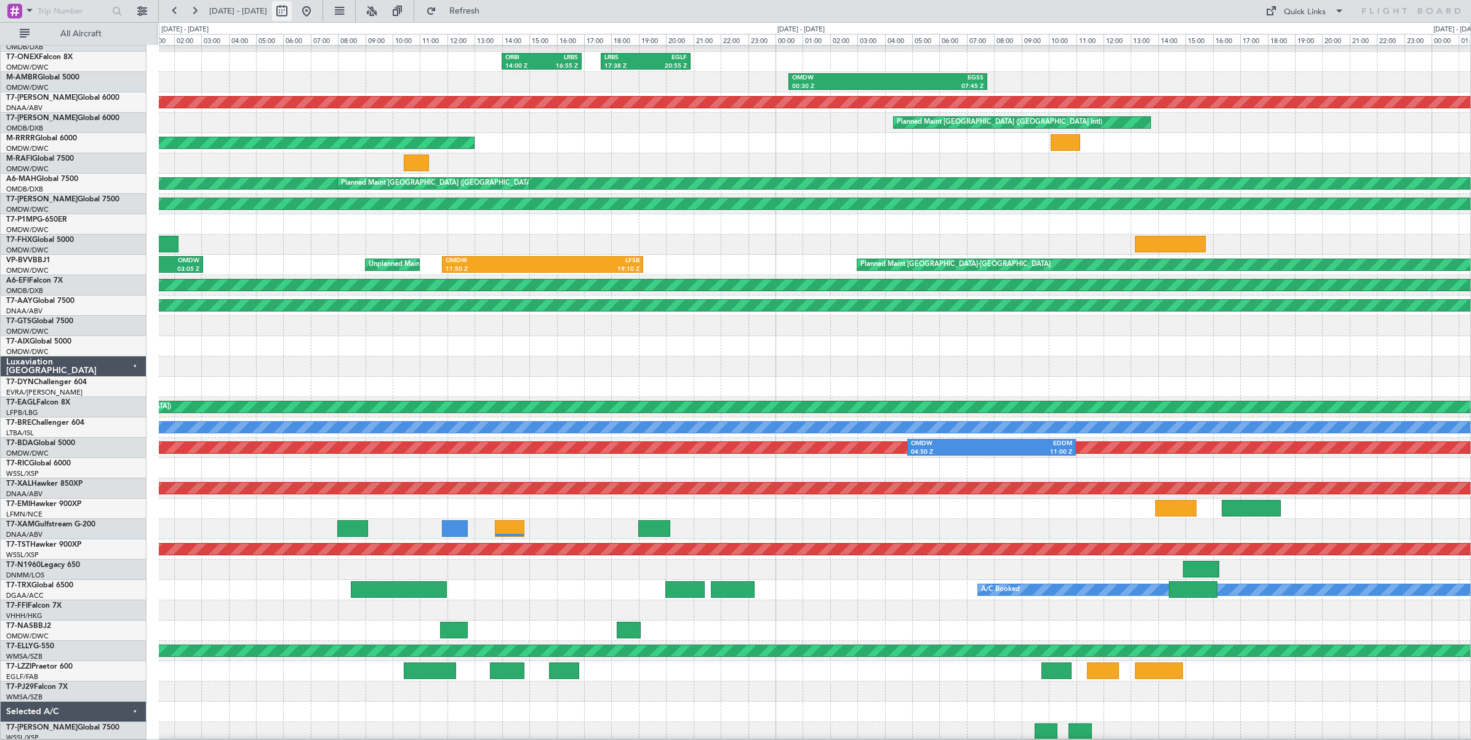
click at [292, 11] on button at bounding box center [282, 11] width 20 height 20
select select "7"
select select "2025"
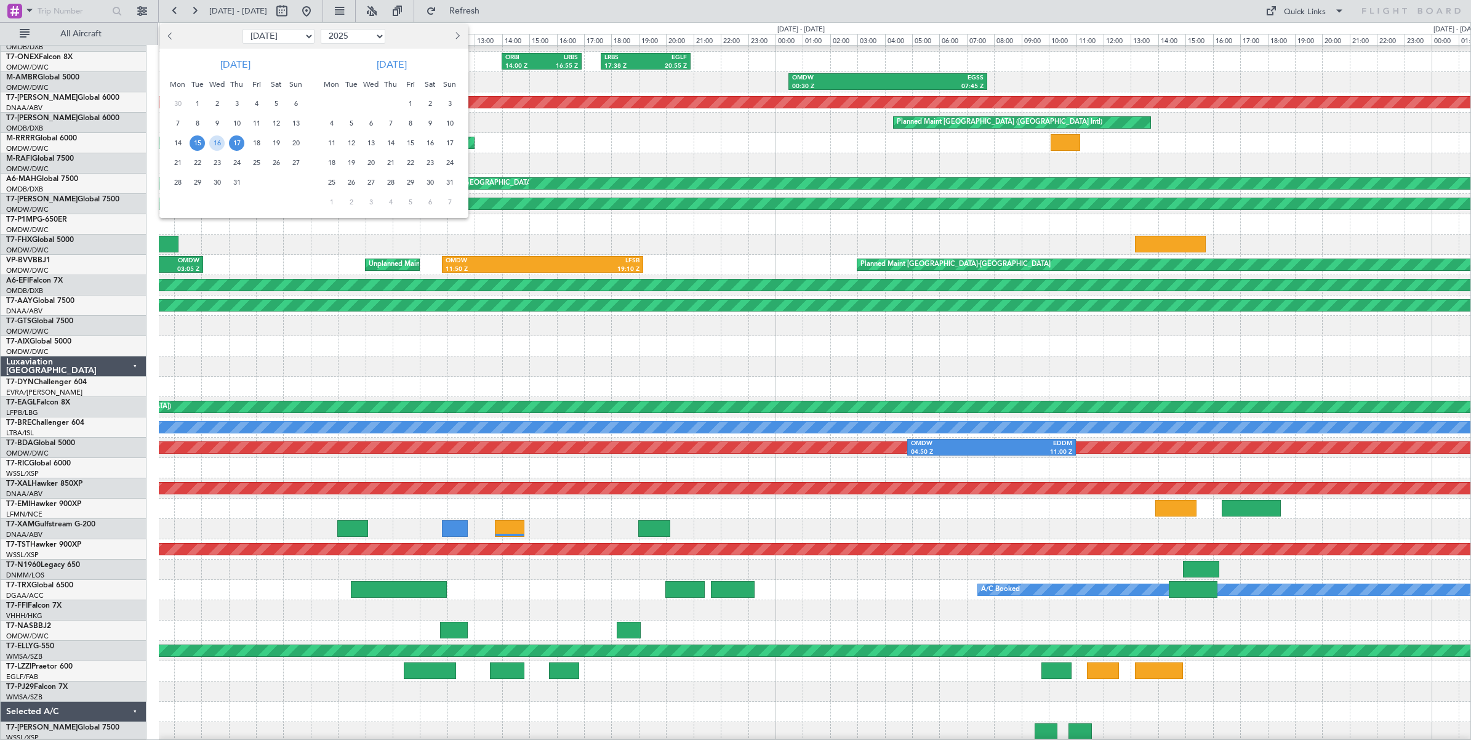
click at [254, 162] on span "25" at bounding box center [256, 162] width 15 height 15
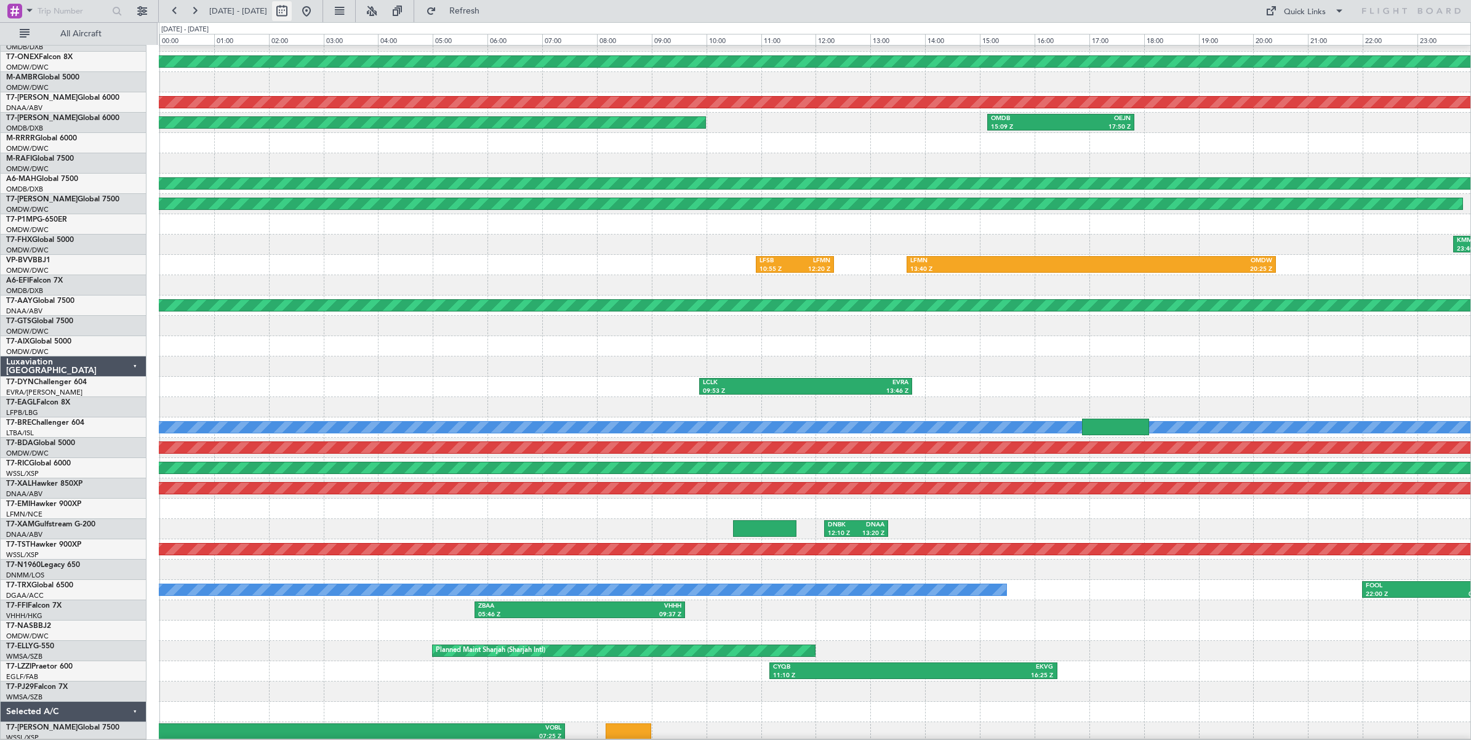
drag, startPoint x: 254, startPoint y: 162, endPoint x: 315, endPoint y: 11, distance: 162.7
click at [292, 11] on button at bounding box center [282, 11] width 20 height 20
select select "7"
select select "2025"
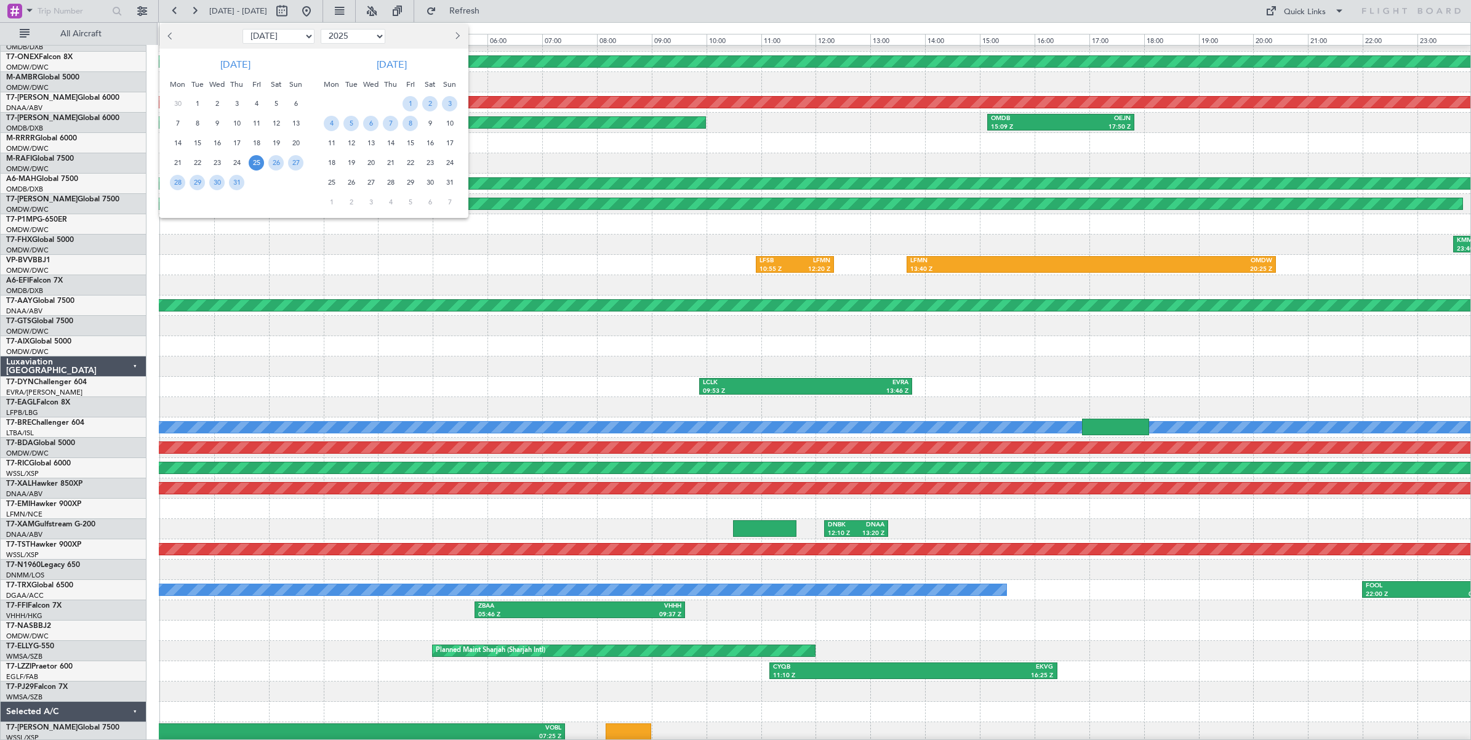
click at [307, 38] on select "Jan Feb Mar Apr May Jun [DATE] Aug Sep Oct Nov Dec" at bounding box center [279, 36] width 72 height 15
select select "8"
click at [243, 29] on select "Jan Feb Mar Apr May Jun [DATE] Aug Sep Oct Nov Dec" at bounding box center [279, 36] width 72 height 15
click at [175, 183] on span "25" at bounding box center [177, 182] width 15 height 15
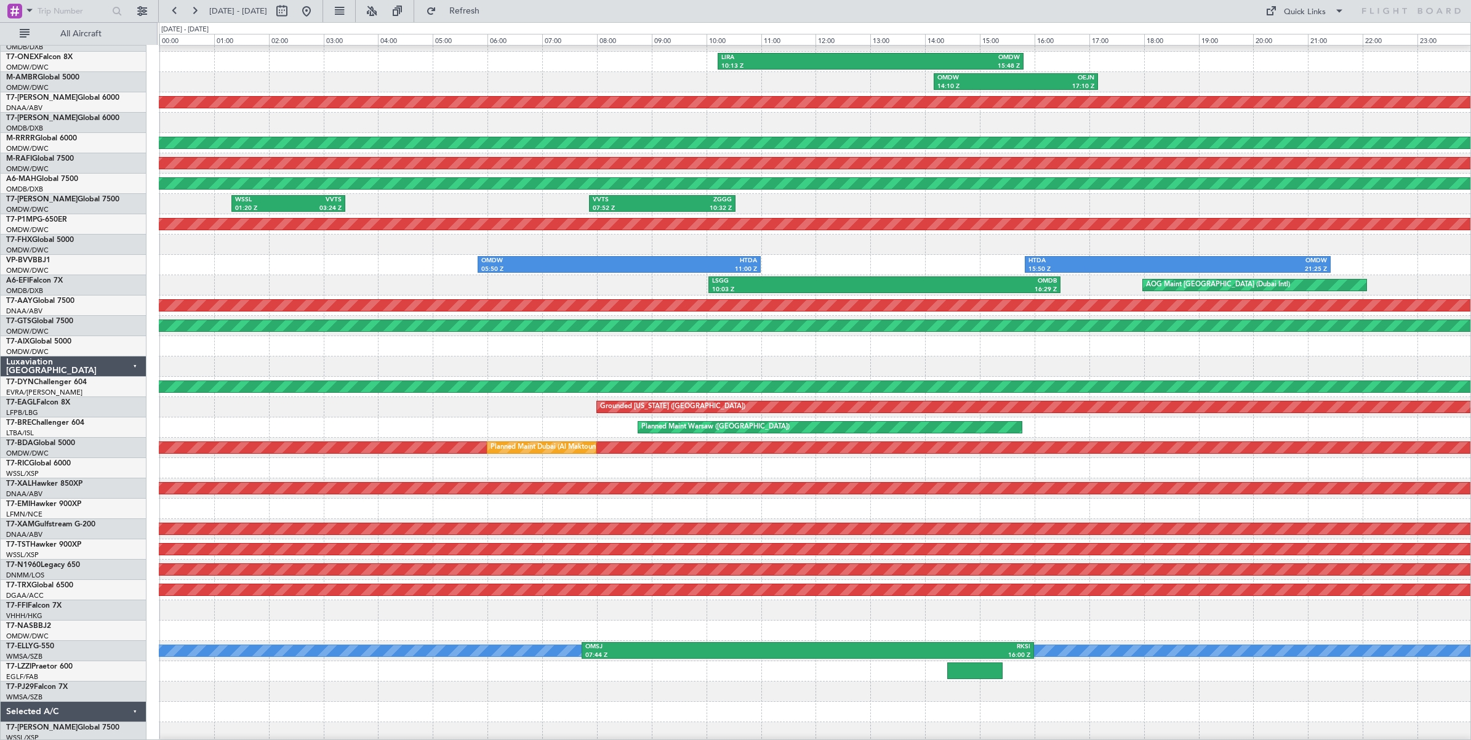
scroll to position [25, 0]
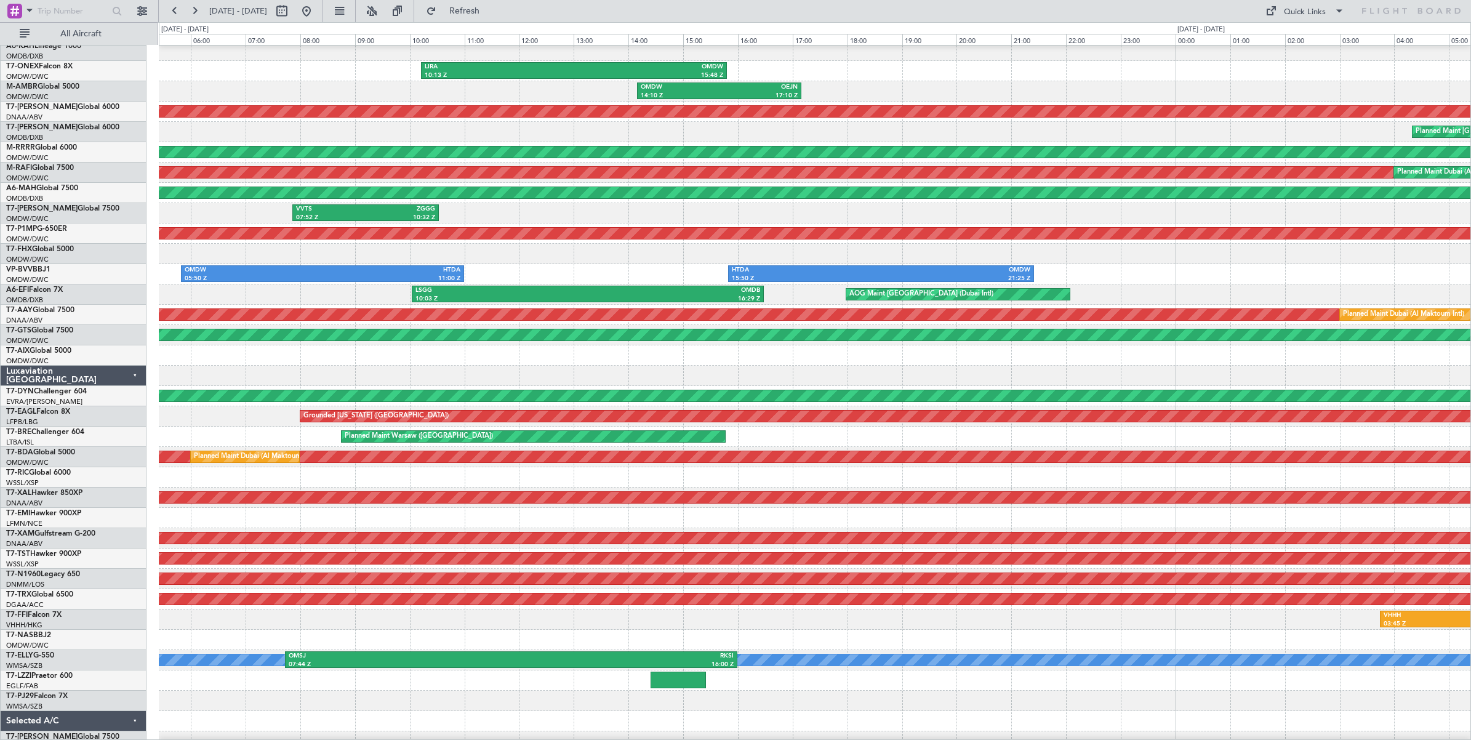
click at [502, 94] on div "OMDW 14:10 Z OEJN 17:10 Z" at bounding box center [815, 91] width 1312 height 20
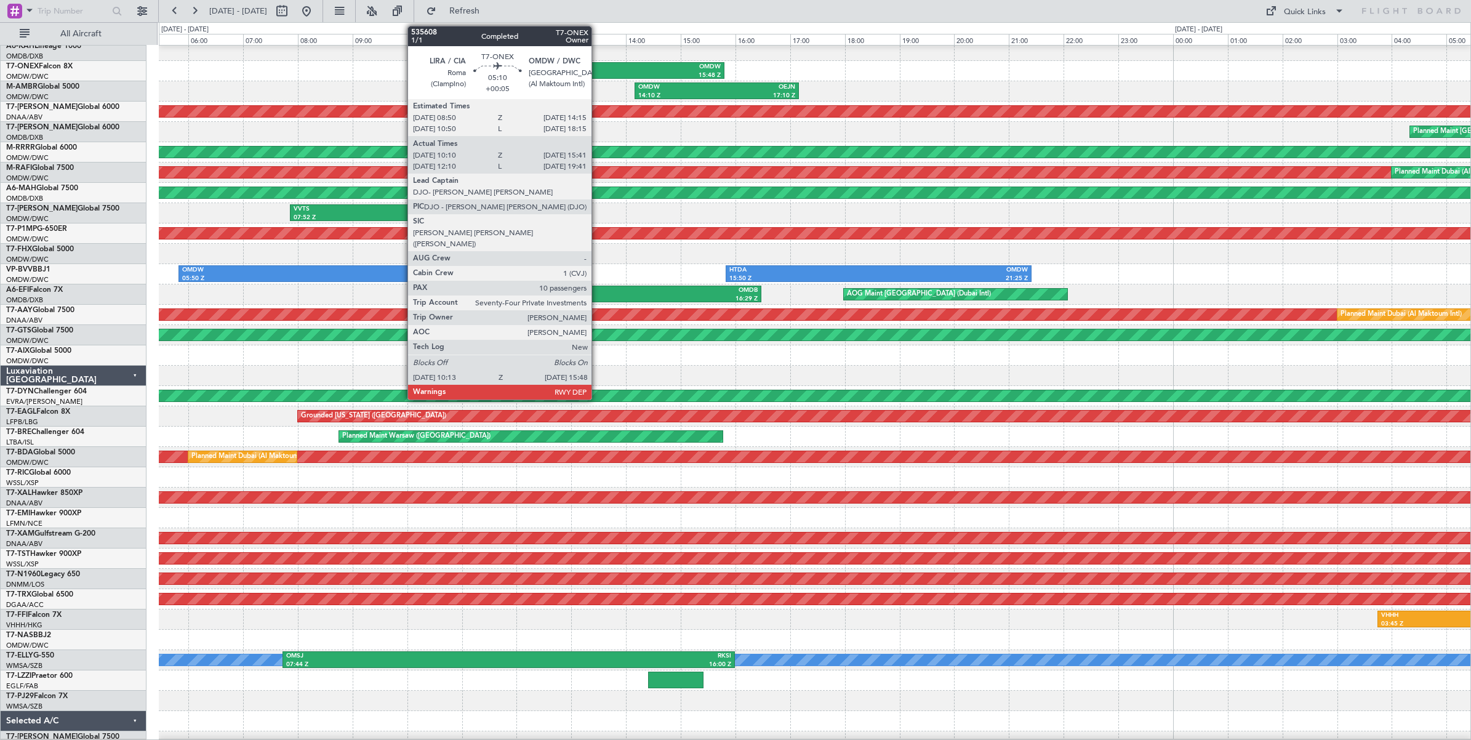
click at [598, 68] on div "OMDW" at bounding box center [645, 67] width 149 height 9
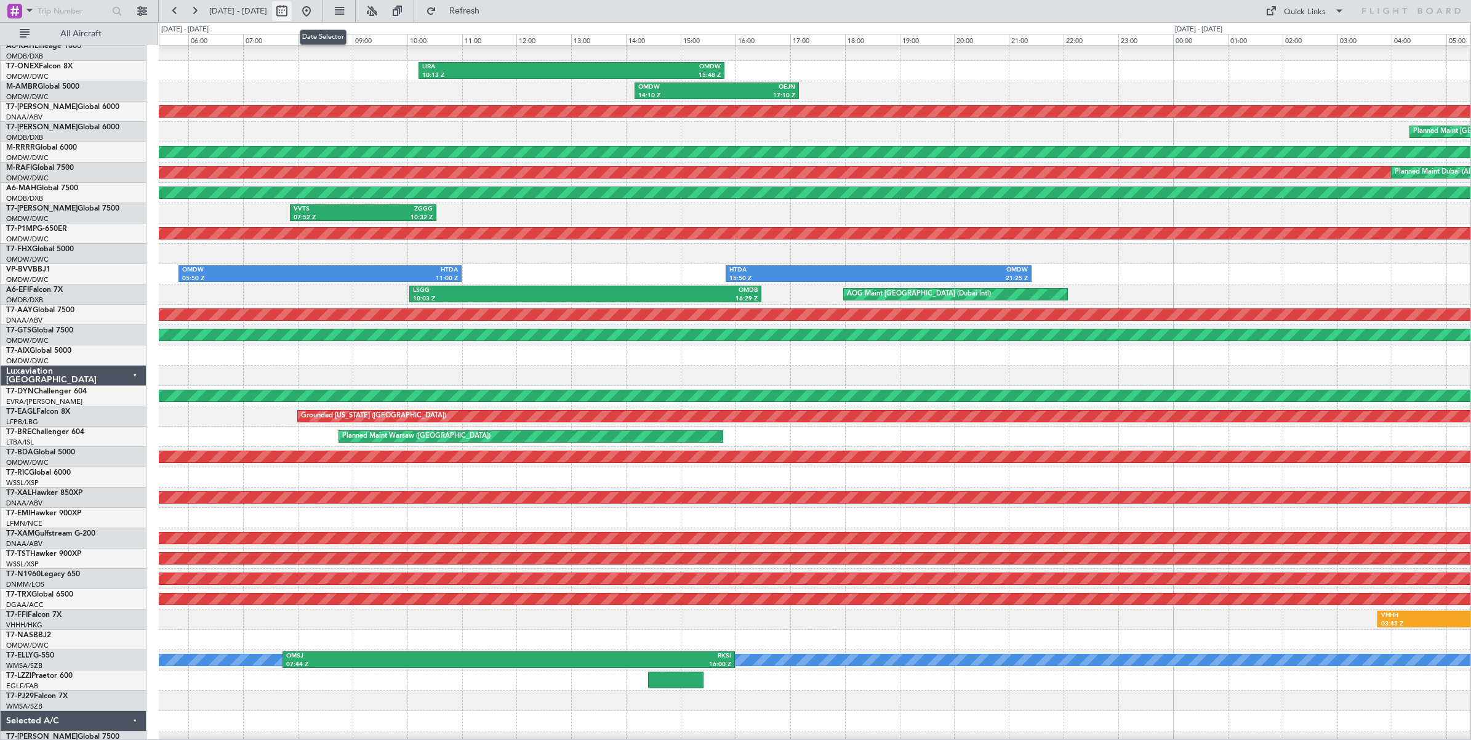
click at [292, 12] on button at bounding box center [282, 11] width 20 height 20
select select "8"
select select "2025"
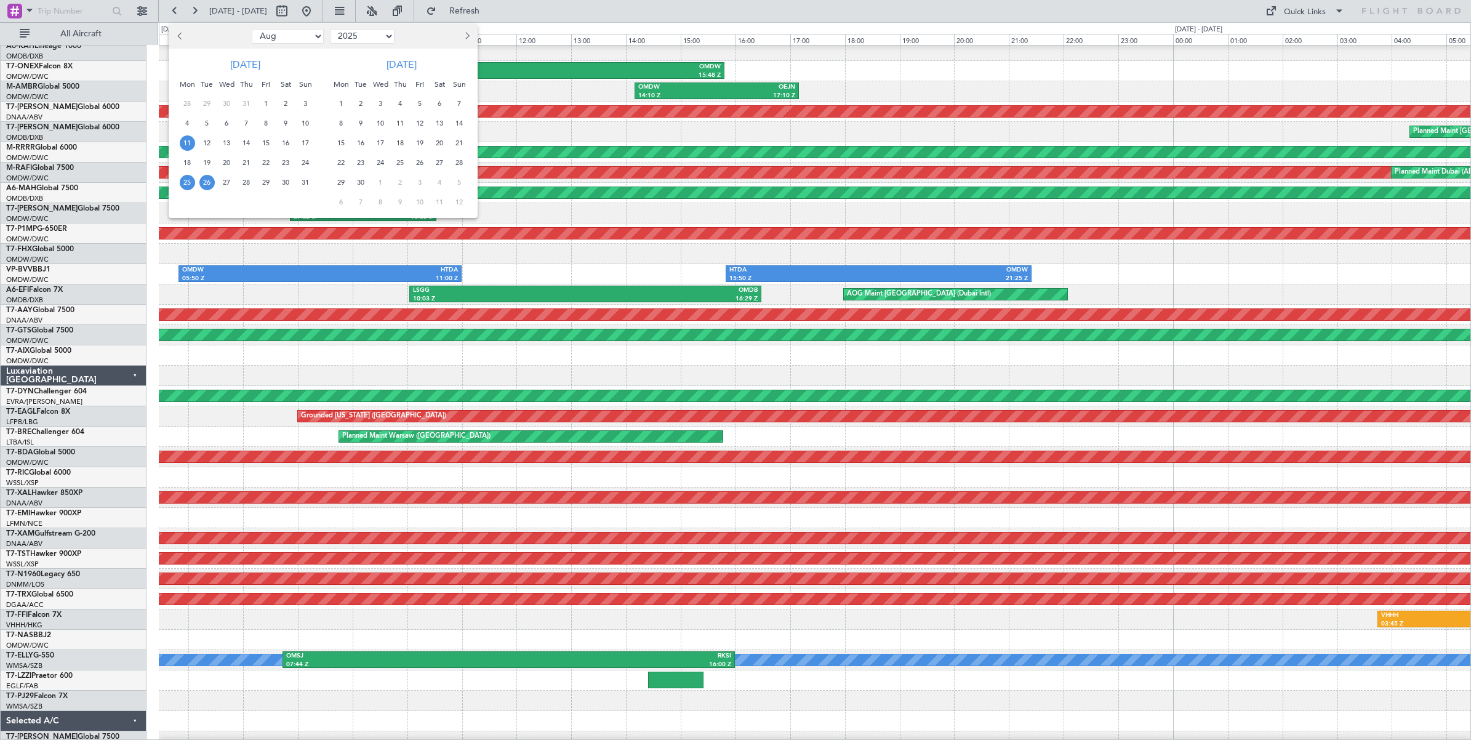
click at [186, 142] on span "11" at bounding box center [187, 142] width 15 height 15
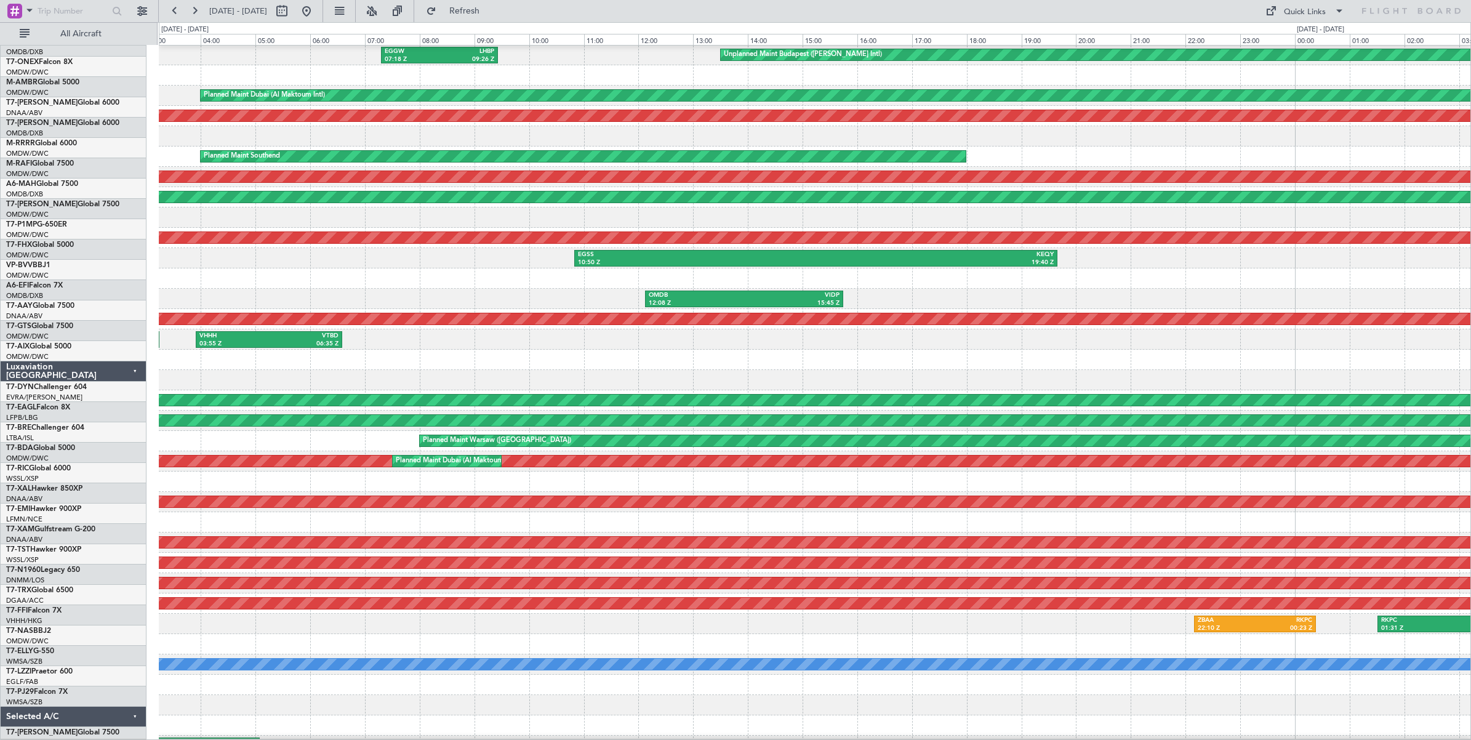
scroll to position [37, 0]
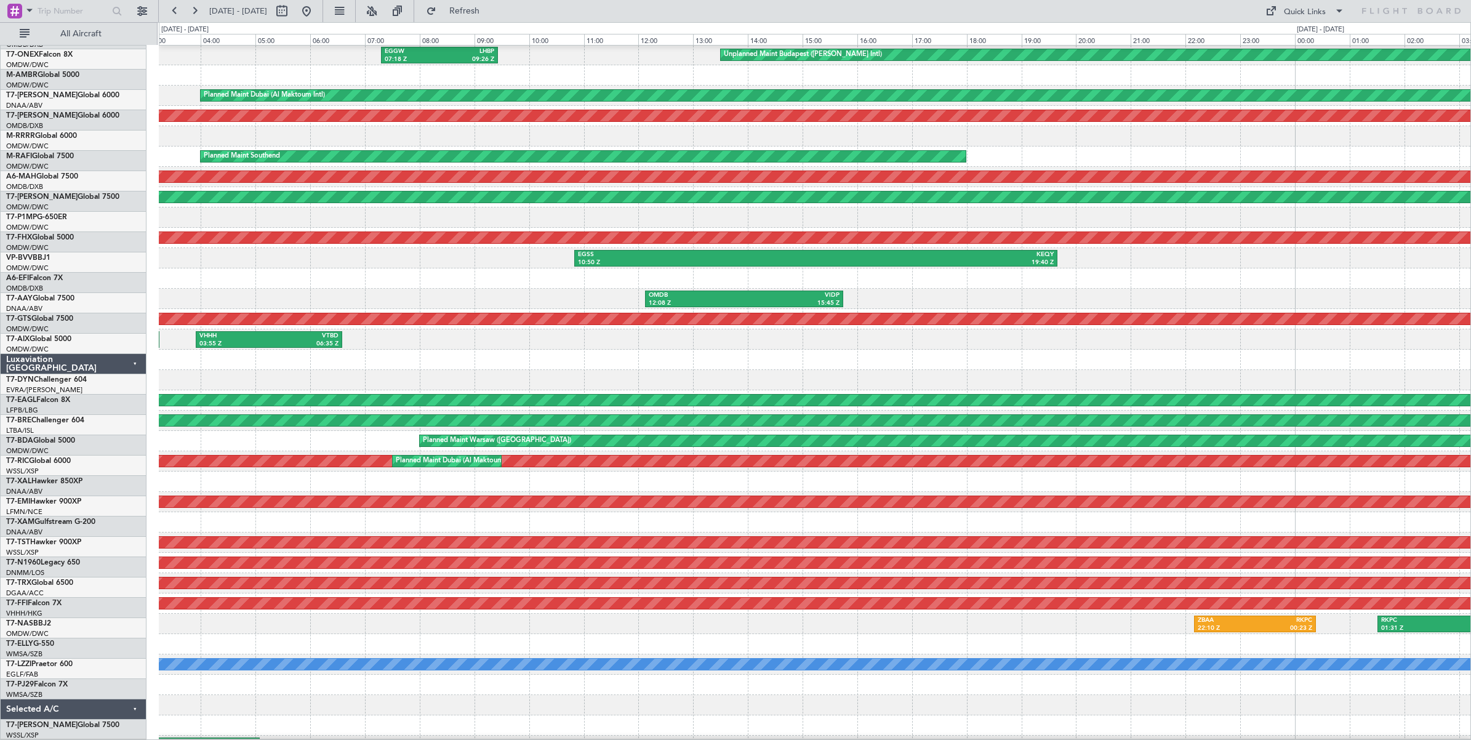
click at [366, 268] on div "LFMN 18:51 Z OMDW 01:26 Z" at bounding box center [815, 278] width 1312 height 20
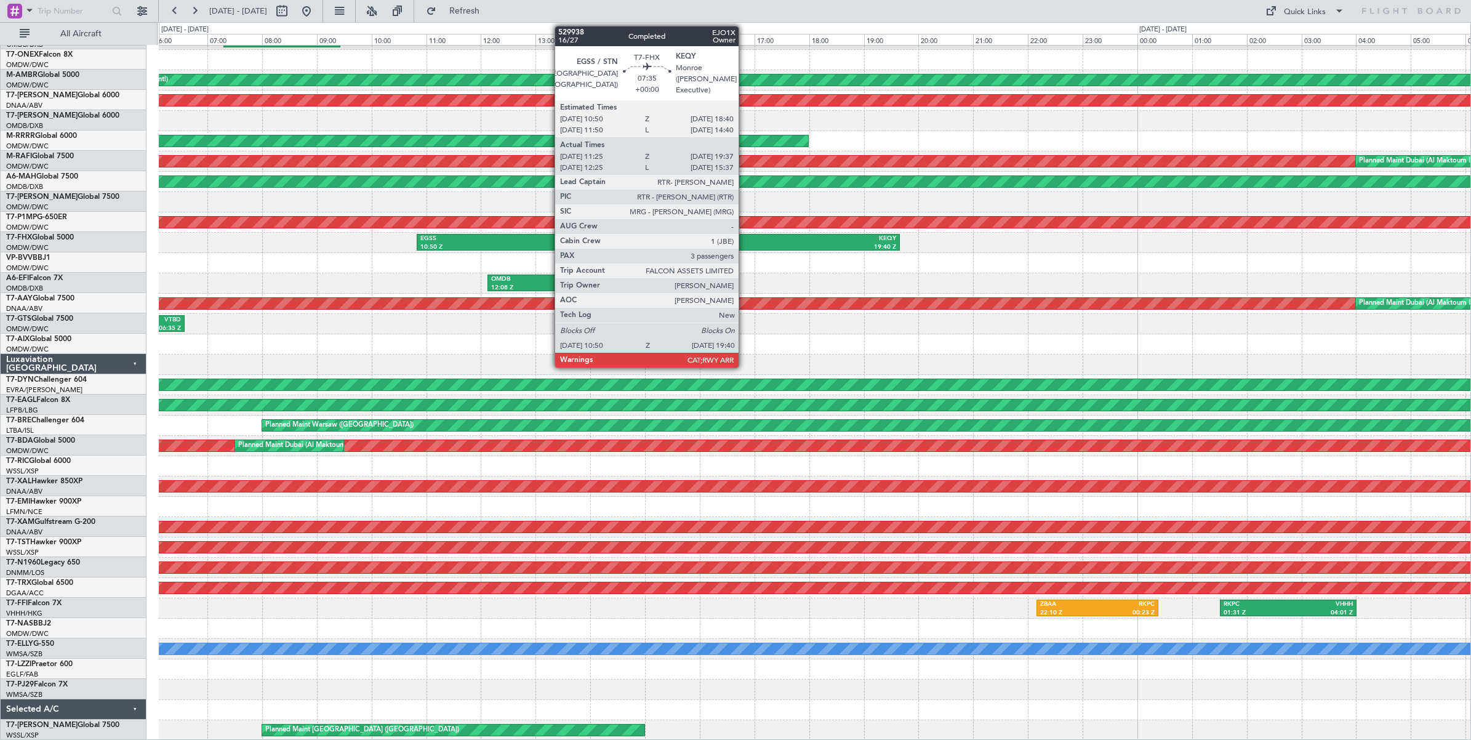
click at [745, 242] on div "KEQY" at bounding box center [778, 239] width 238 height 9
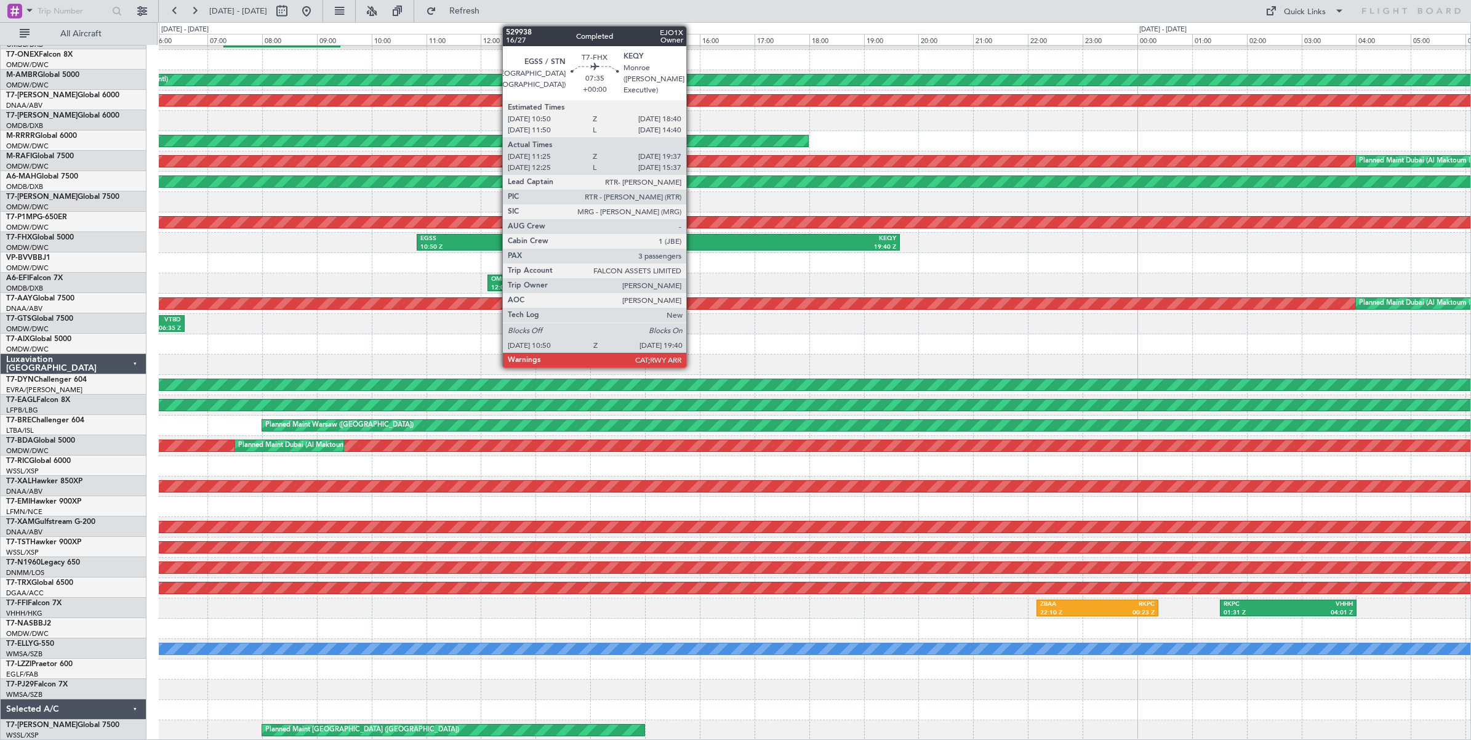
click at [693, 244] on div "19:40 Z" at bounding box center [778, 247] width 238 height 9
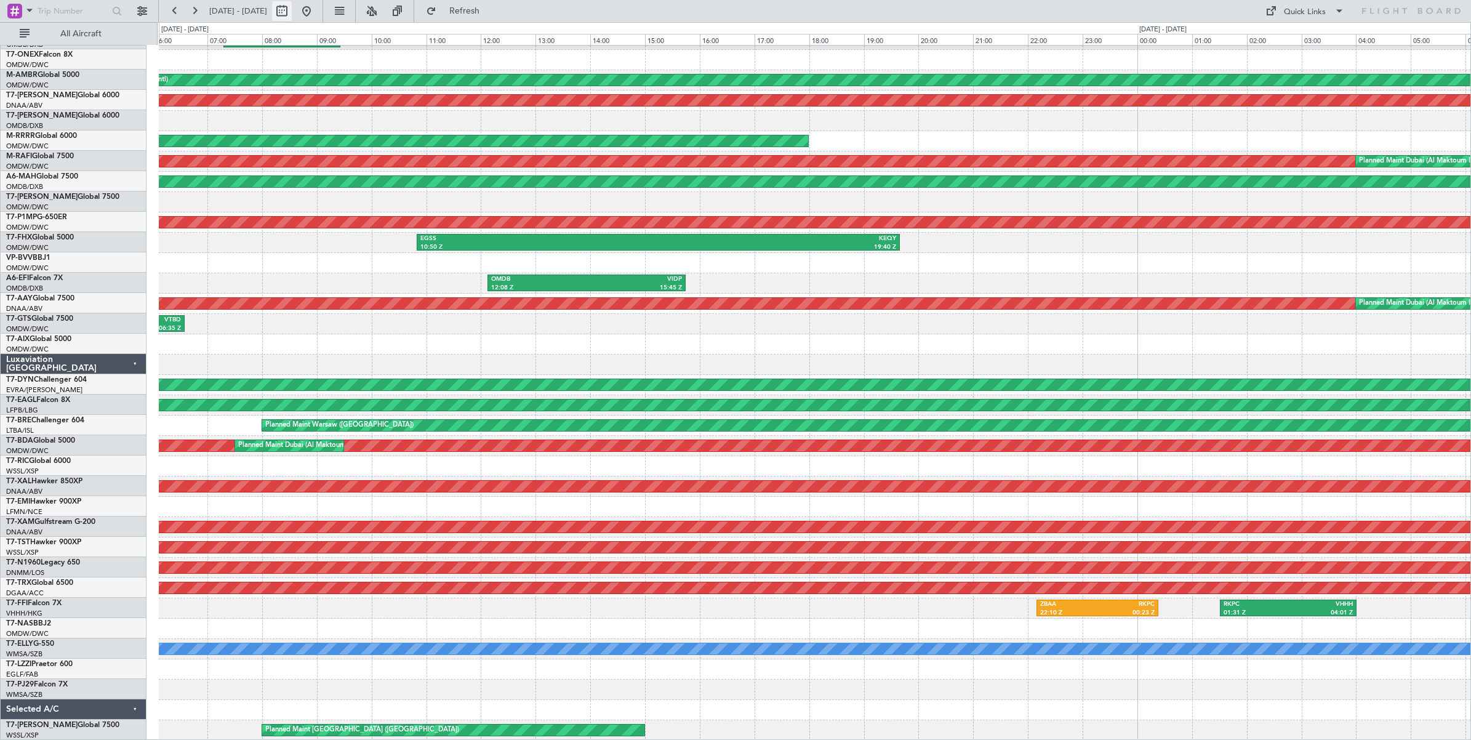
click at [292, 13] on button at bounding box center [282, 11] width 20 height 20
select select "8"
select select "2025"
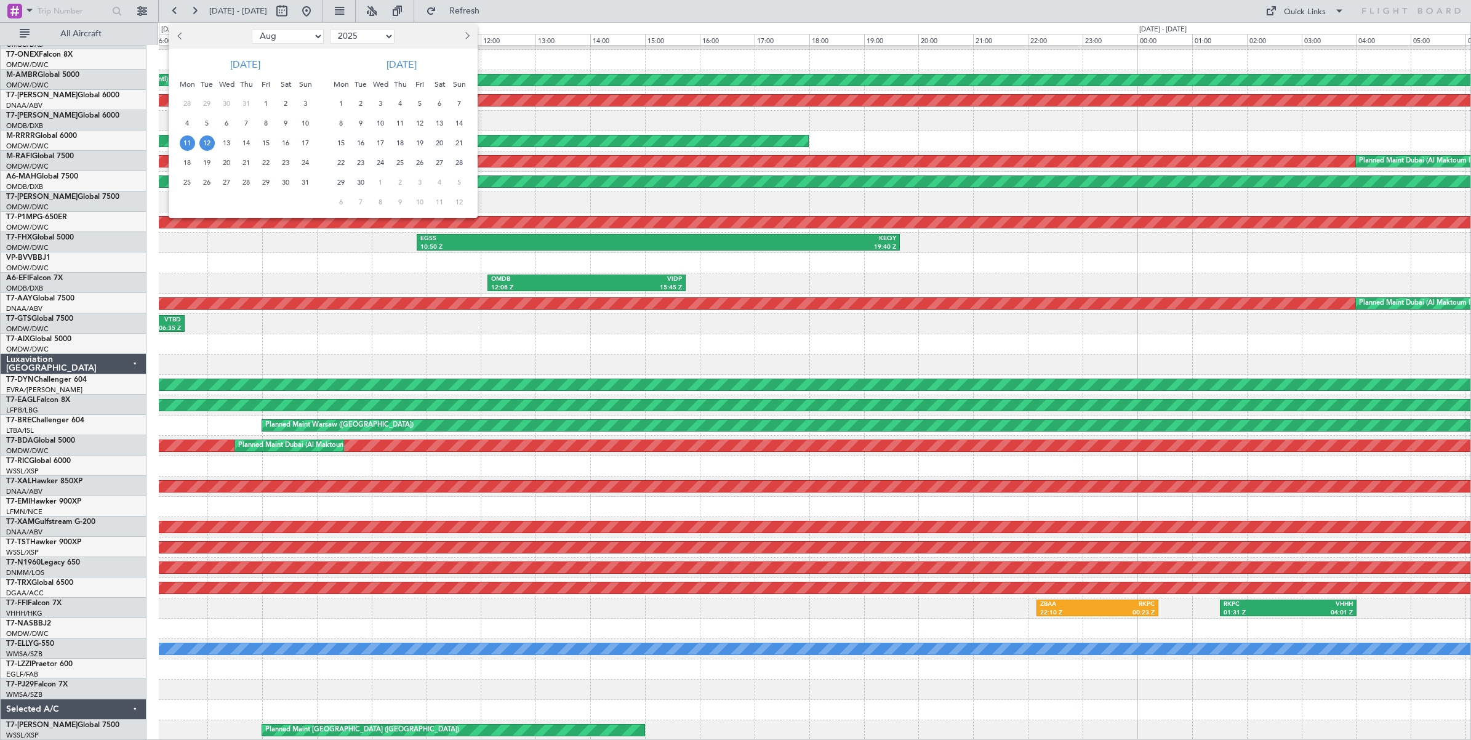
click at [305, 34] on select "Jan Feb Mar Apr May Jun [DATE] Aug Sep Oct Nov Dec" at bounding box center [288, 36] width 72 height 15
select select "6"
click at [252, 29] on select "Jan Feb Mar Apr May Jun [DATE] Aug Sep Oct Nov Dec" at bounding box center [288, 36] width 72 height 15
click at [266, 165] on span "20" at bounding box center [266, 162] width 15 height 15
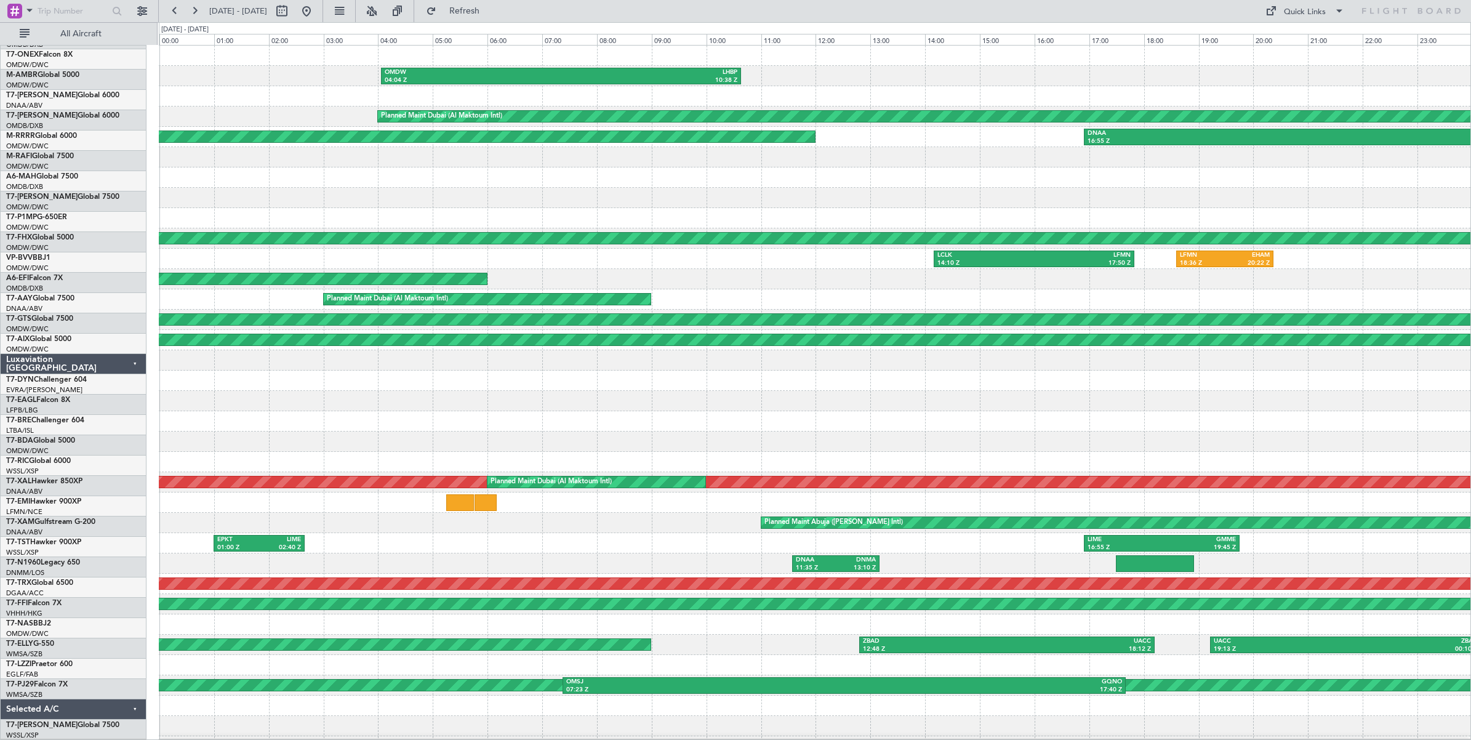
scroll to position [0, 0]
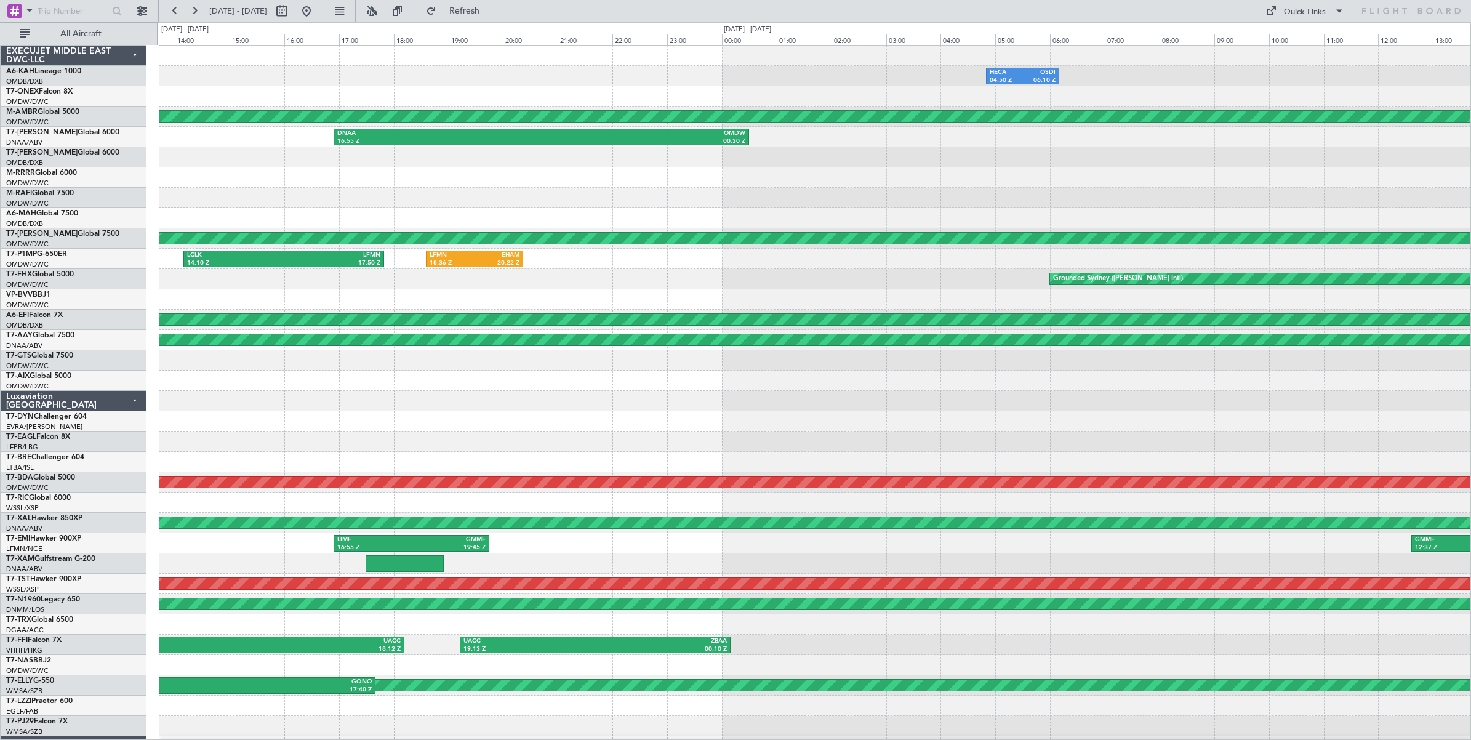
click at [480, 200] on div at bounding box center [815, 198] width 1312 height 20
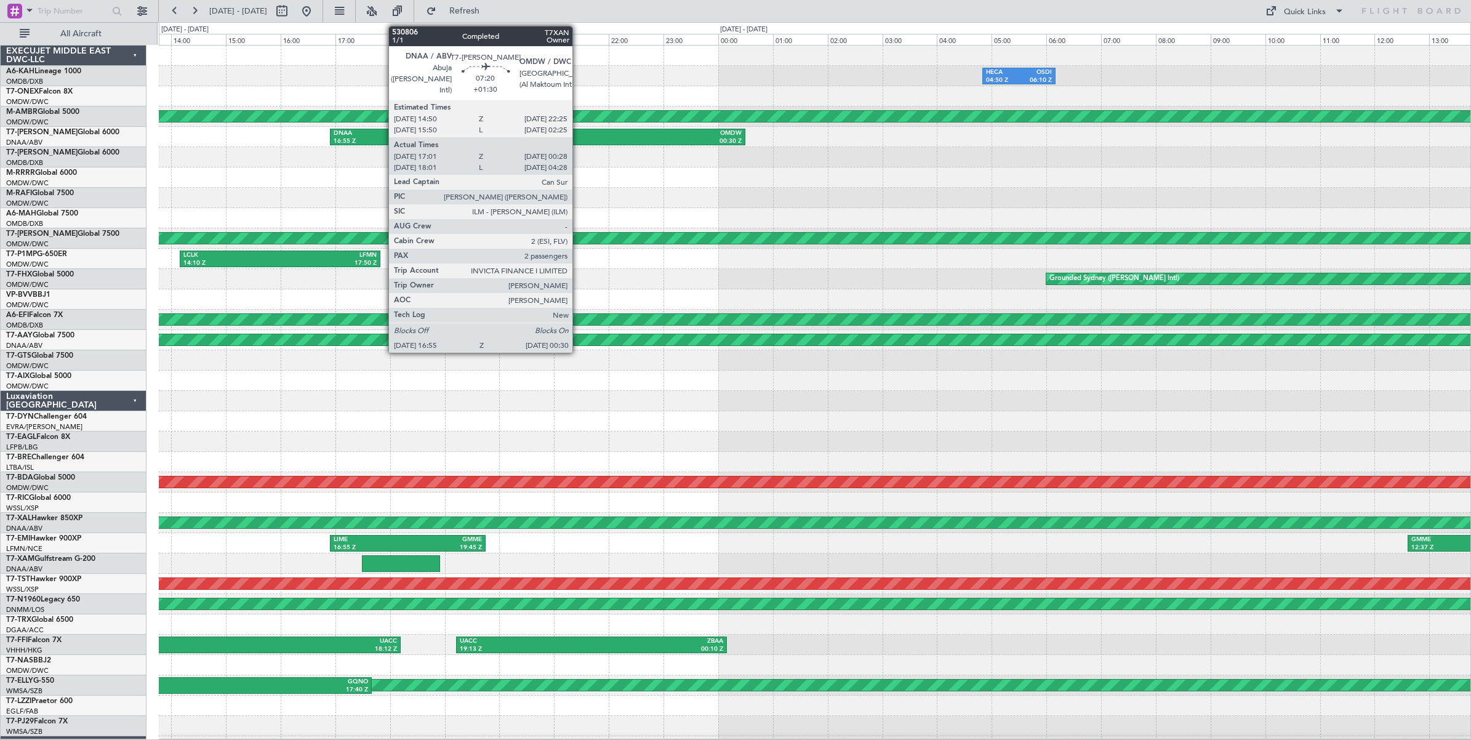
click at [577, 140] on div "00:30 Z" at bounding box center [640, 141] width 204 height 9
